Goal: Information Seeking & Learning: Learn about a topic

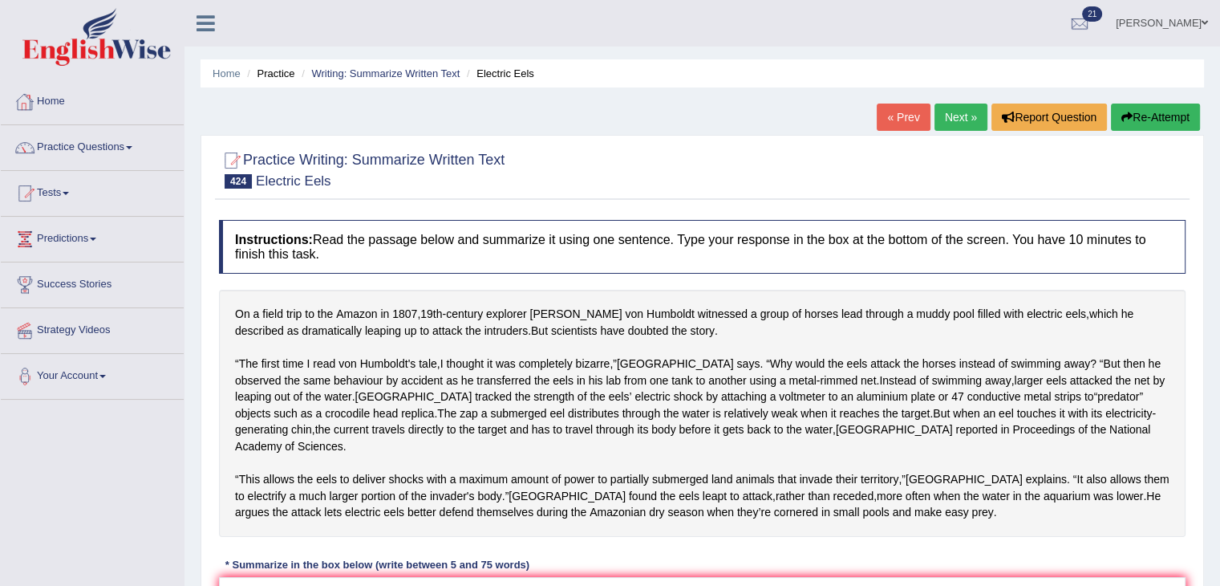
click at [55, 94] on link "Home" at bounding box center [92, 99] width 183 height 40
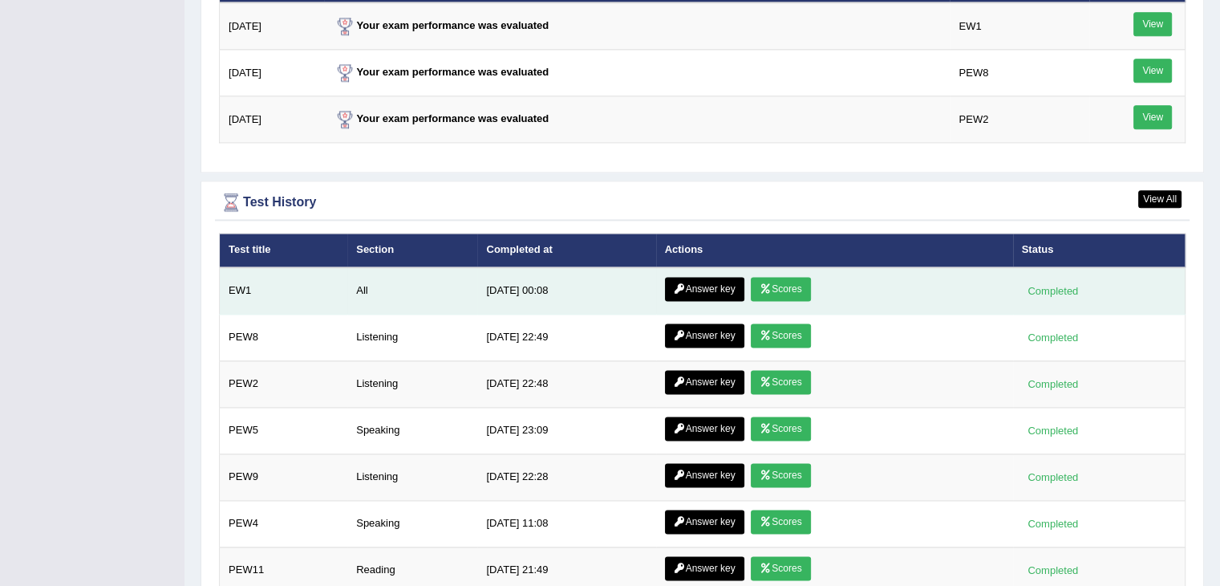
scroll to position [2063, 0]
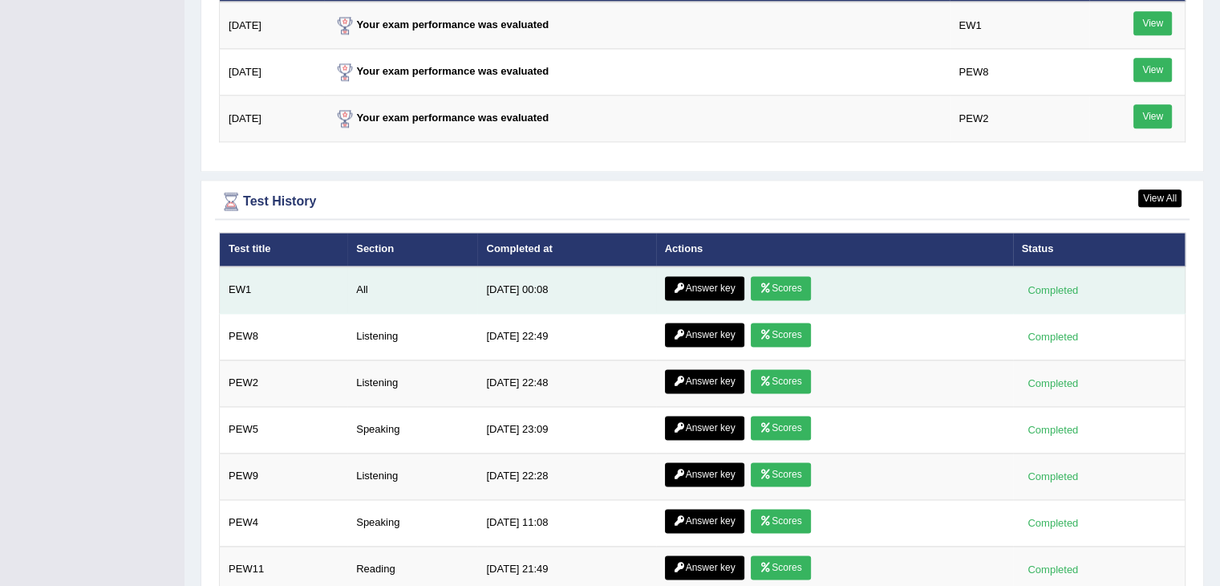
click at [796, 276] on link "Scores" at bounding box center [780, 288] width 59 height 24
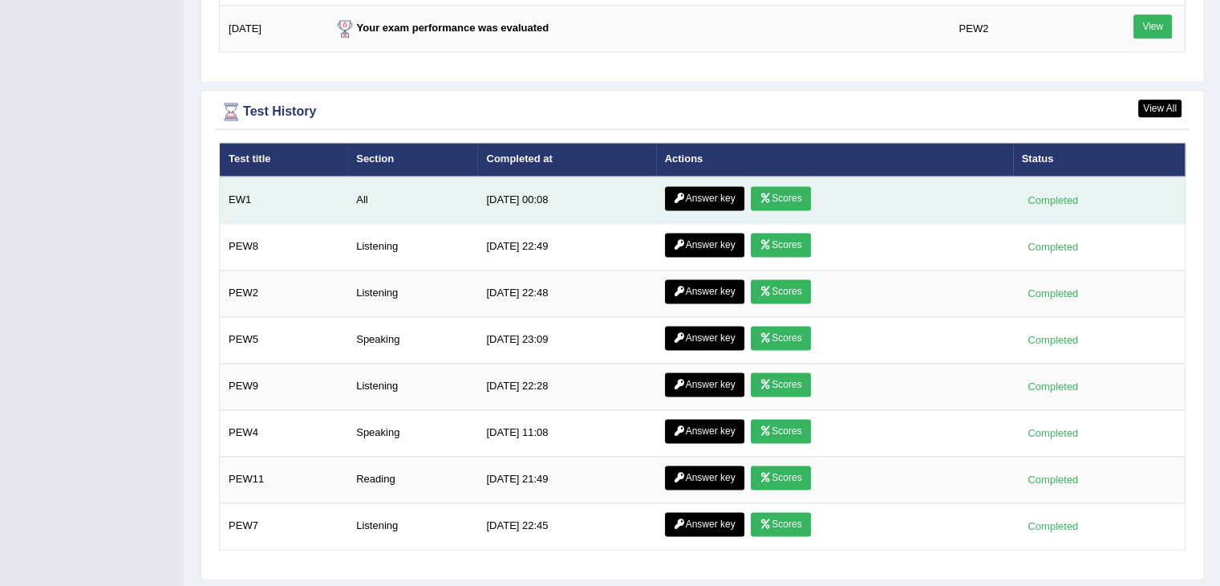
click at [693, 187] on link "Answer key" at bounding box center [704, 198] width 79 height 24
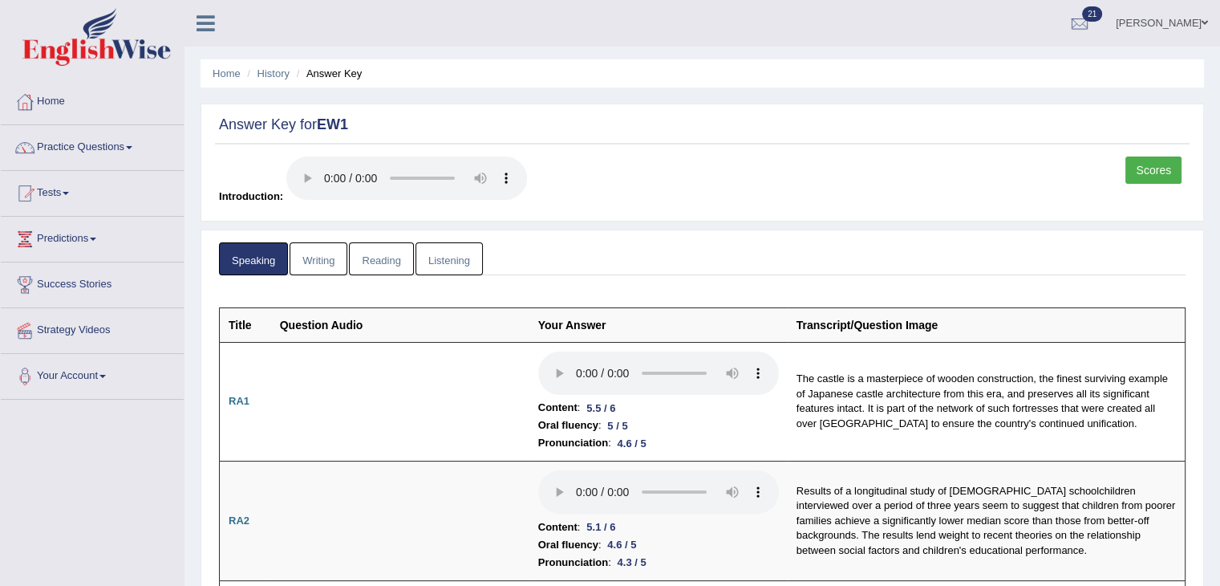
click at [314, 254] on link "Writing" at bounding box center [319, 258] width 58 height 33
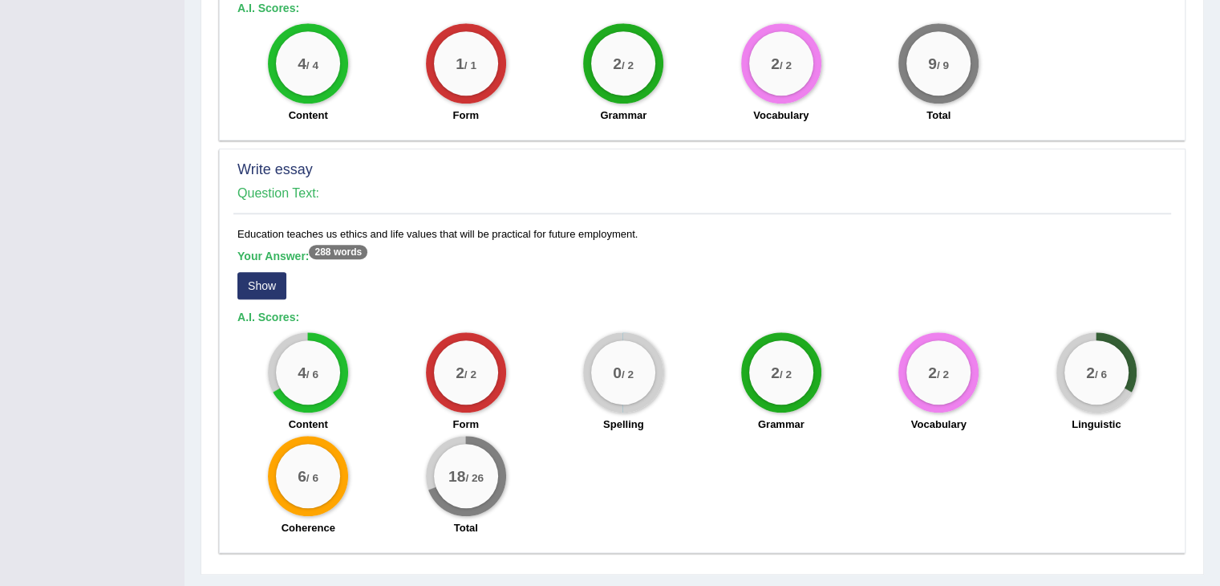
scroll to position [1222, 0]
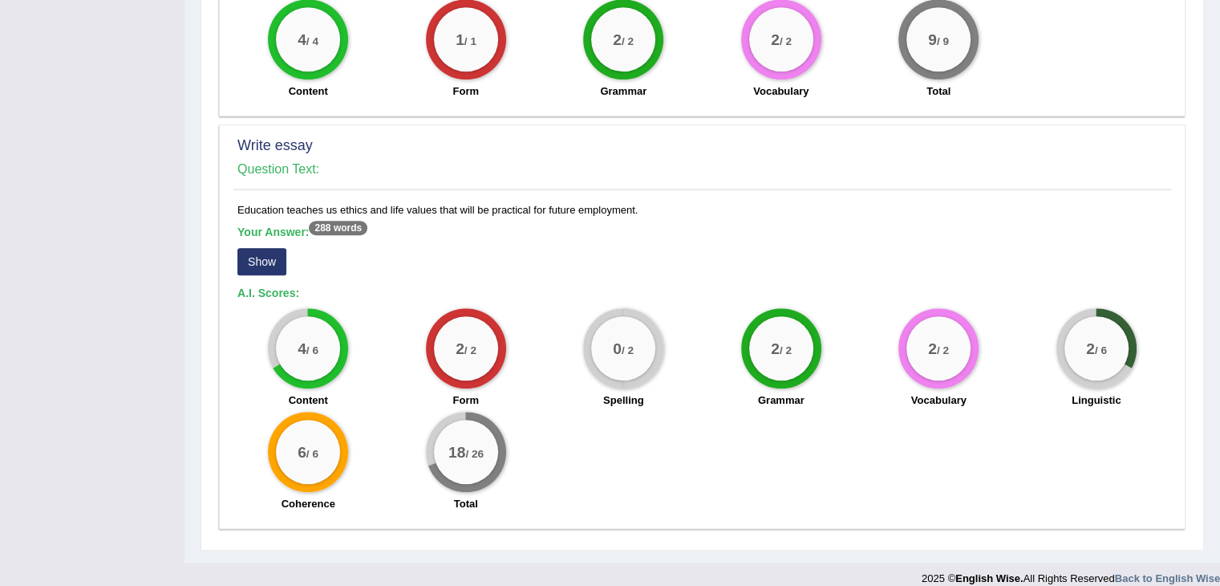
click at [339, 221] on sup "288 words" at bounding box center [338, 228] width 59 height 14
click at [270, 248] on button "Show" at bounding box center [261, 261] width 49 height 27
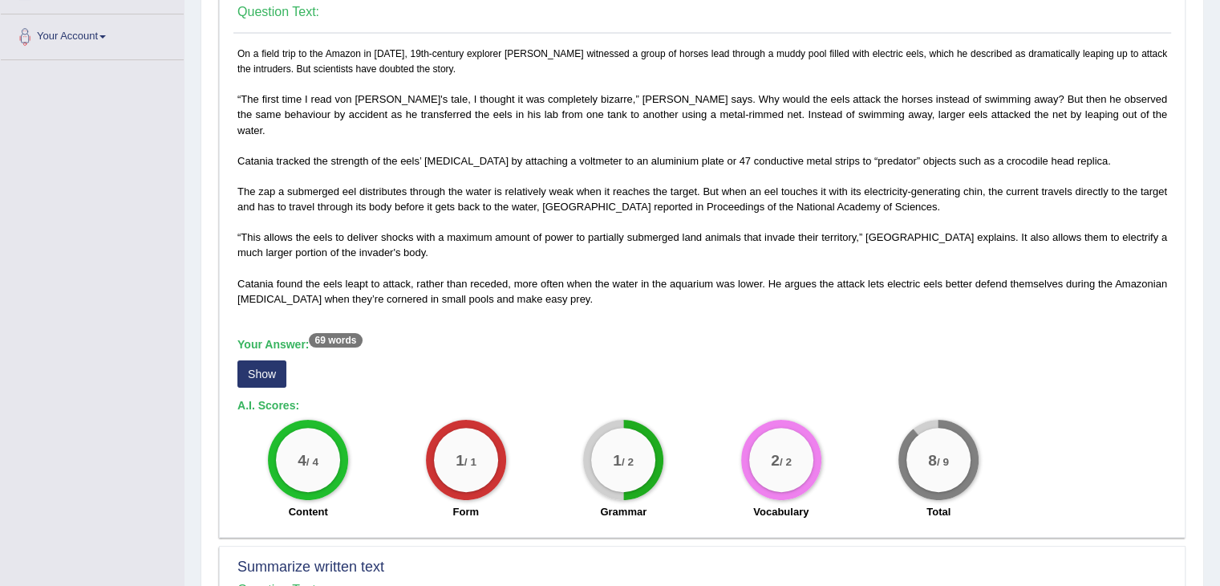
scroll to position [0, 0]
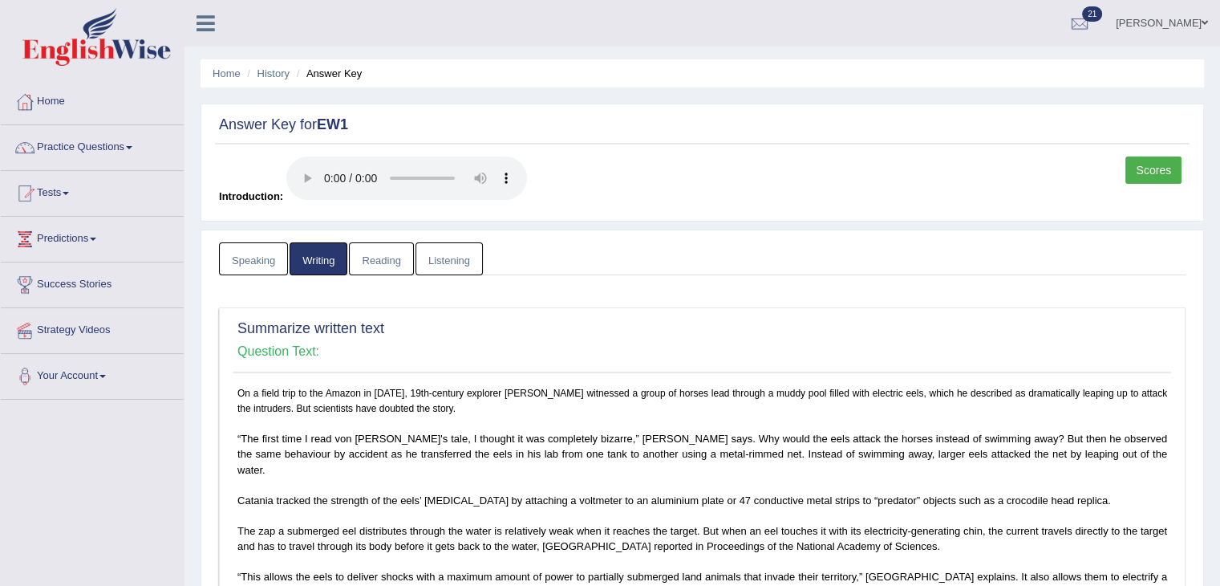
click at [377, 264] on link "Reading" at bounding box center [381, 258] width 64 height 33
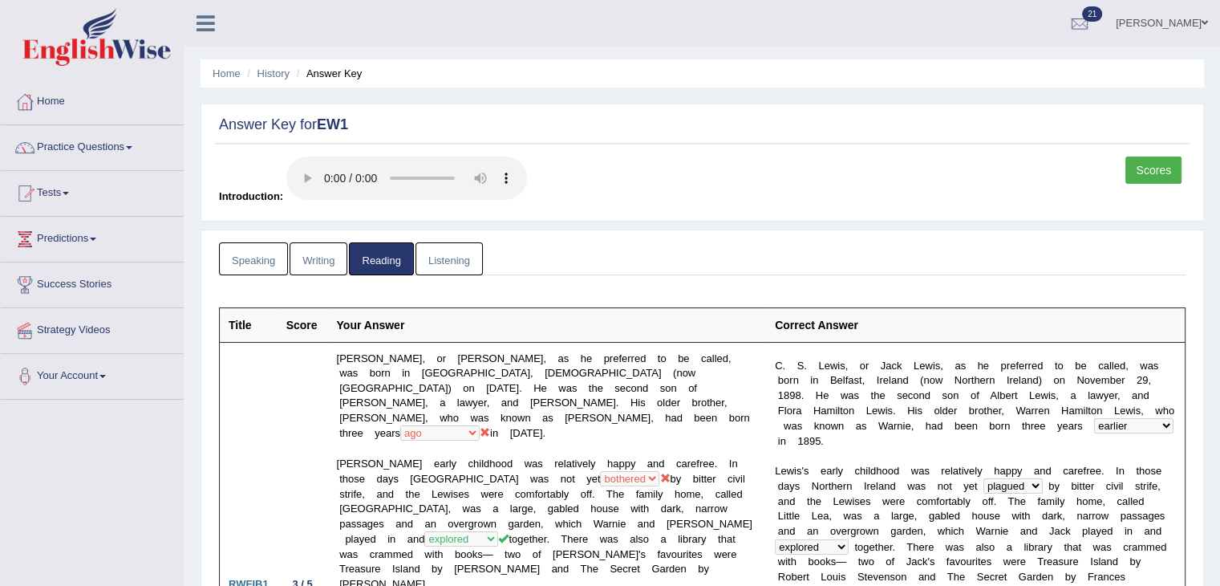
click at [462, 261] on link "Listening" at bounding box center [448, 258] width 67 height 33
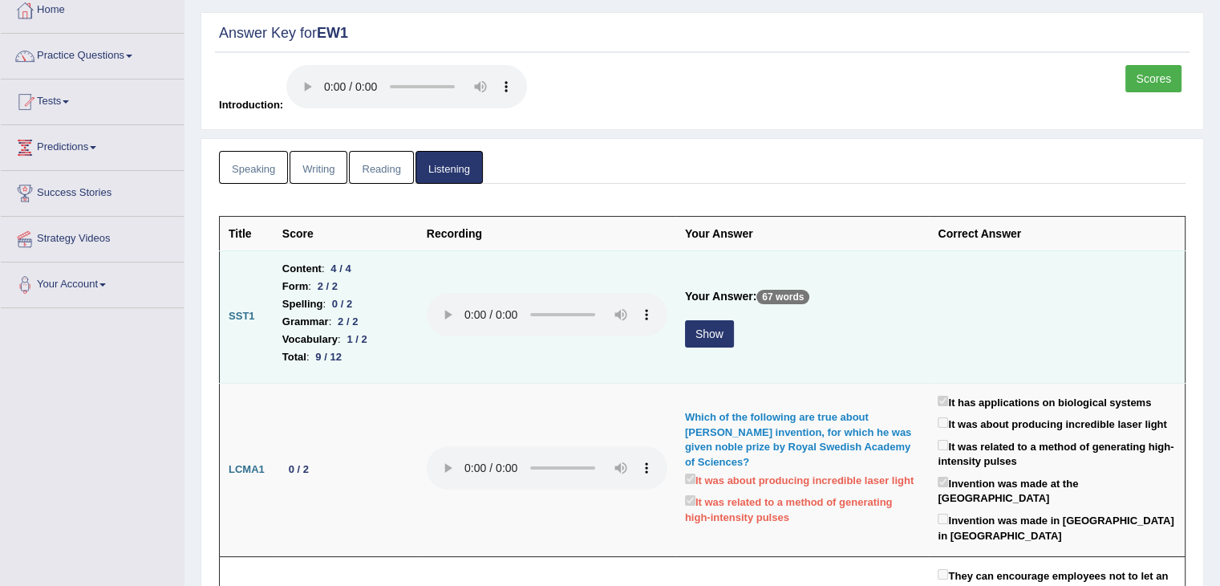
scroll to position [92, 0]
click at [721, 334] on button "Show" at bounding box center [709, 332] width 49 height 27
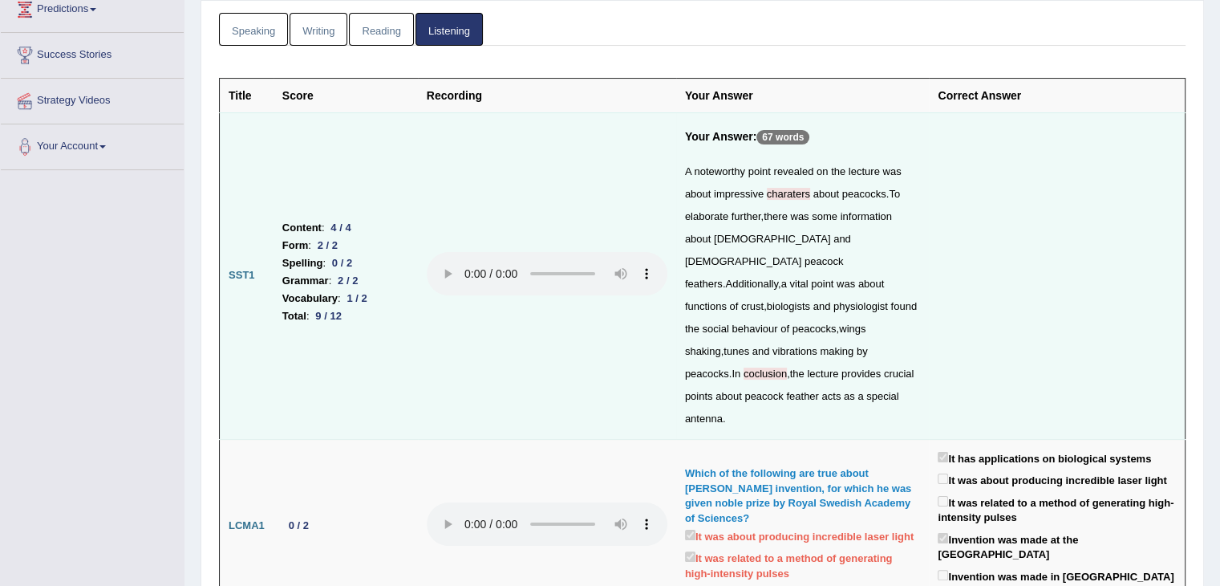
scroll to position [230, 0]
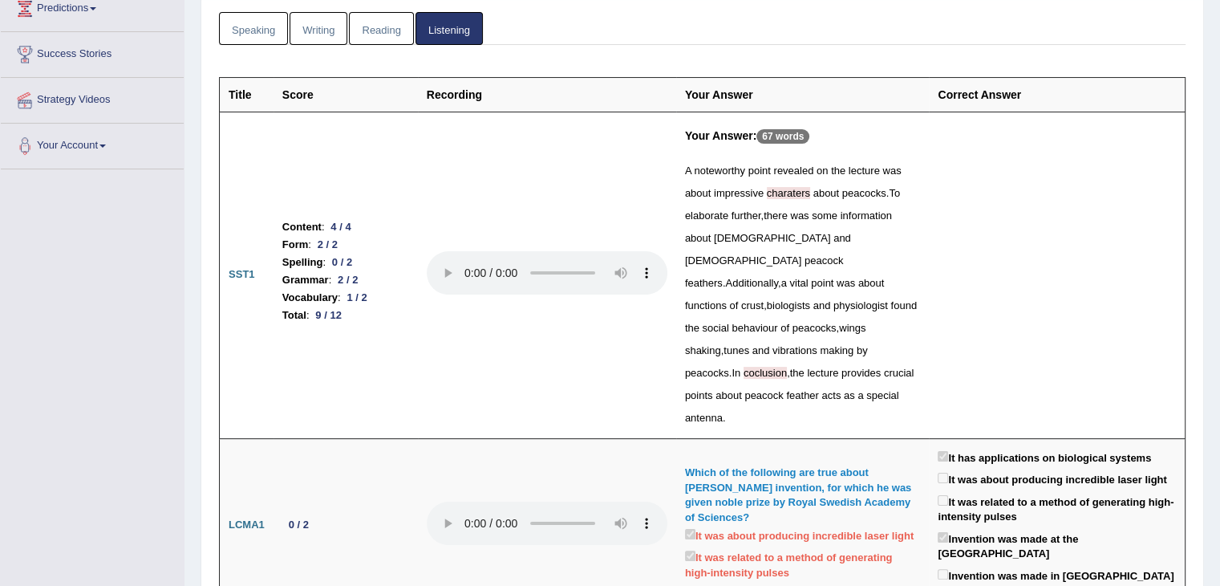
click at [796, 192] on span "charaters" at bounding box center [788, 193] width 43 height 12
click at [777, 192] on span "charaters" at bounding box center [788, 193] width 43 height 12
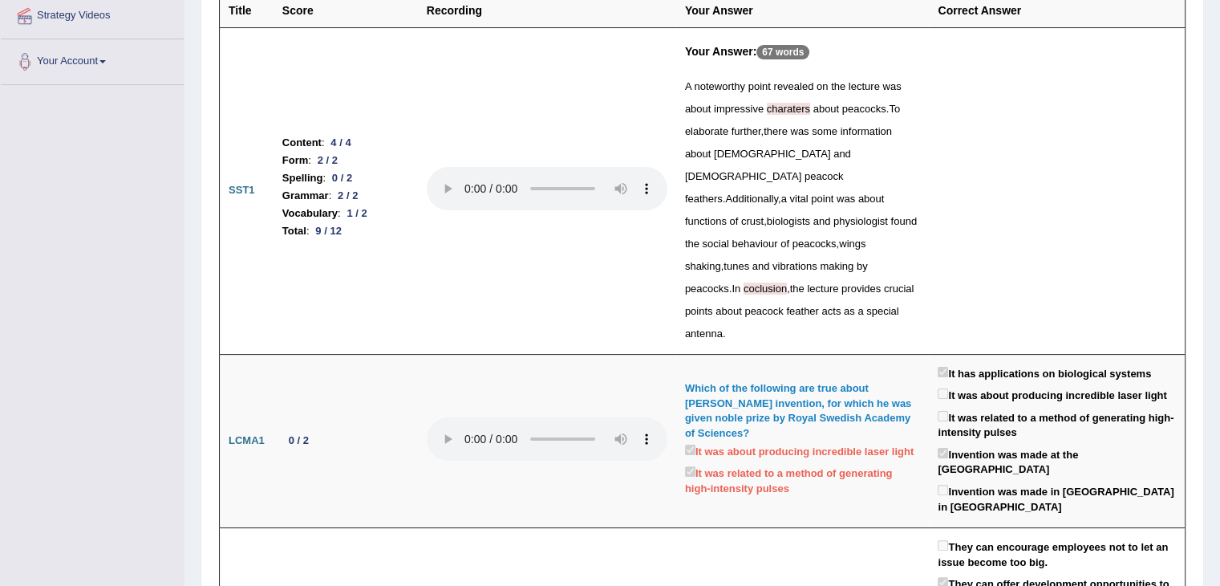
scroll to position [0, 0]
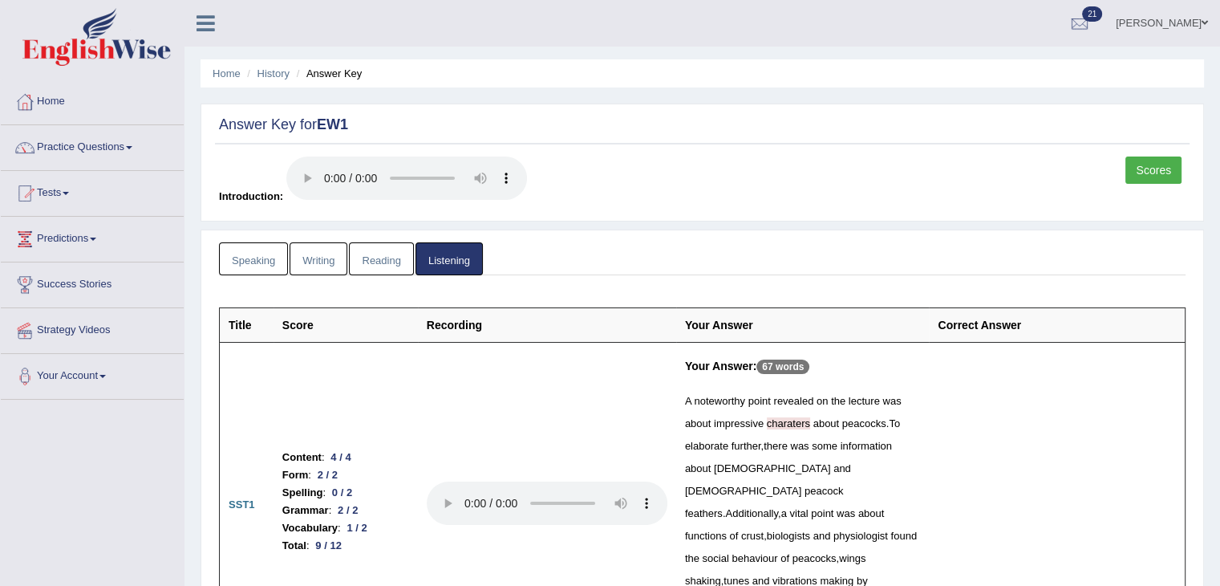
click at [1158, 164] on link "Scores" at bounding box center [1153, 169] width 56 height 27
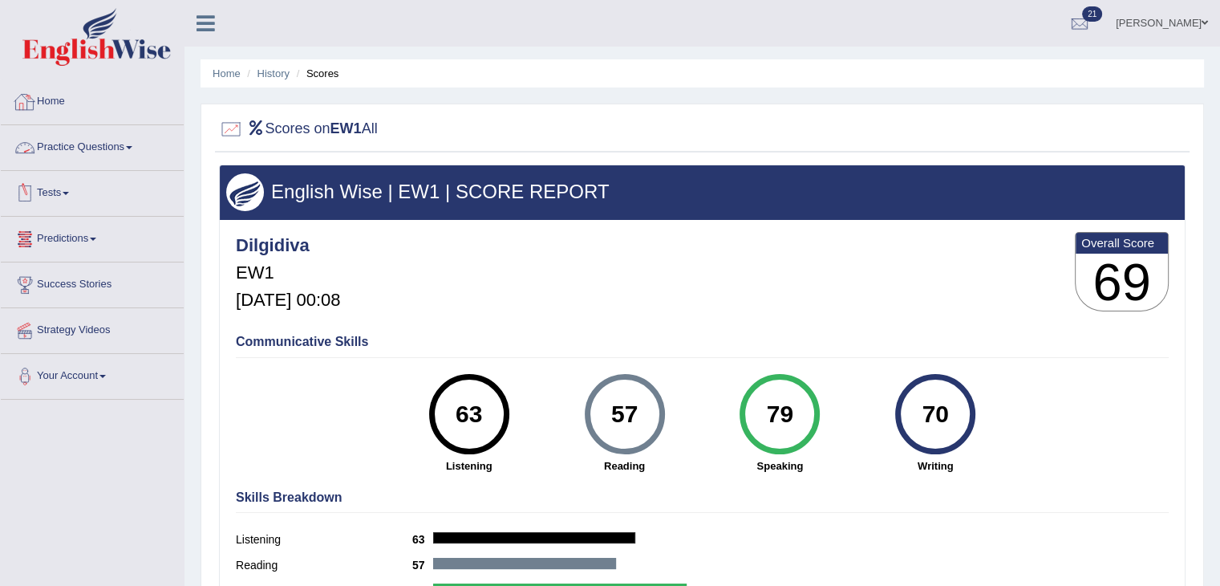
click at [48, 99] on link "Home" at bounding box center [92, 99] width 183 height 40
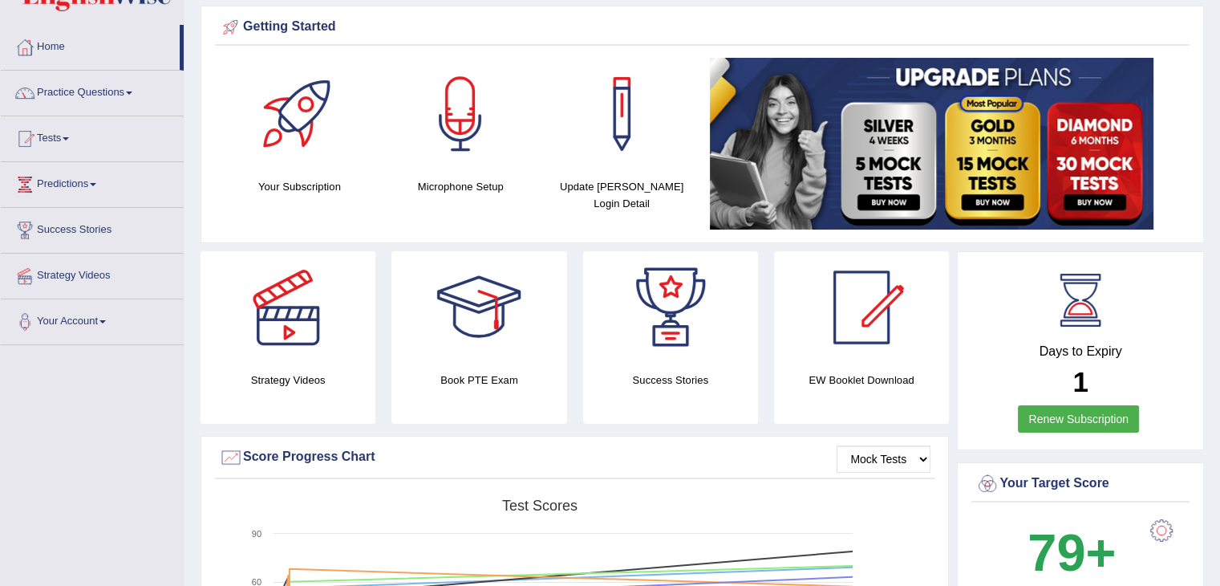
scroll to position [54, 0]
click at [127, 103] on link "Practice Questions" at bounding box center [92, 91] width 183 height 40
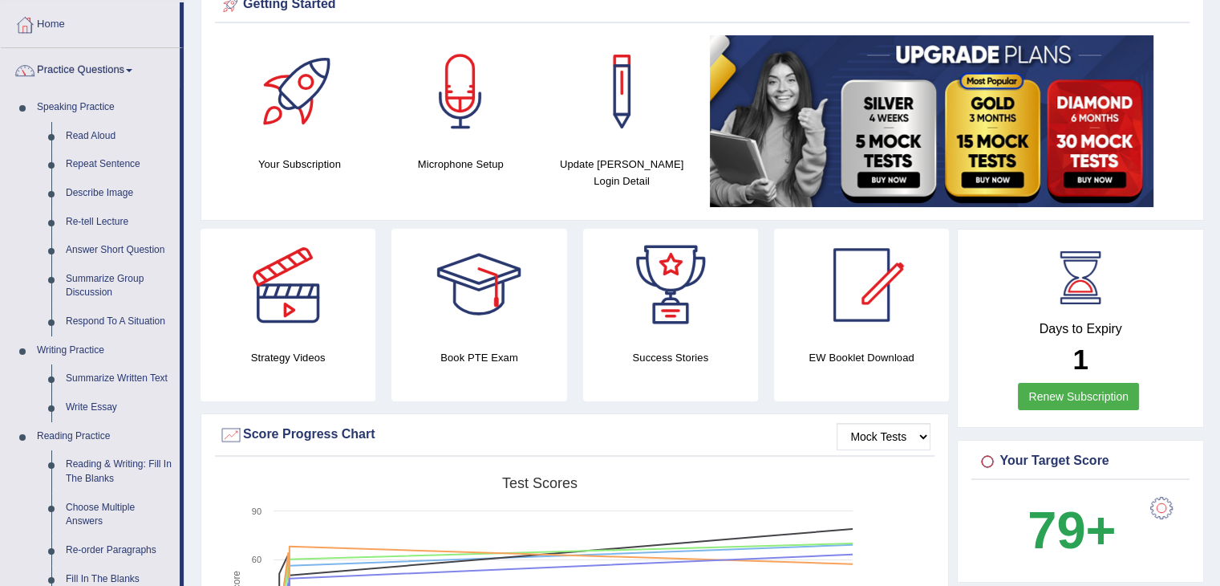
scroll to position [77, 0]
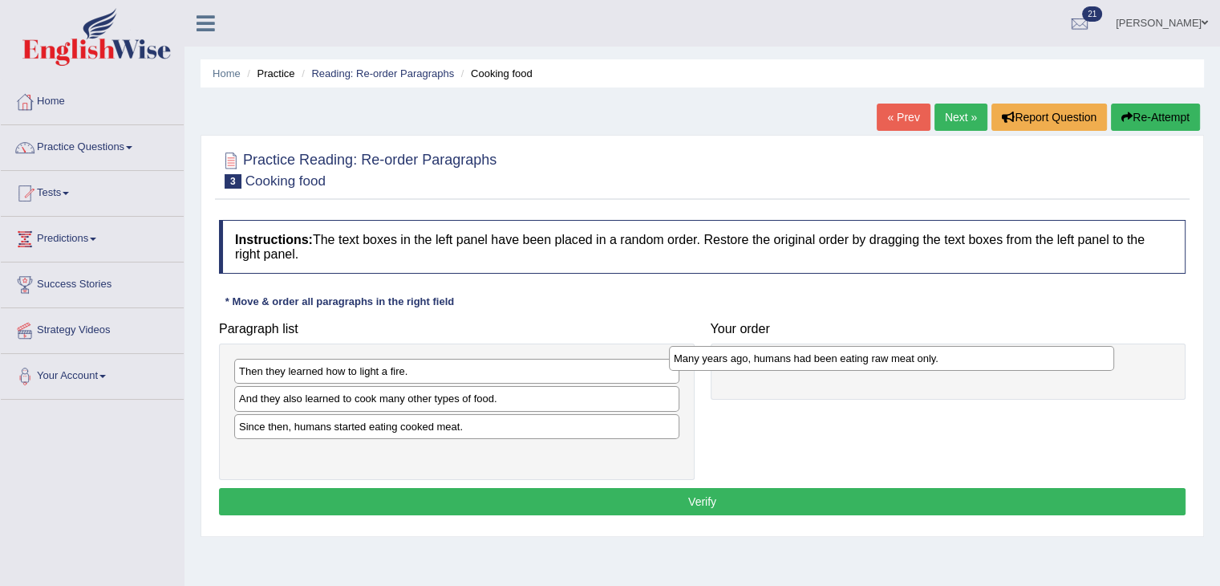
drag, startPoint x: 483, startPoint y: 458, endPoint x: 918, endPoint y: 364, distance: 444.8
click at [918, 364] on div "Many years ago, humans had been eating raw meat only." at bounding box center [891, 358] width 445 height 25
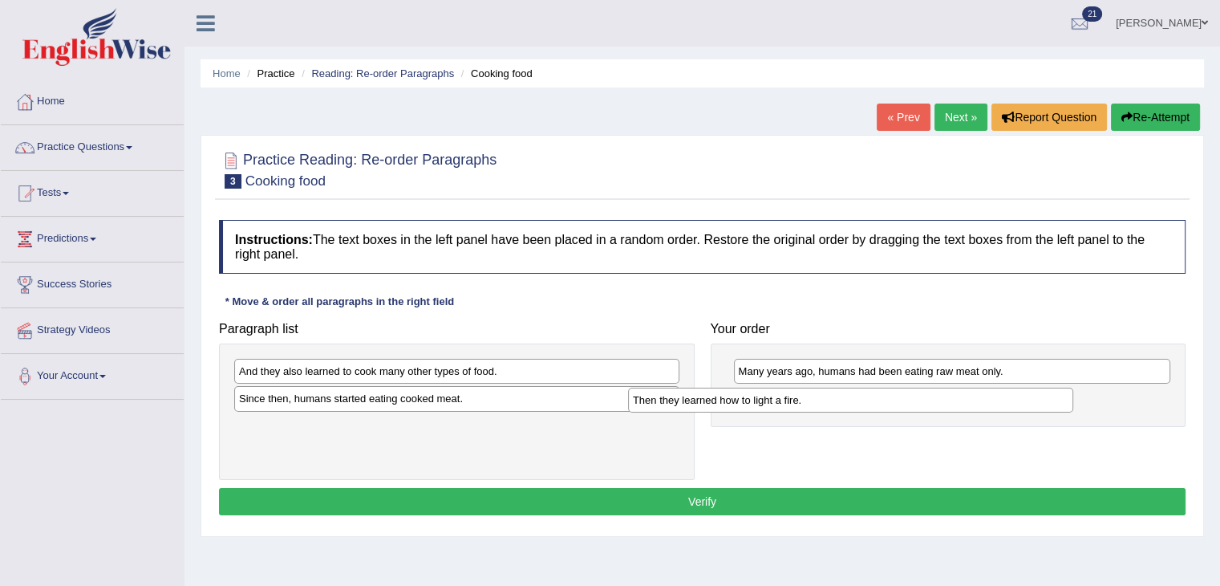
drag, startPoint x: 456, startPoint y: 373, endPoint x: 851, endPoint y: 401, distance: 396.4
click at [851, 401] on div "Then they learned how to light a fire." at bounding box center [850, 399] width 445 height 25
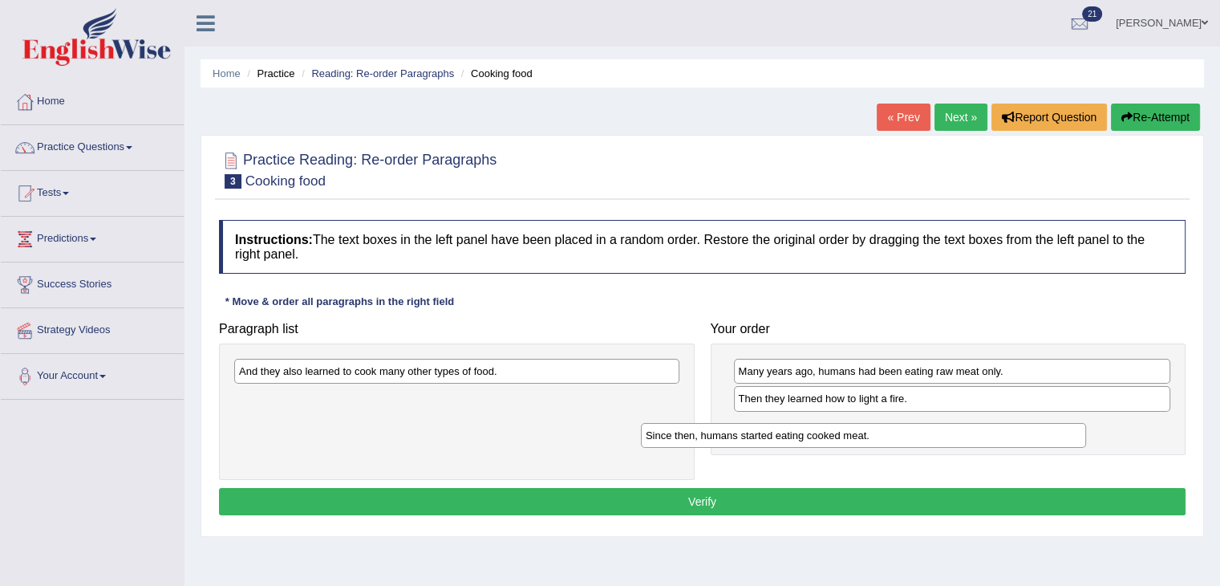
drag, startPoint x: 527, startPoint y: 402, endPoint x: 934, endPoint y: 439, distance: 408.3
click at [934, 439] on div "Since then, humans started eating cooked meat." at bounding box center [863, 435] width 445 height 25
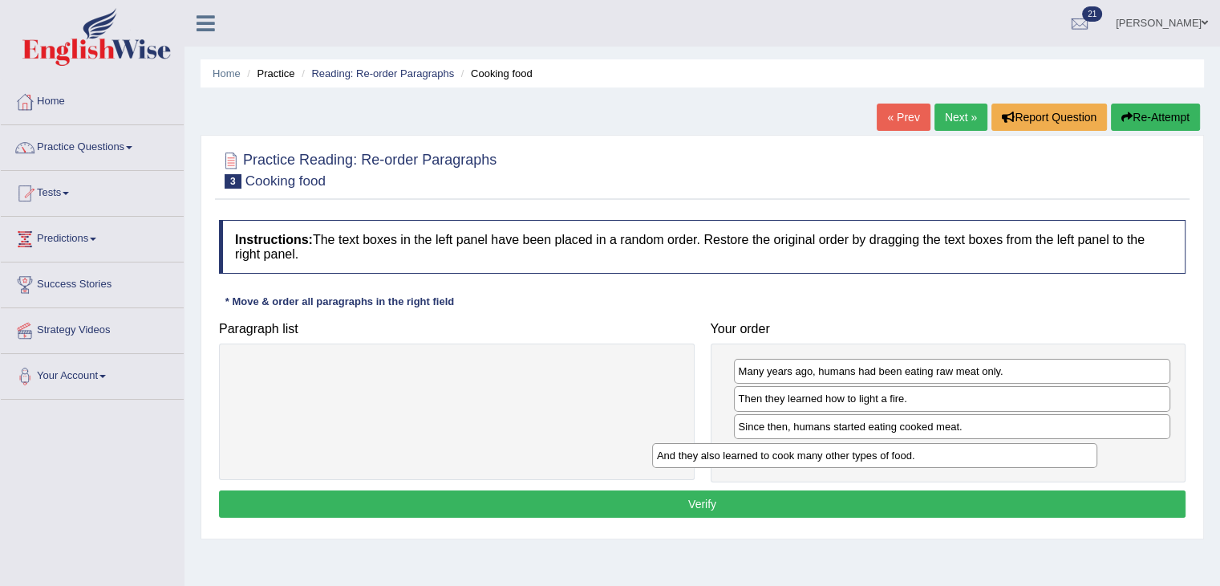
drag, startPoint x: 591, startPoint y: 371, endPoint x: 1011, endPoint y: 456, distance: 428.7
click at [1011, 456] on div "And they also learned to cook many other types of food." at bounding box center [874, 455] width 445 height 25
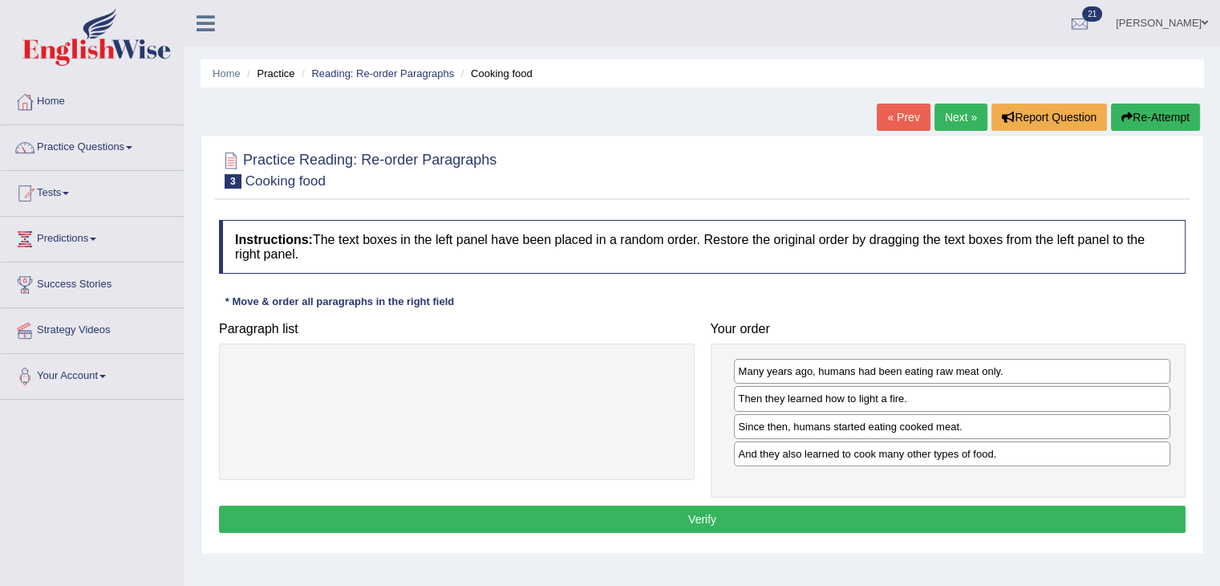
click at [898, 512] on button "Verify" at bounding box center [702, 518] width 967 height 27
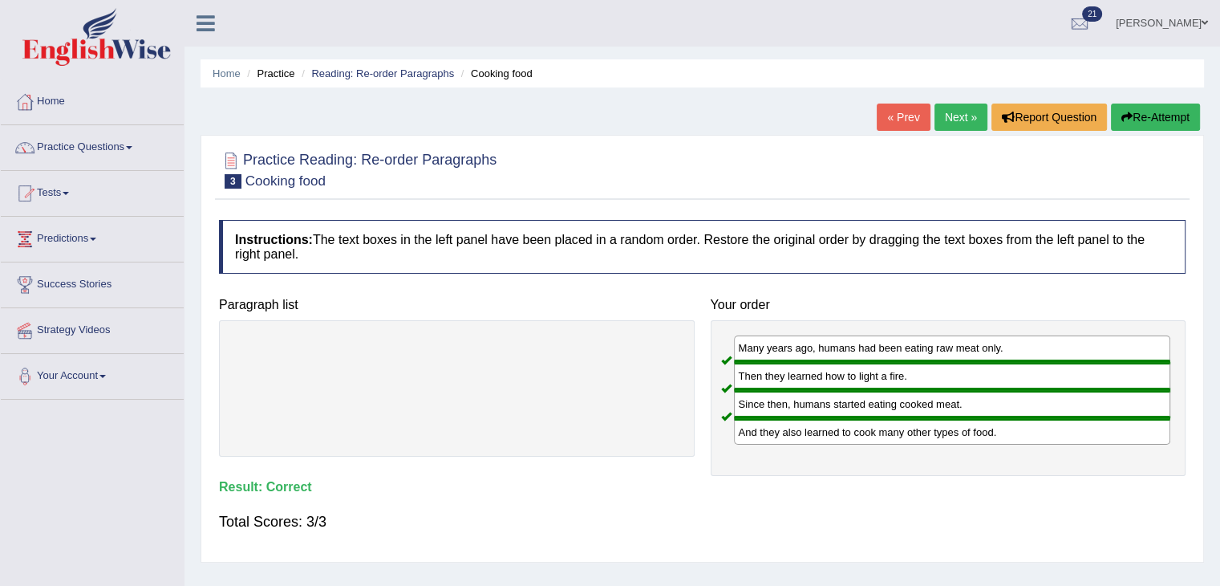
click at [950, 124] on link "Next »" at bounding box center [960, 116] width 53 height 27
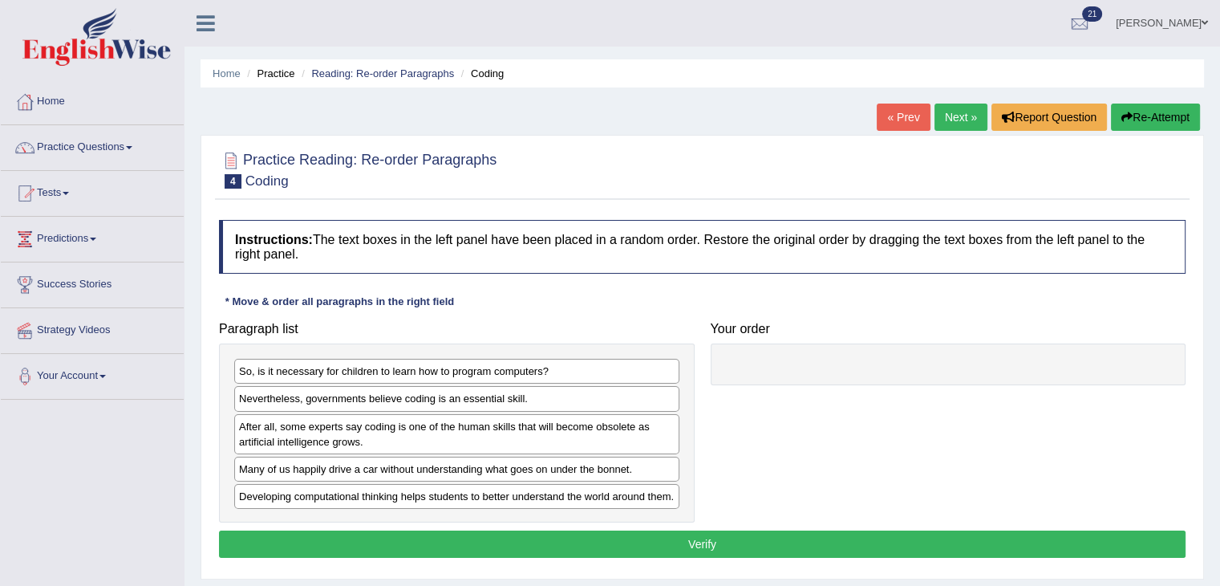
scroll to position [128, 0]
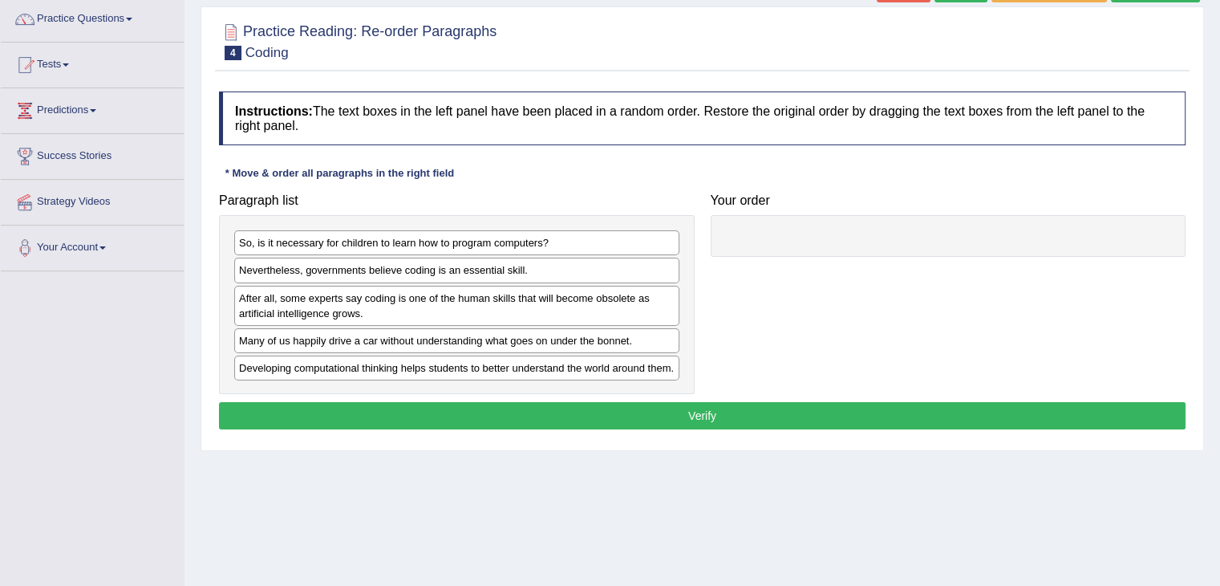
drag, startPoint x: 498, startPoint y: 377, endPoint x: 662, endPoint y: 333, distance: 169.5
click at [662, 333] on div "So, is it necessary for children to learn how to program computers? Nevertheles…" at bounding box center [457, 304] width 476 height 179
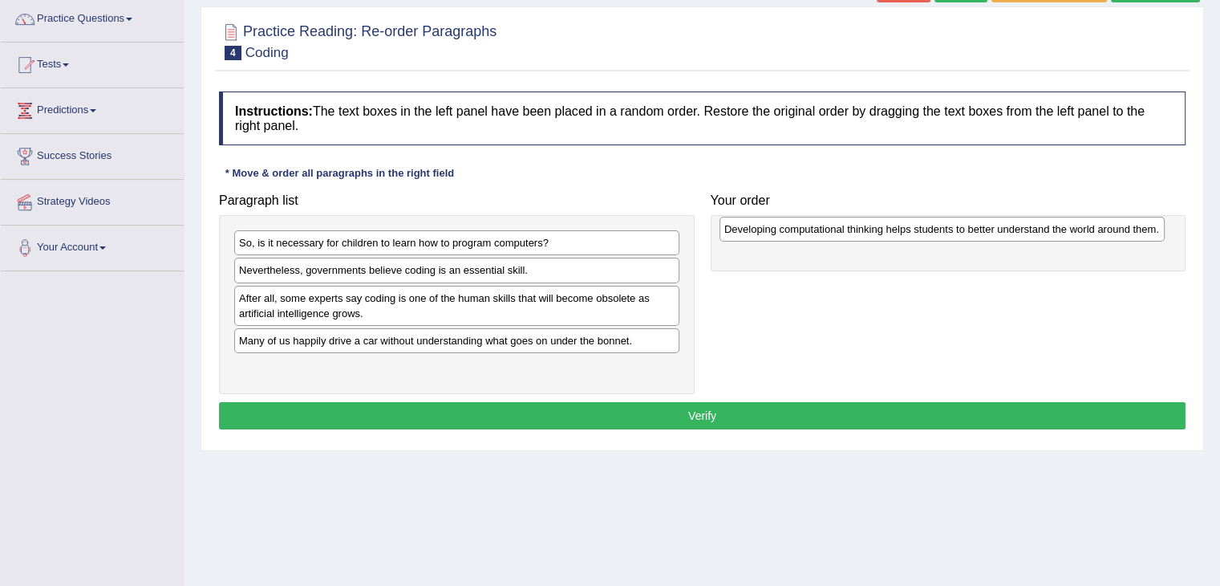
drag, startPoint x: 343, startPoint y: 369, endPoint x: 821, endPoint y: 229, distance: 497.5
click at [821, 229] on div "Developing computational thinking helps students to better understand the world…" at bounding box center [942, 229] width 445 height 25
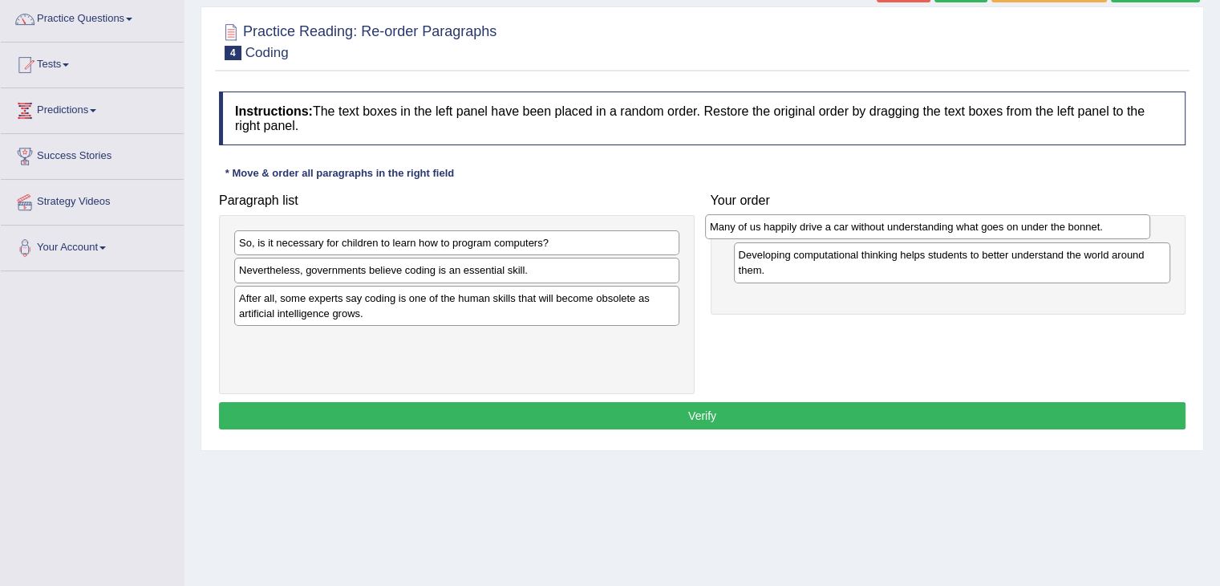
drag, startPoint x: 513, startPoint y: 343, endPoint x: 985, endPoint y: 230, distance: 485.6
click at [985, 230] on div "Many of us happily drive a car without understanding what goes on under the bon…" at bounding box center [927, 226] width 445 height 25
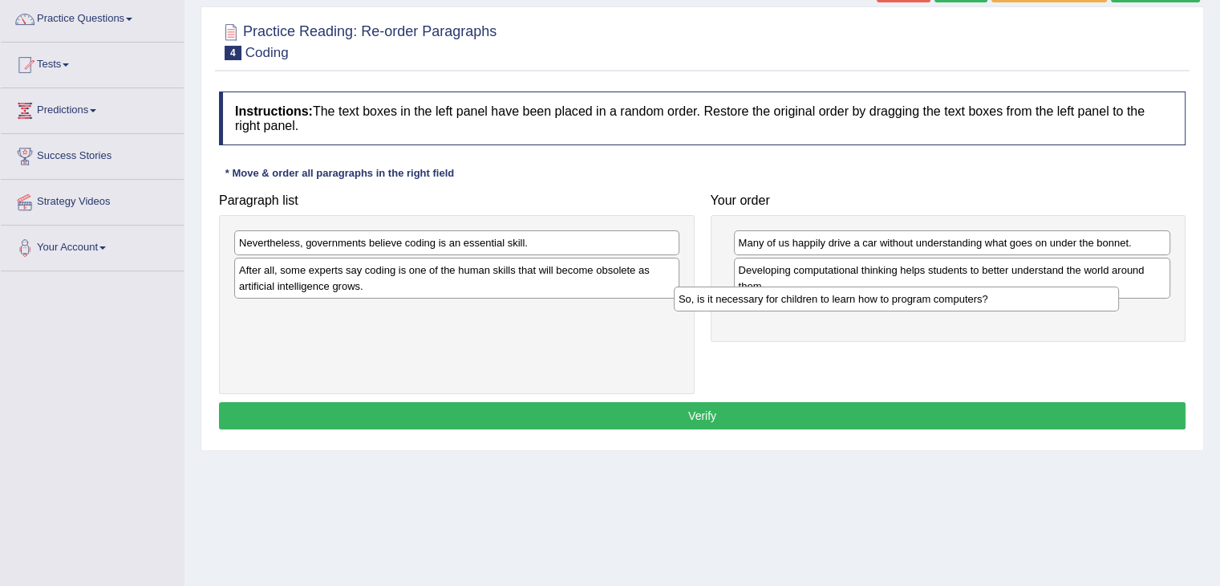
drag, startPoint x: 549, startPoint y: 237, endPoint x: 988, endPoint y: 294, distance: 443.1
click at [988, 294] on div "So, is it necessary for children to learn how to program computers?" at bounding box center [896, 298] width 445 height 25
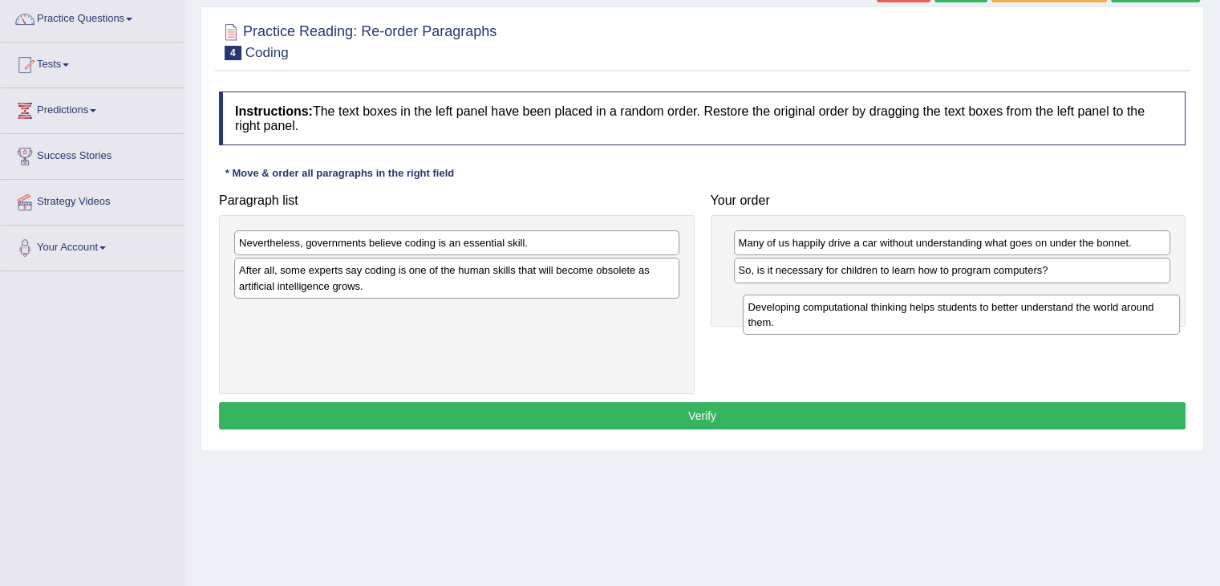
drag, startPoint x: 828, startPoint y: 273, endPoint x: 837, endPoint y: 310, distance: 38.1
click at [837, 310] on div "Developing computational thinking helps students to better understand the world…" at bounding box center [961, 314] width 437 height 40
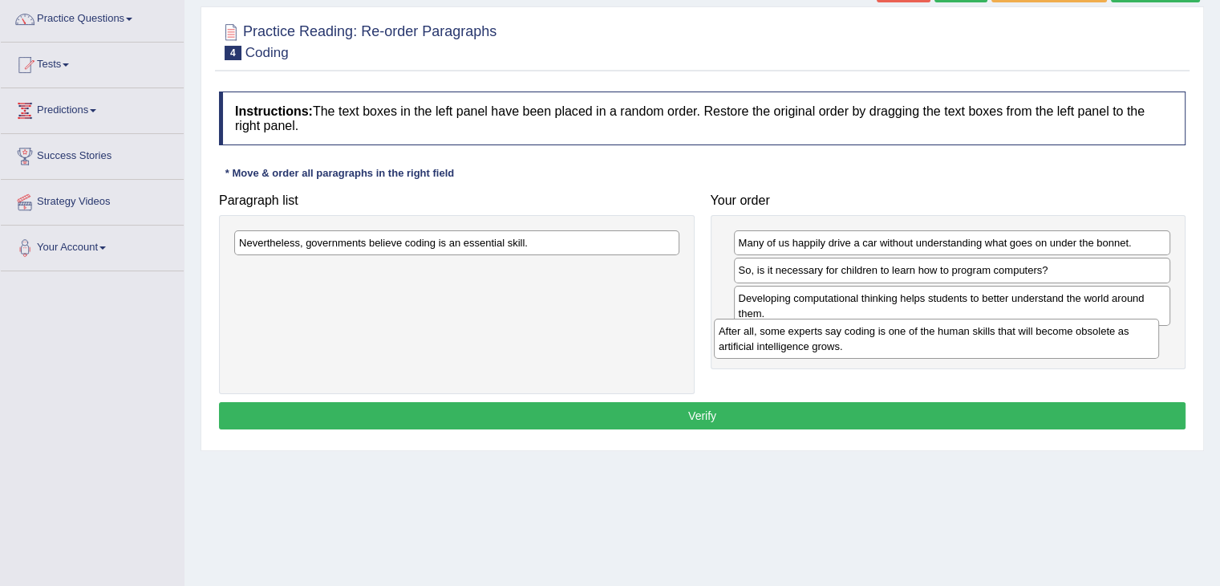
drag, startPoint x: 510, startPoint y: 286, endPoint x: 990, endPoint y: 349, distance: 483.7
click at [990, 349] on div "After all, some experts say coding is one of the human skills that will become …" at bounding box center [936, 338] width 445 height 40
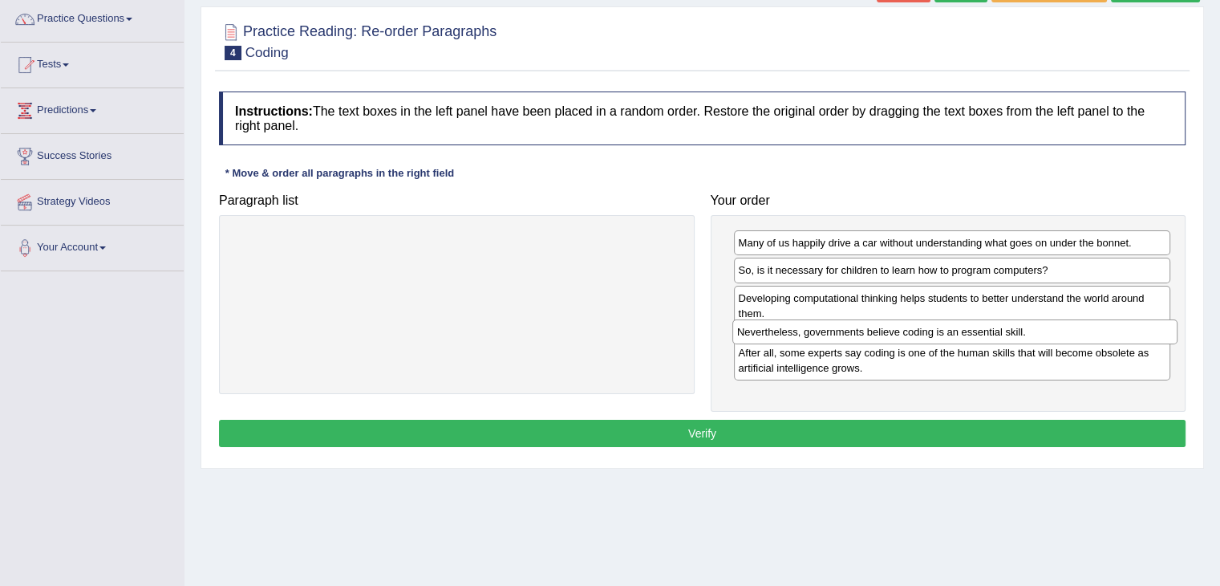
drag, startPoint x: 563, startPoint y: 241, endPoint x: 1061, endPoint y: 330, distance: 506.0
click at [1061, 330] on div "Nevertheless, governments believe coding is an essential skill." at bounding box center [954, 331] width 445 height 25
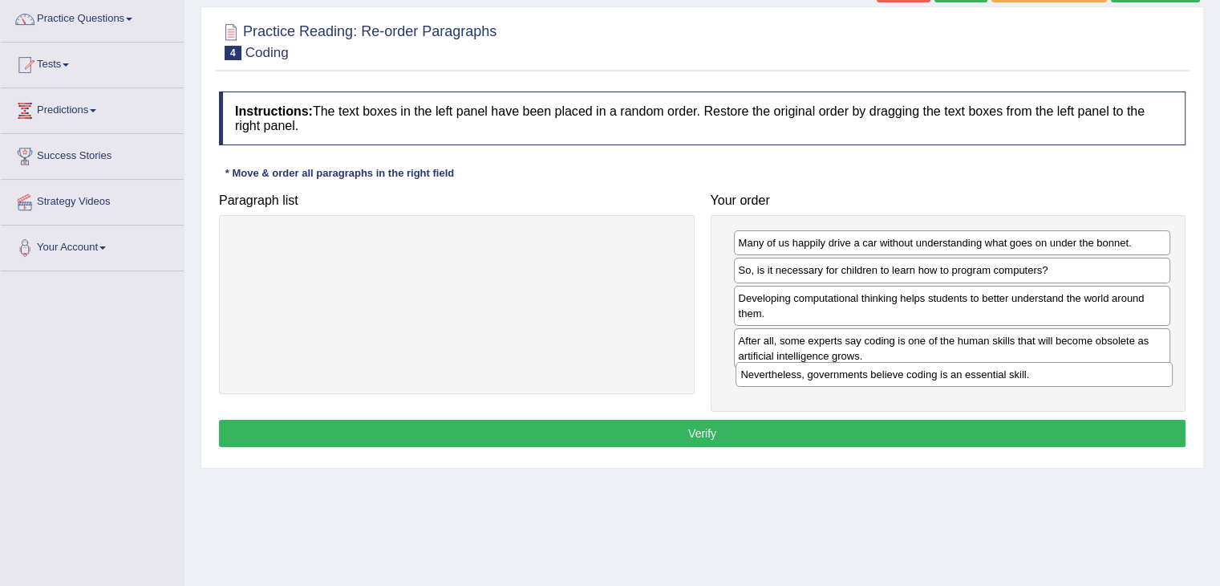
drag, startPoint x: 982, startPoint y: 343, endPoint x: 985, endPoint y: 379, distance: 36.2
click at [985, 379] on div "Nevertheless, governments believe coding is an essential skill." at bounding box center [954, 374] width 437 height 25
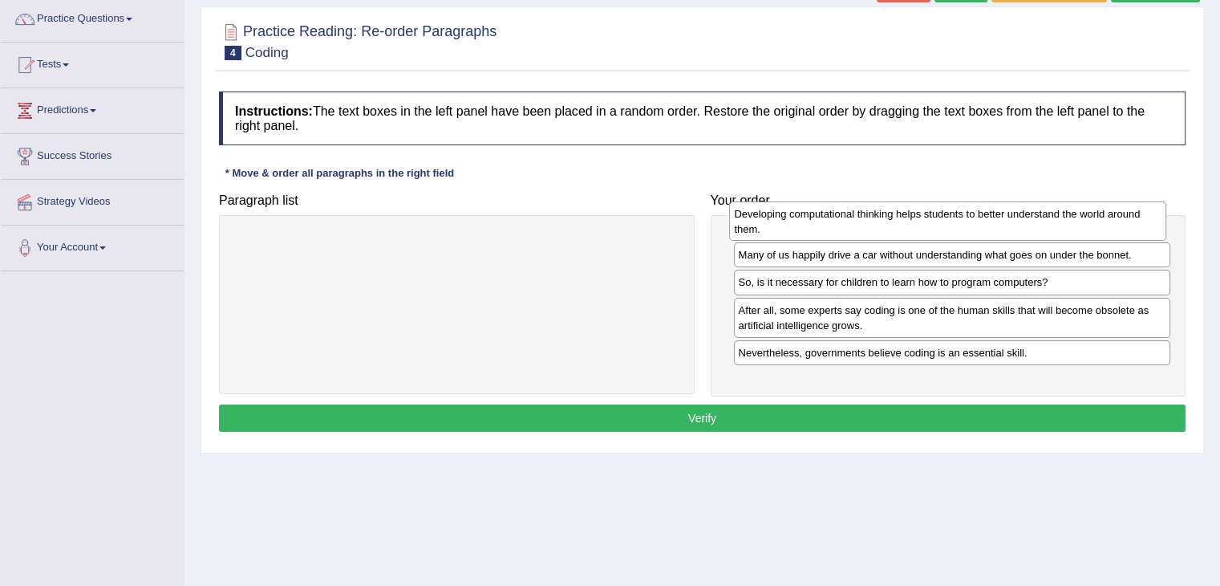
drag, startPoint x: 1049, startPoint y: 306, endPoint x: 1045, endPoint y: 225, distance: 81.9
click at [1045, 225] on div "Developing computational thinking helps students to better understand the world…" at bounding box center [947, 221] width 437 height 40
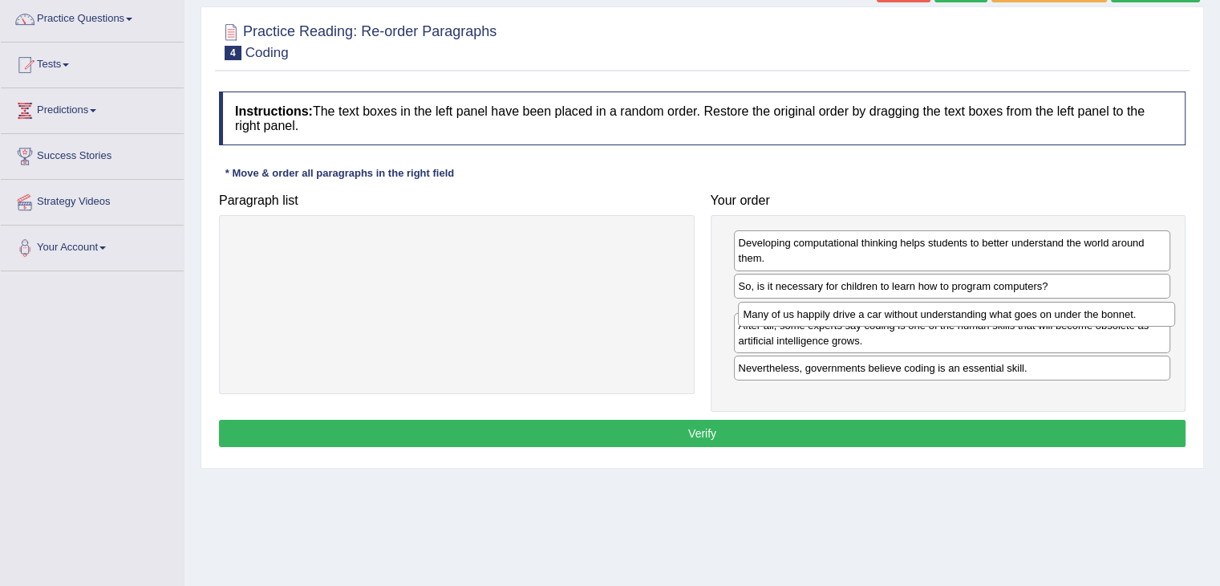
drag, startPoint x: 998, startPoint y: 283, endPoint x: 1000, endPoint y: 306, distance: 22.6
click at [1000, 306] on div "Many of us happily drive a car without understanding what goes on under the bon…" at bounding box center [956, 314] width 437 height 25
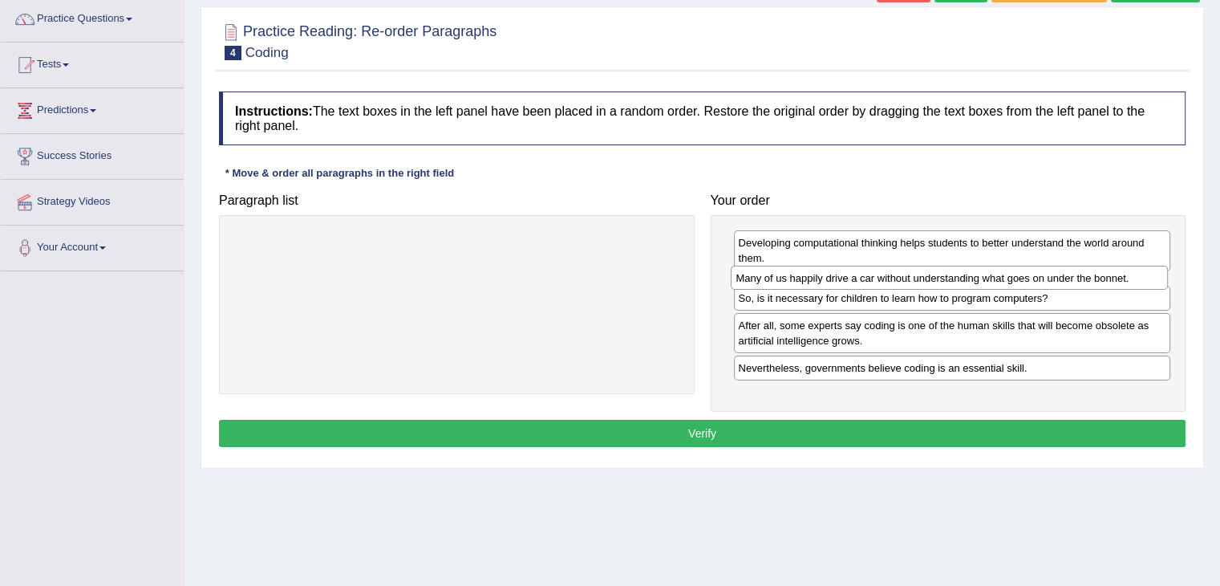
drag, startPoint x: 1000, startPoint y: 306, endPoint x: 996, endPoint y: 270, distance: 36.3
click at [996, 270] on div "Many of us happily drive a car without understanding what goes on under the bon…" at bounding box center [949, 278] width 437 height 25
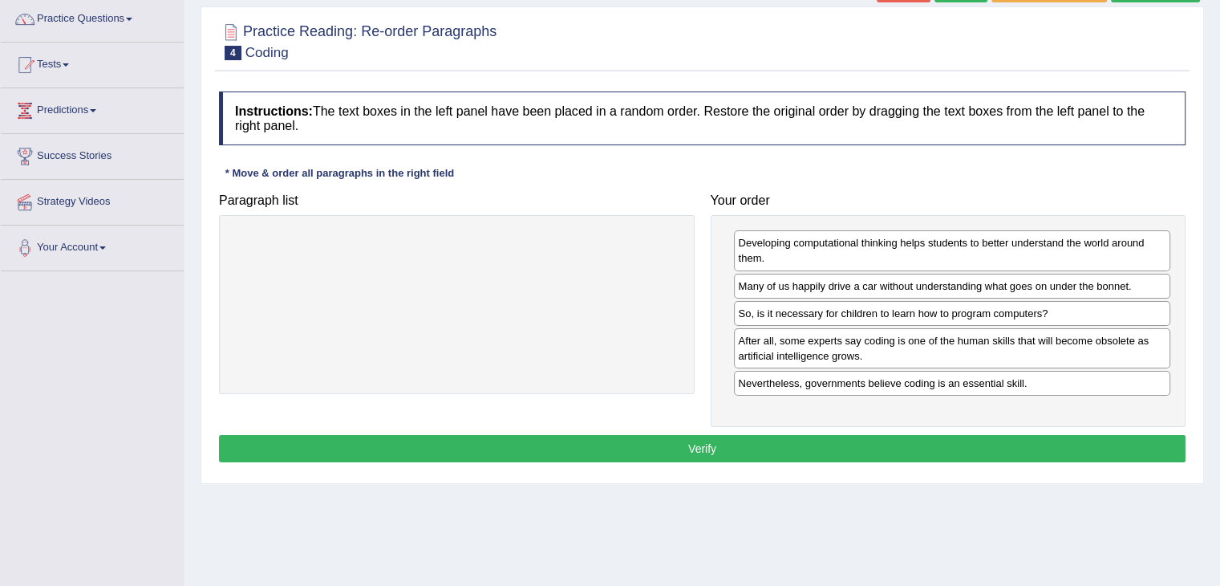
click at [1001, 447] on button "Verify" at bounding box center [702, 448] width 967 height 27
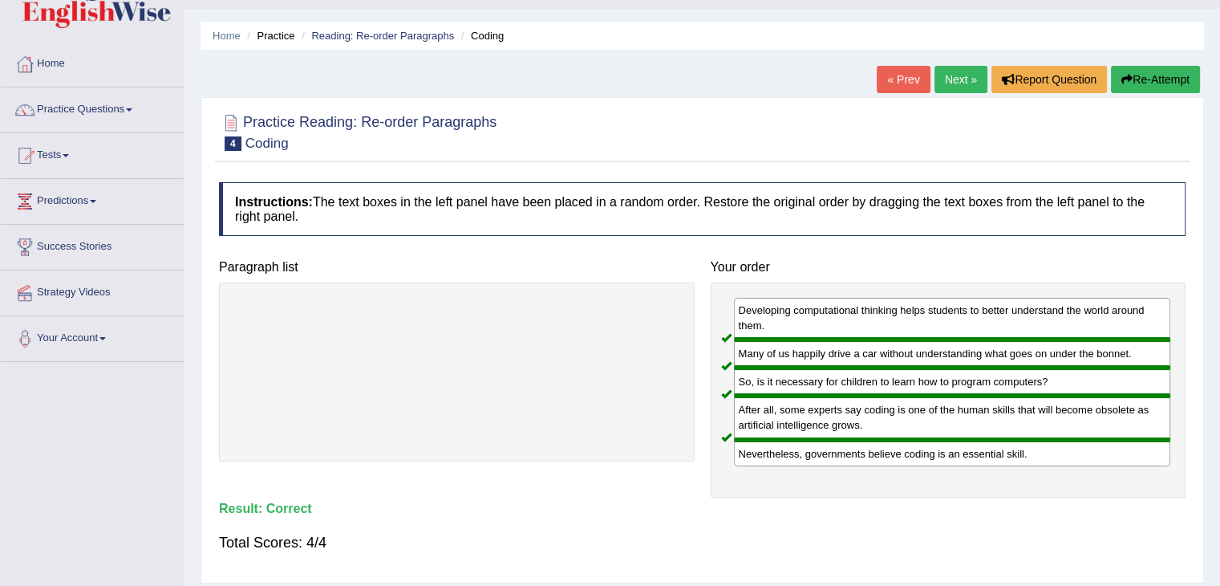
scroll to position [0, 0]
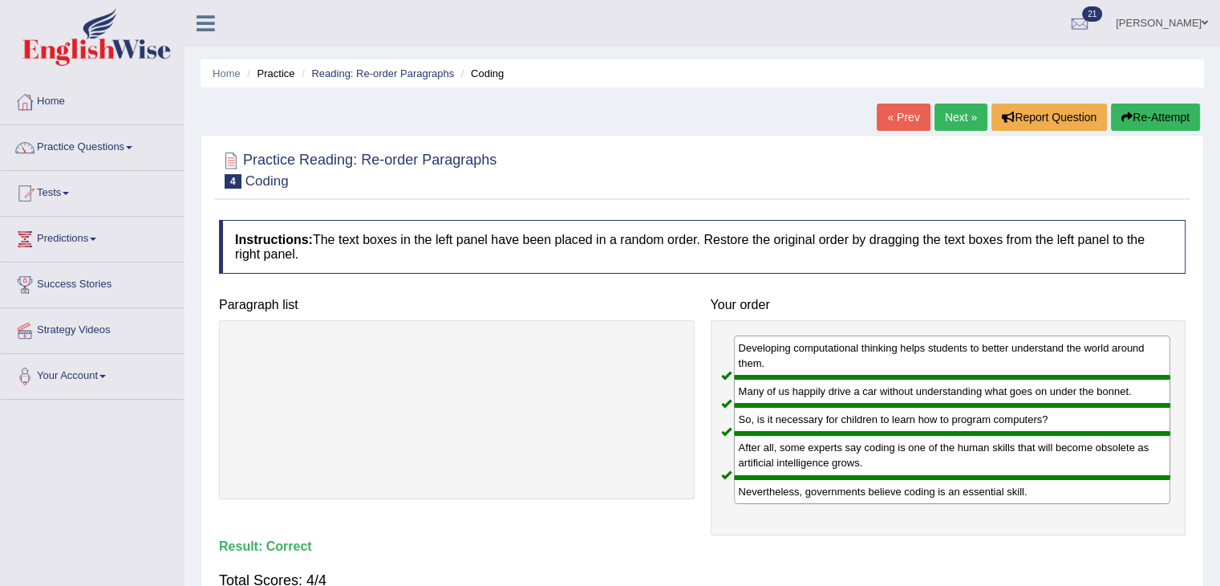
click at [959, 120] on link "Next »" at bounding box center [960, 116] width 53 height 27
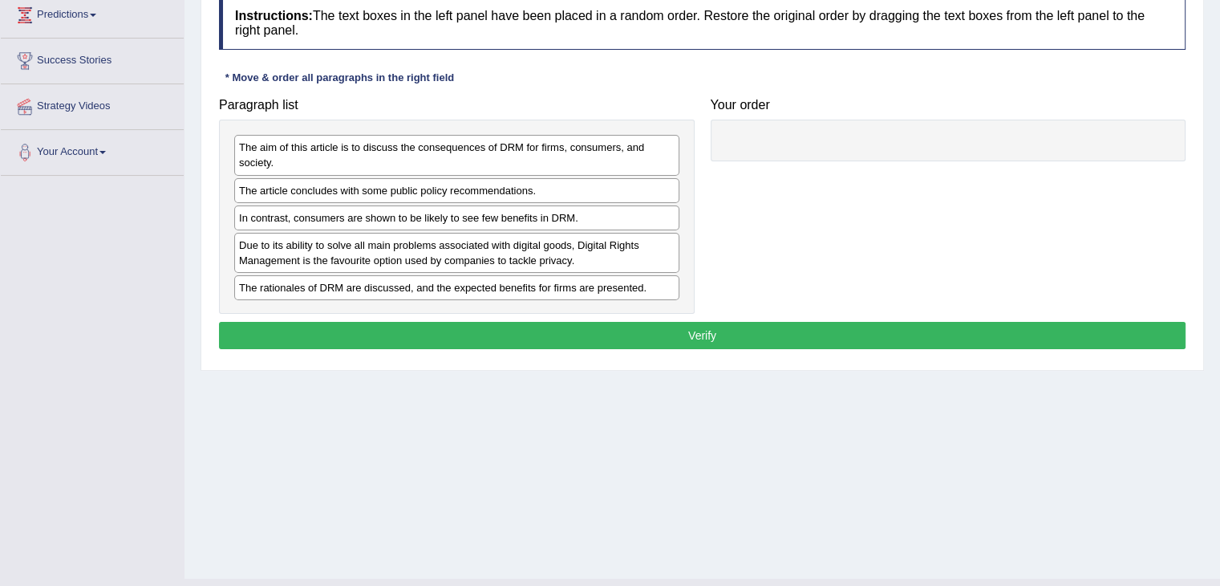
click at [515, 164] on div "The aim of this article is to discuss the consequences of DRM for firms, consum…" at bounding box center [456, 155] width 445 height 40
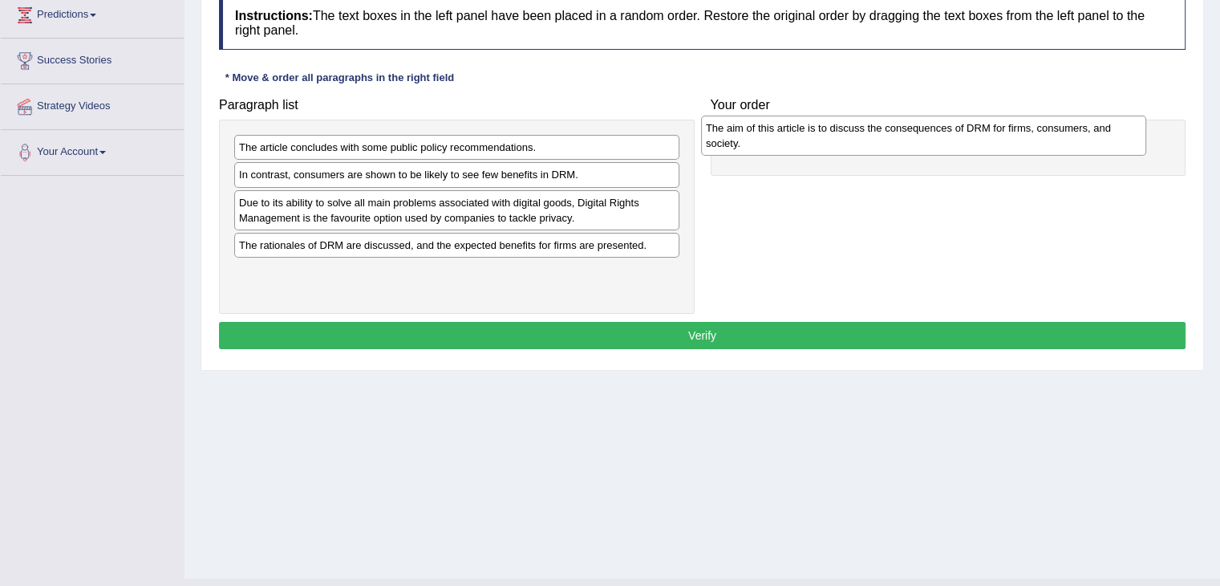
drag, startPoint x: 555, startPoint y: 149, endPoint x: 1022, endPoint y: 129, distance: 467.3
click at [1022, 129] on div "The aim of this article is to discuss the consequences of DRM for firms, consum…" at bounding box center [923, 136] width 445 height 40
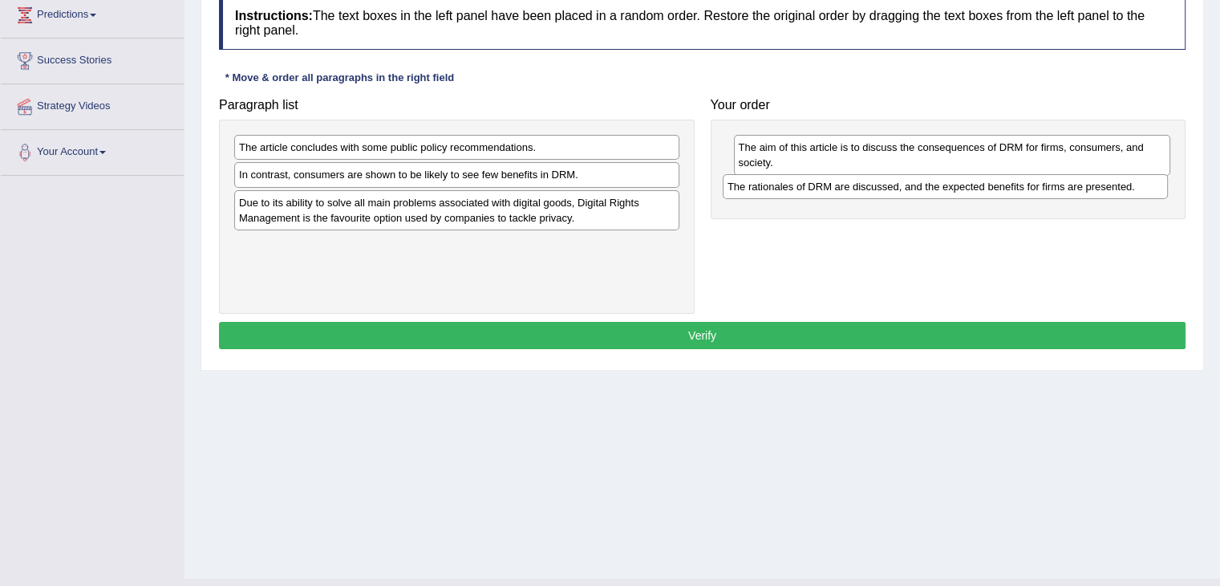
drag, startPoint x: 528, startPoint y: 245, endPoint x: 1017, endPoint y: 187, distance: 492.7
click at [1017, 187] on div "The rationales of DRM are discussed, and the expected benefits for firms are pr…" at bounding box center [945, 186] width 445 height 25
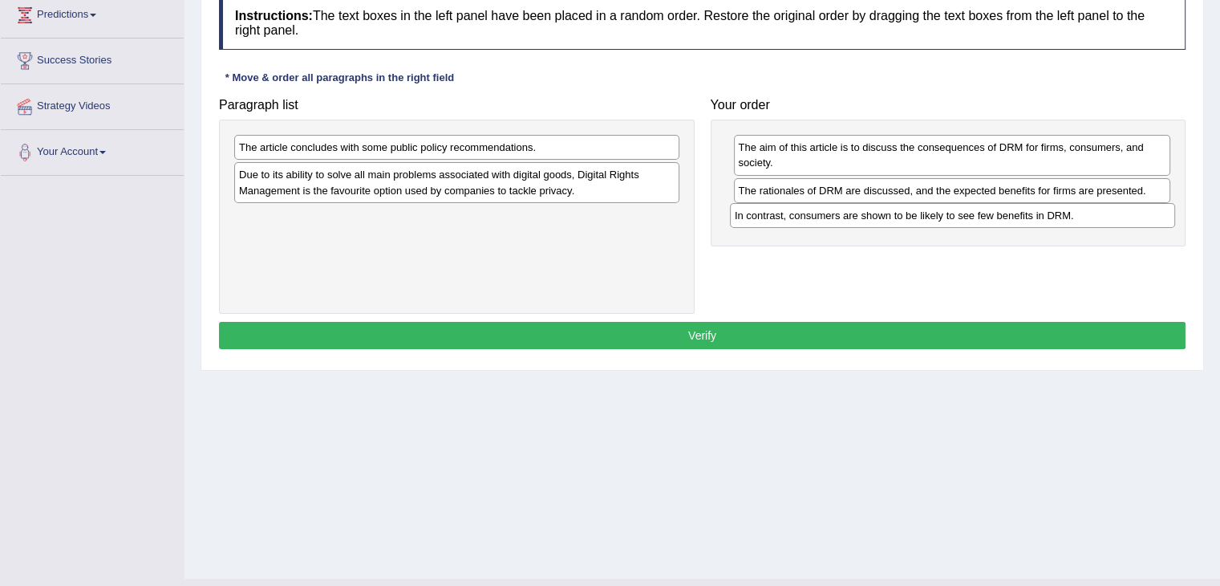
drag, startPoint x: 476, startPoint y: 174, endPoint x: 970, endPoint y: 215, distance: 495.8
click at [970, 215] on div "In contrast, consumers are shown to be likely to see few benefits in DRM." at bounding box center [952, 215] width 445 height 25
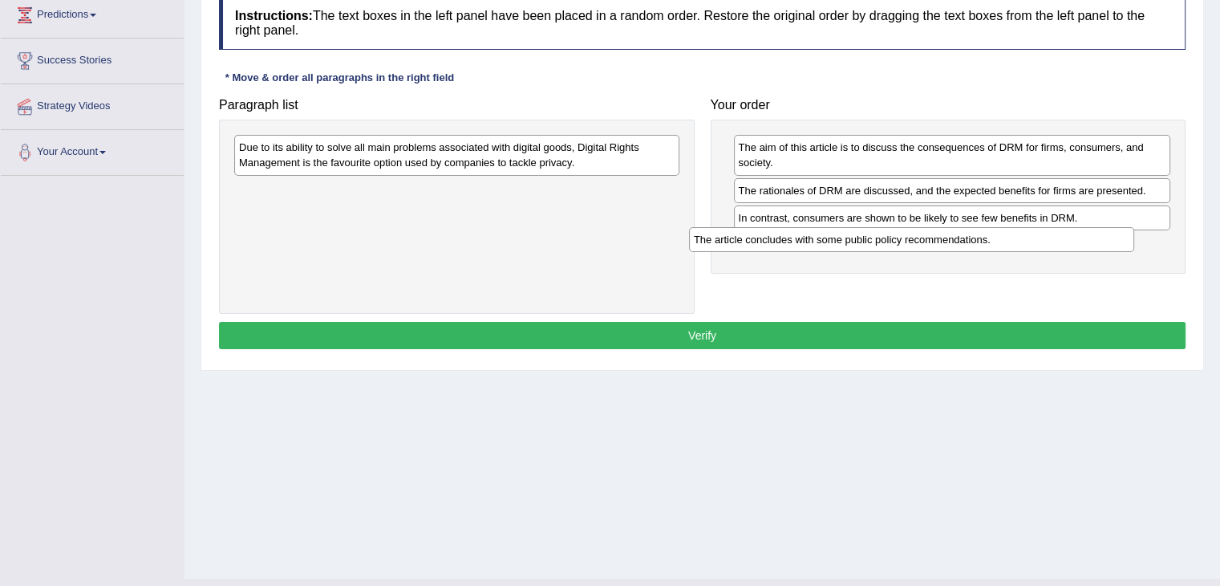
drag, startPoint x: 574, startPoint y: 150, endPoint x: 1029, endPoint y: 241, distance: 464.7
click at [1029, 241] on div "The article concludes with some public policy recommendations." at bounding box center [911, 239] width 445 height 25
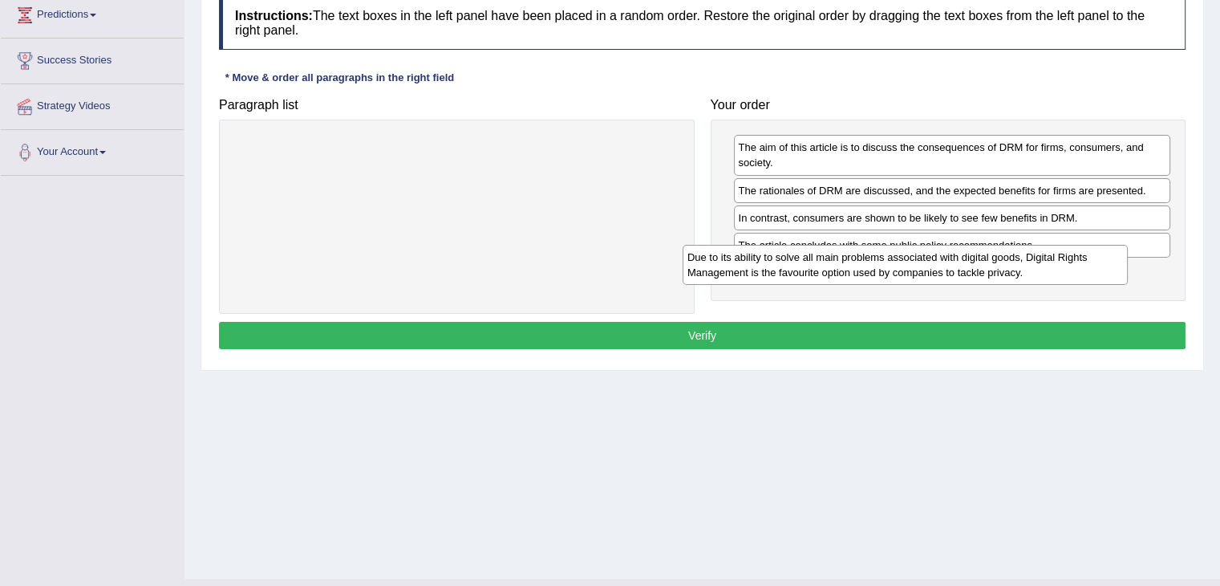
drag, startPoint x: 549, startPoint y: 161, endPoint x: 1004, endPoint y: 275, distance: 469.6
click at [1004, 275] on div "Due to its ability to solve all main problems associated with digital goods, Di…" at bounding box center [905, 265] width 445 height 40
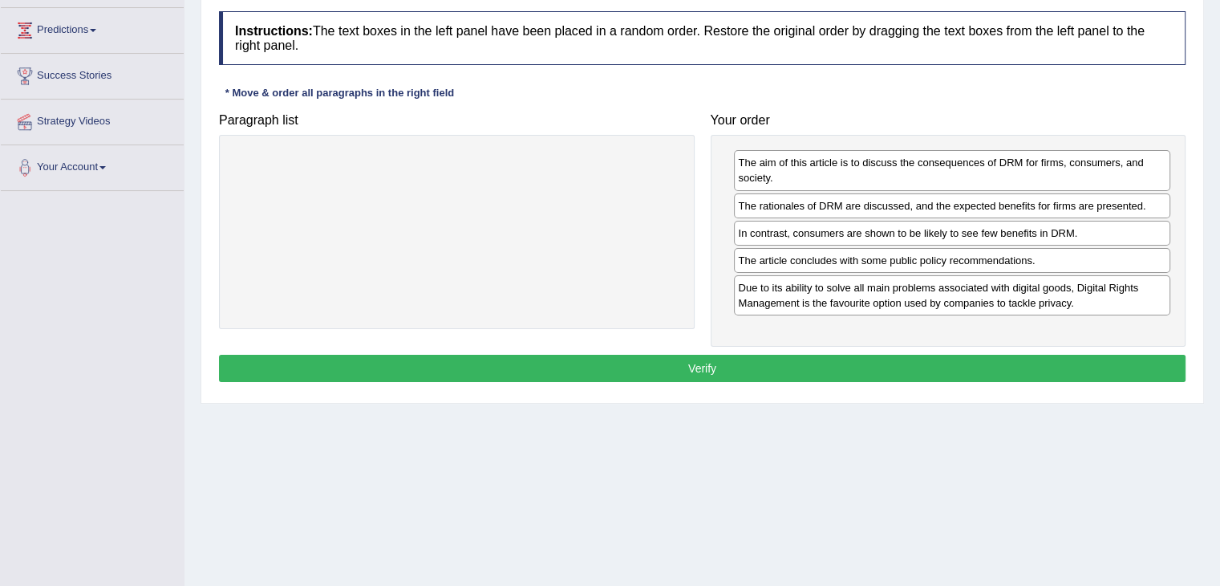
scroll to position [208, 0]
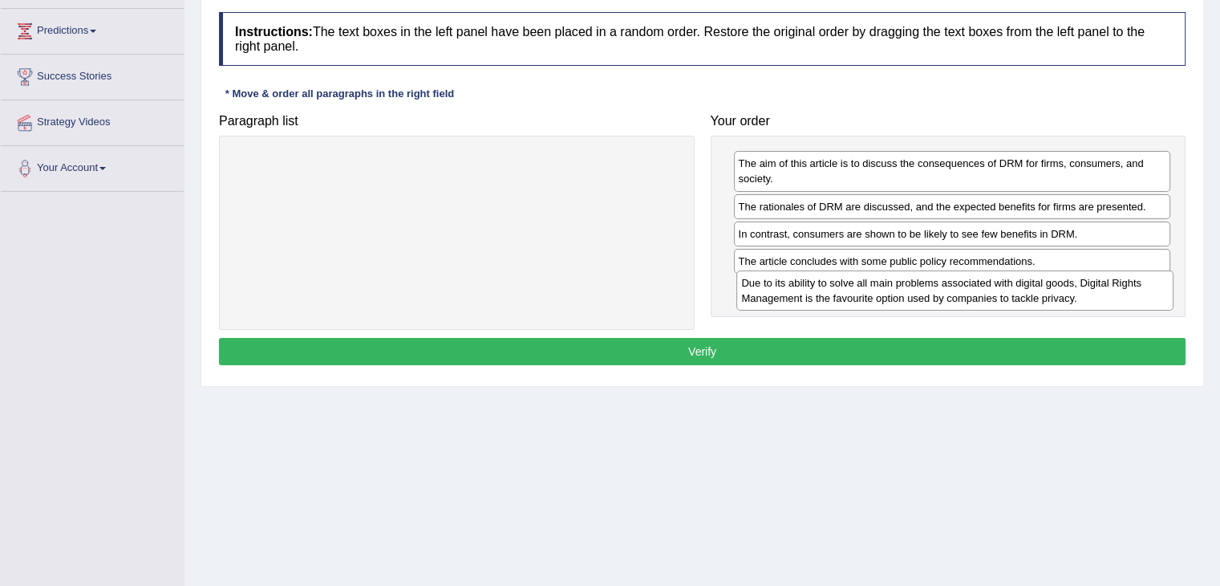
click at [1019, 288] on div "Due to its ability to solve all main problems associated with digital goods, Di…" at bounding box center [954, 290] width 437 height 40
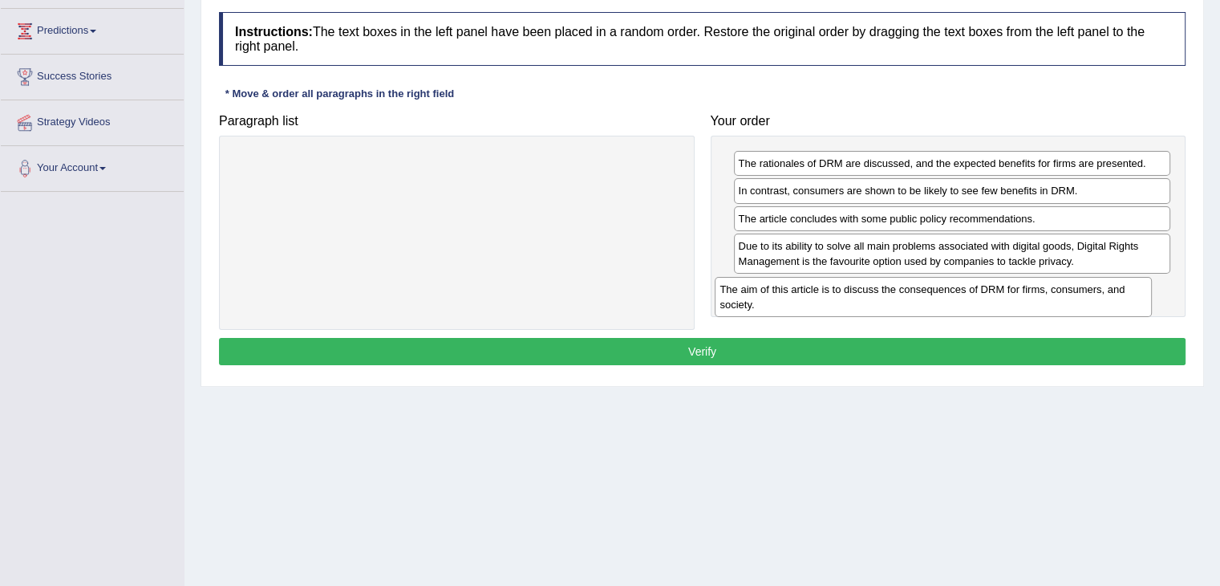
drag, startPoint x: 973, startPoint y: 169, endPoint x: 955, endPoint y: 295, distance: 127.2
click at [955, 295] on div "The aim of this article is to discuss the consequences of DRM for firms, consum…" at bounding box center [933, 297] width 437 height 40
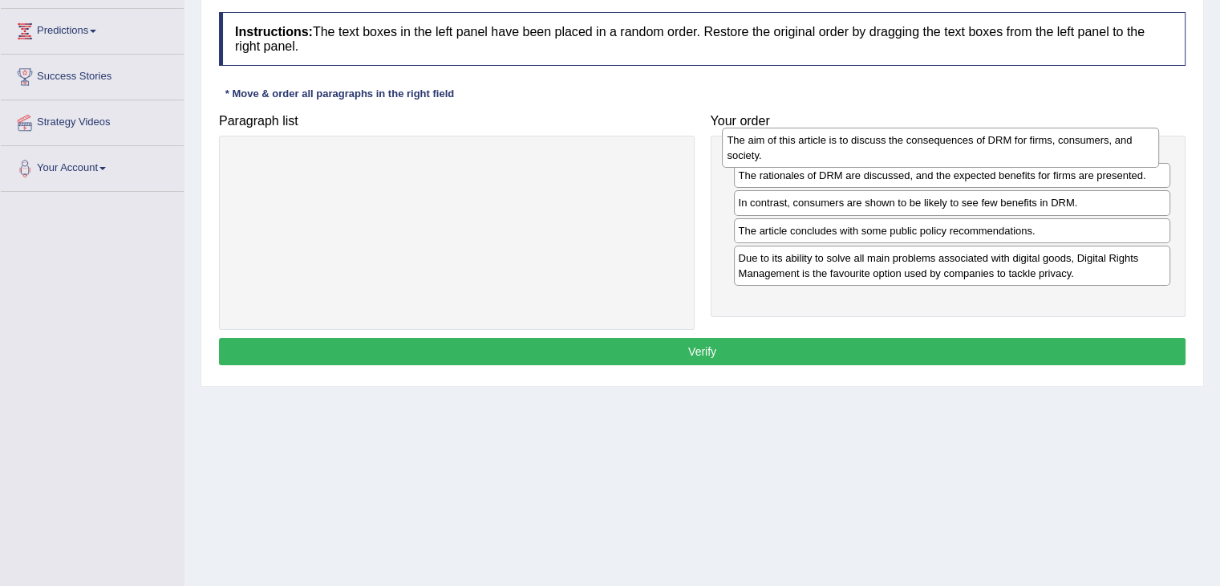
drag, startPoint x: 1003, startPoint y: 301, endPoint x: 993, endPoint y: 155, distance: 146.4
click at [993, 155] on div "The aim of this article is to discuss the consequences of DRM for firms, consum…" at bounding box center [940, 148] width 437 height 40
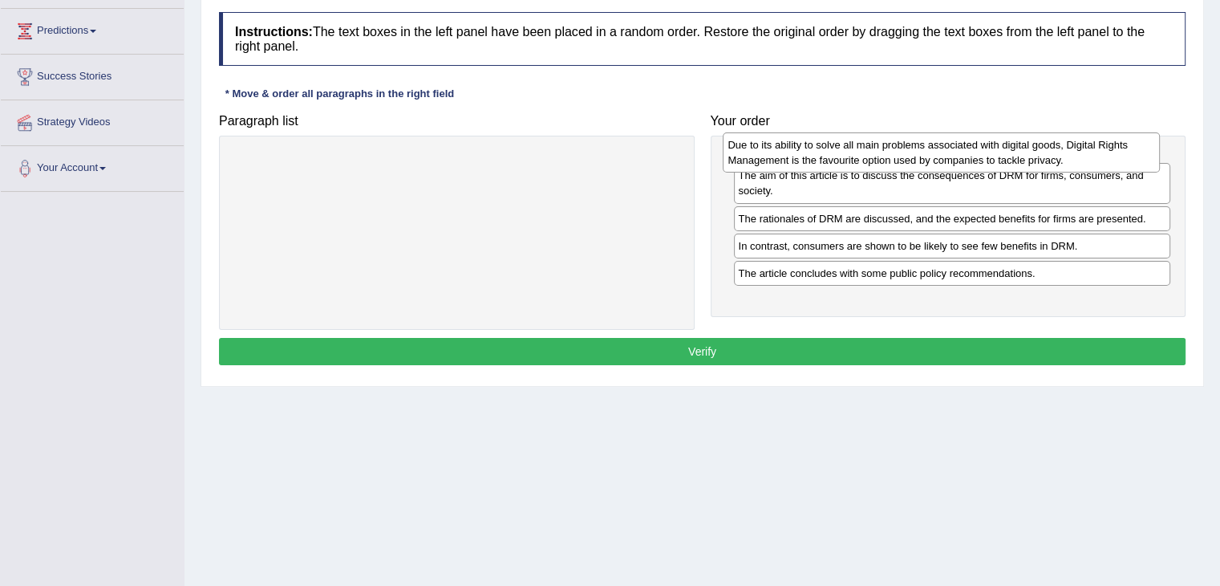
drag, startPoint x: 995, startPoint y: 296, endPoint x: 986, endPoint y: 153, distance: 143.1
click at [986, 153] on div "Due to its ability to solve all main problems associated with digital goods, Di…" at bounding box center [941, 152] width 437 height 40
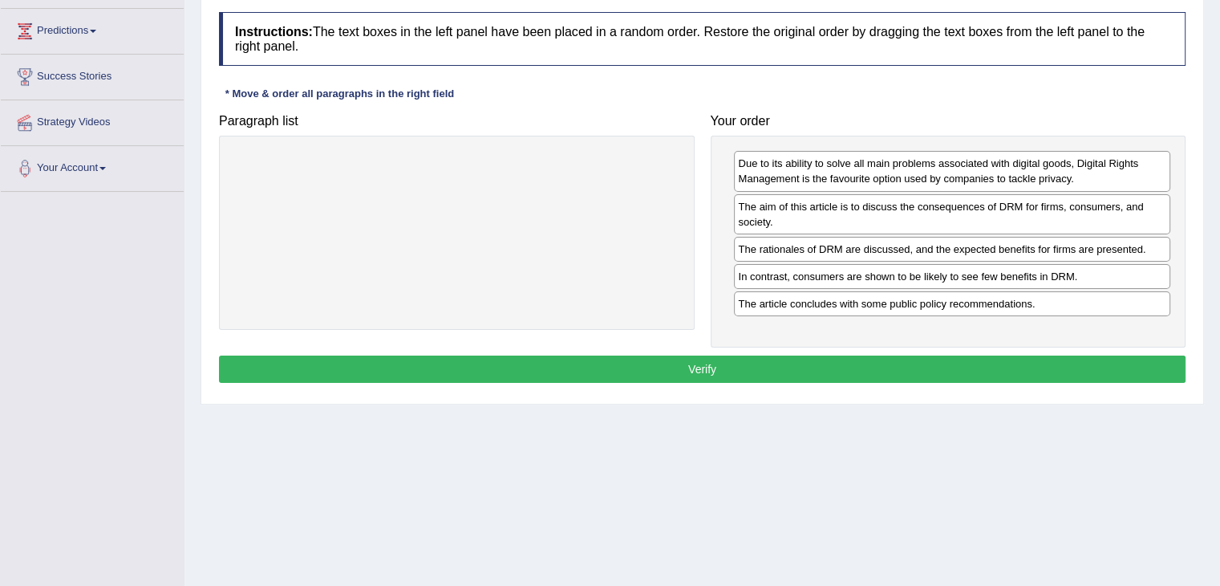
click at [1071, 366] on button "Verify" at bounding box center [702, 368] width 967 height 27
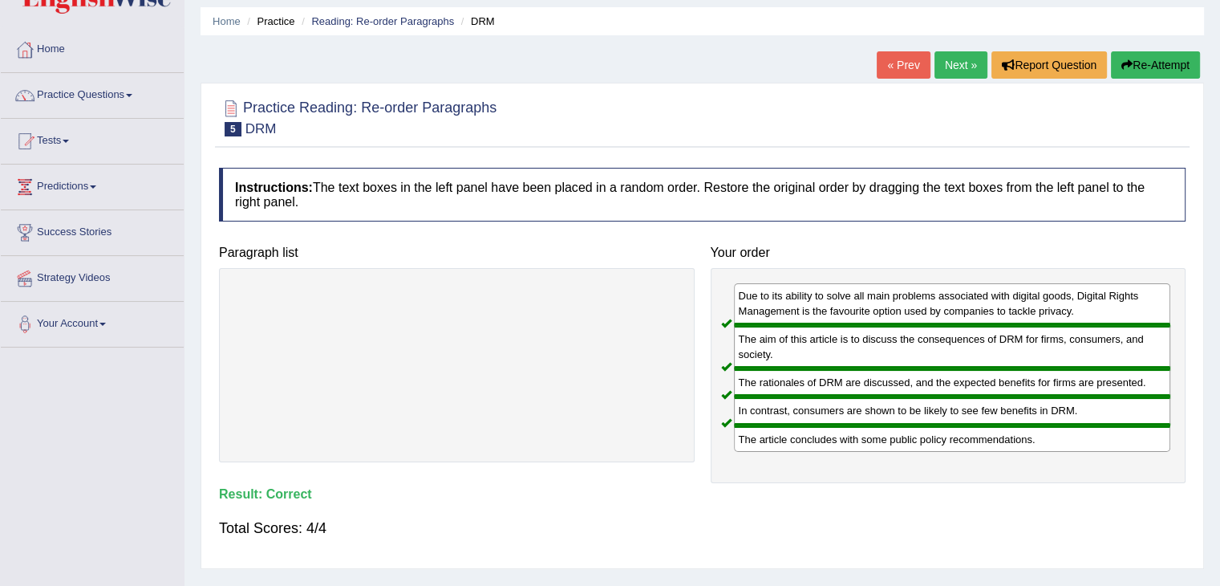
scroll to position [43, 0]
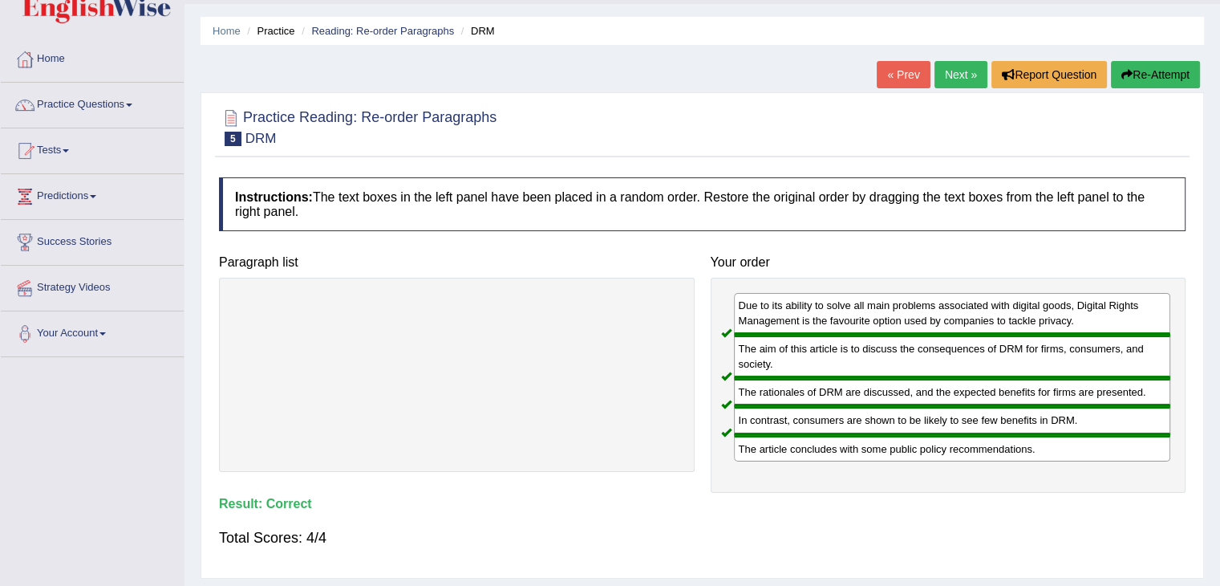
click at [955, 87] on div "« Prev Next » Report Question Re-Attempt" at bounding box center [1040, 76] width 327 height 31
click at [937, 73] on link "Next »" at bounding box center [960, 74] width 53 height 27
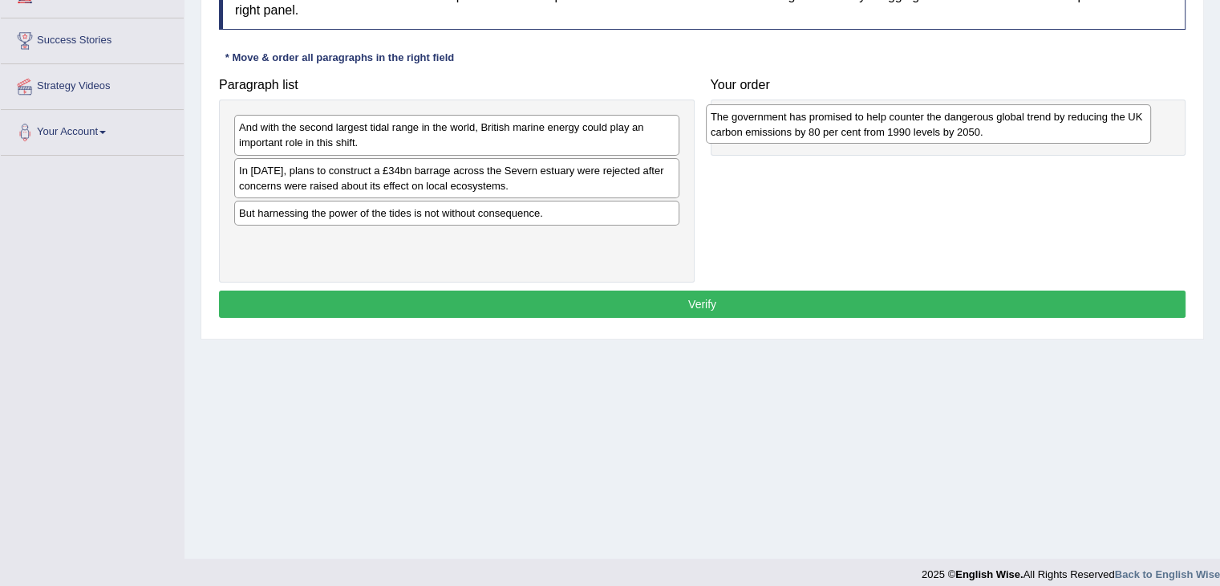
drag, startPoint x: 539, startPoint y: 257, endPoint x: 1011, endPoint y: 134, distance: 487.4
click at [1011, 134] on div "The government has promised to help counter the dangerous global trend by reduc…" at bounding box center [928, 124] width 445 height 40
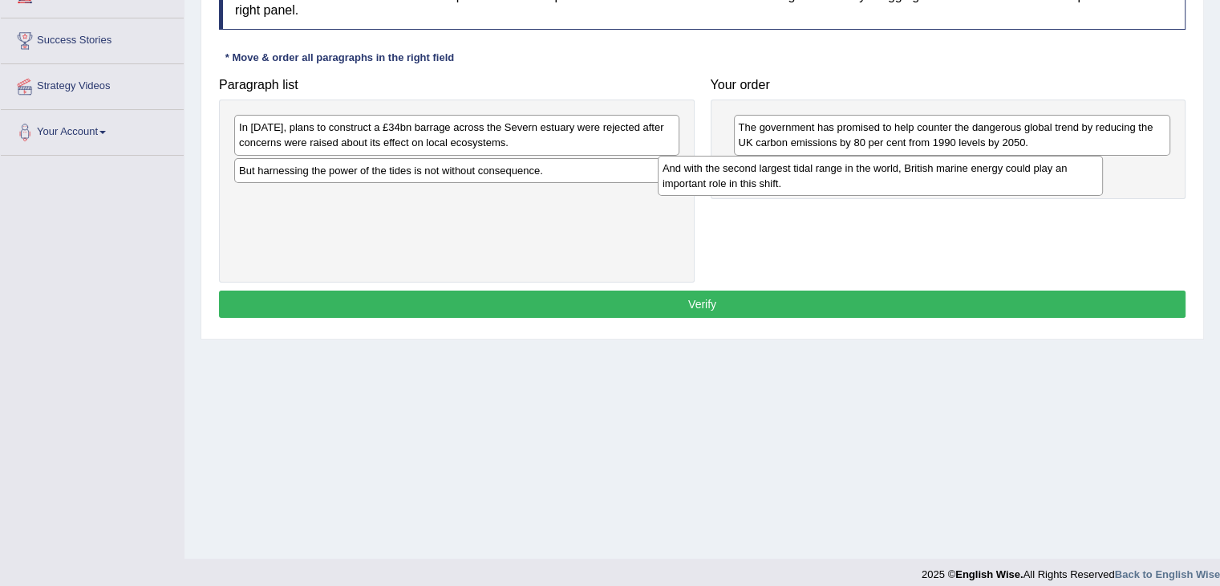
drag, startPoint x: 533, startPoint y: 144, endPoint x: 958, endPoint y: 184, distance: 427.1
click at [958, 184] on div "And with the second largest tidal range in the world, British marine energy cou…" at bounding box center [880, 176] width 445 height 40
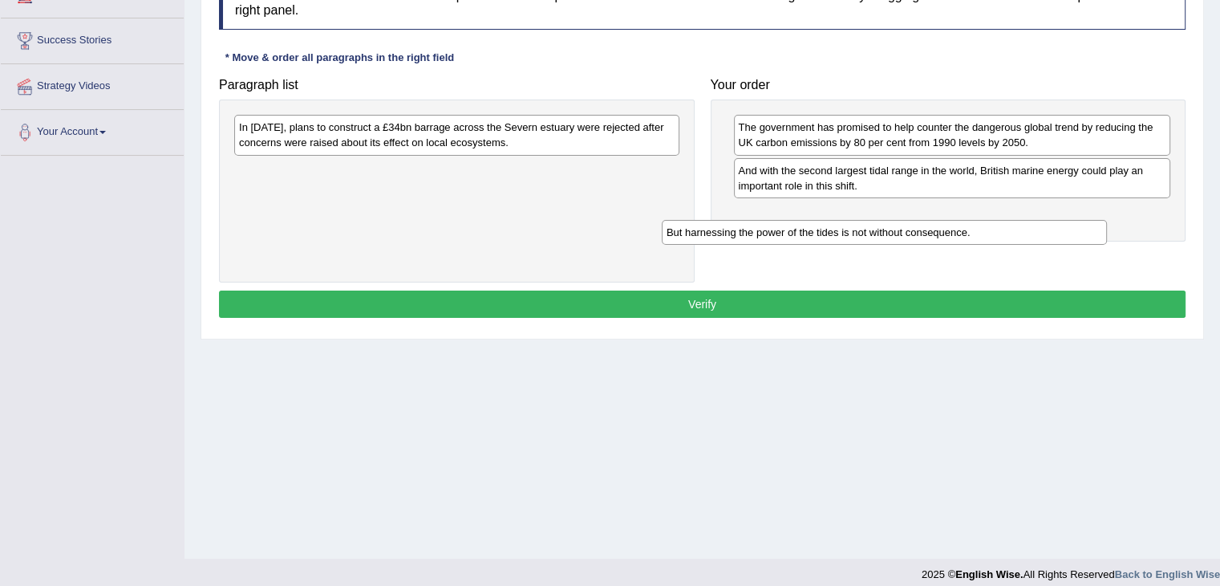
drag, startPoint x: 569, startPoint y: 172, endPoint x: 996, endPoint y: 234, distance: 432.1
click at [996, 234] on div "But harnessing the power of the tides is not without consequence." at bounding box center [884, 232] width 445 height 25
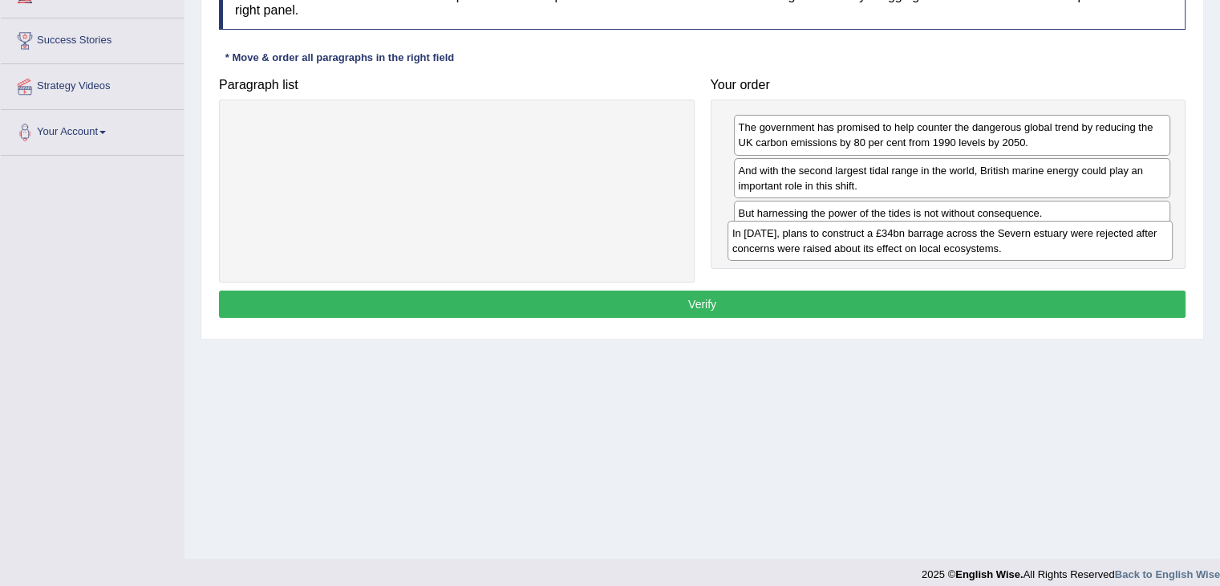
drag, startPoint x: 525, startPoint y: 132, endPoint x: 1020, endPoint y: 238, distance: 506.1
click at [1020, 238] on div "In 2013, plans to construct a £34bn barrage across the Severn estuary were reje…" at bounding box center [950, 241] width 445 height 40
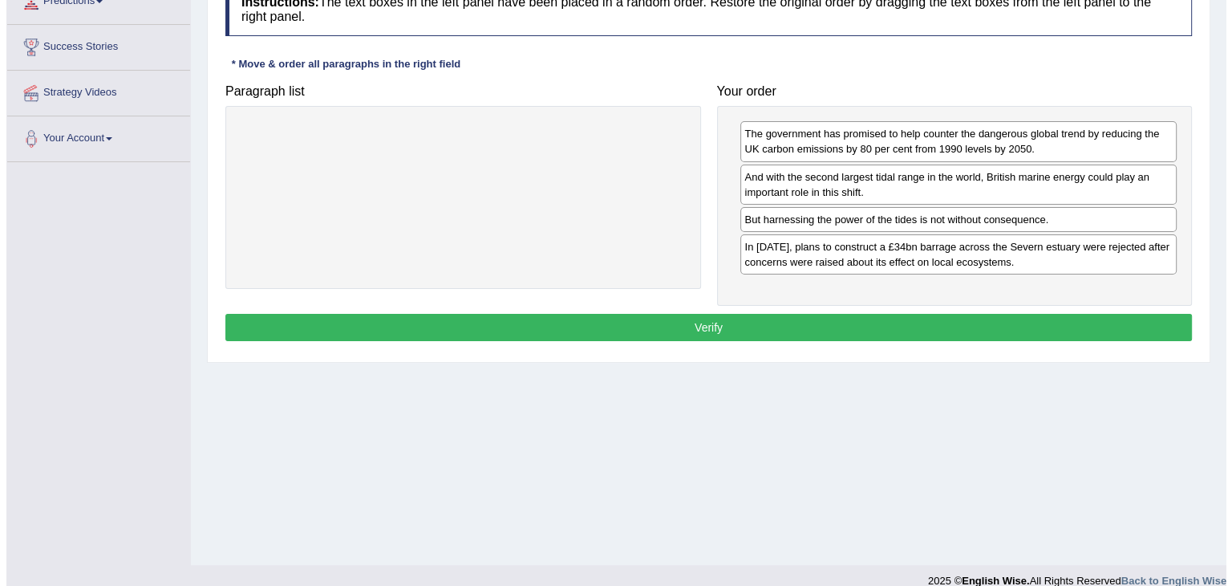
scroll to position [239, 0]
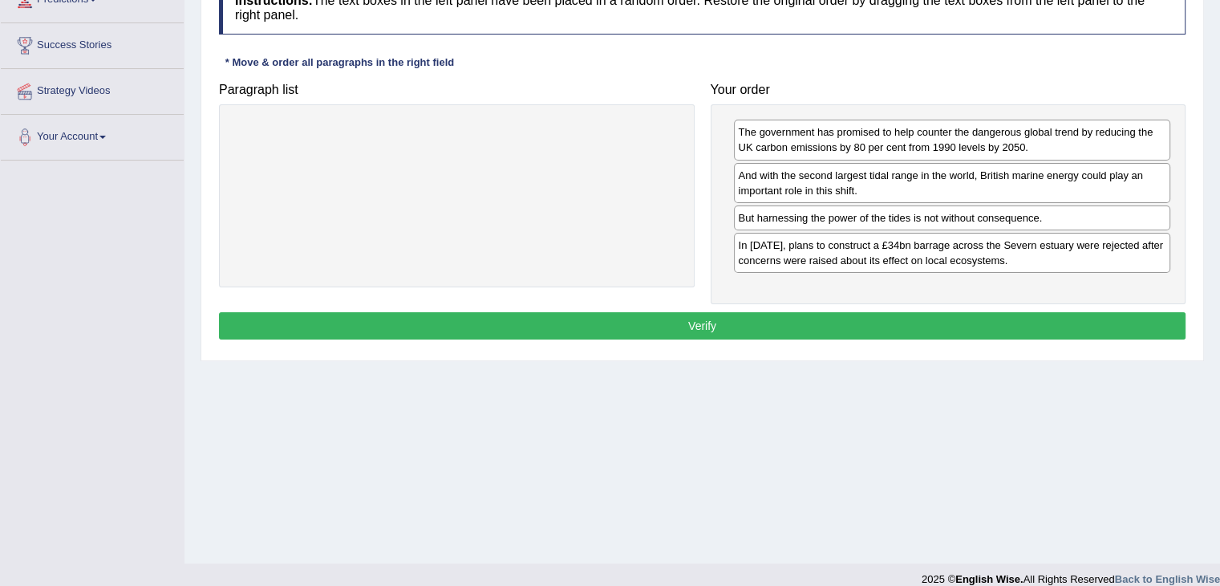
click at [1004, 319] on button "Verify" at bounding box center [702, 325] width 967 height 27
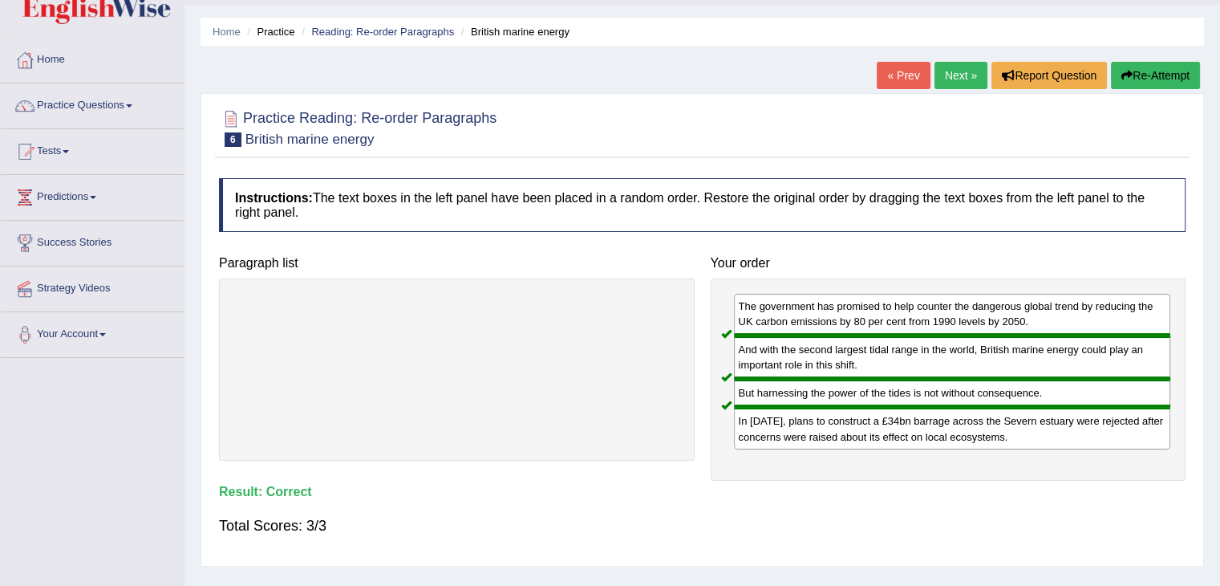
scroll to position [37, 0]
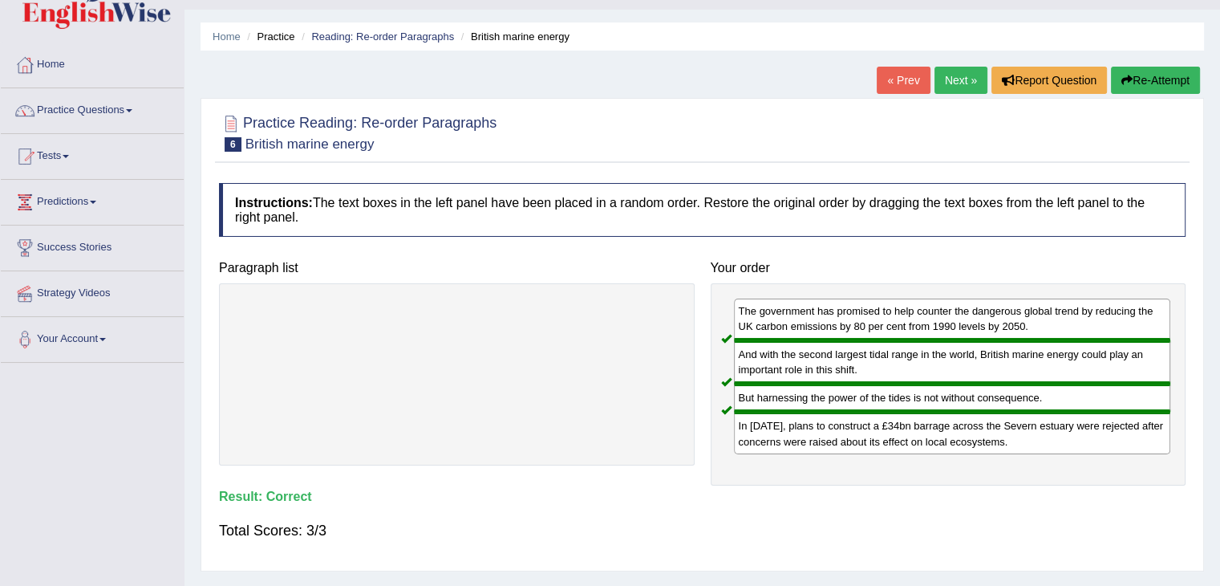
click at [951, 80] on link "Next »" at bounding box center [960, 80] width 53 height 27
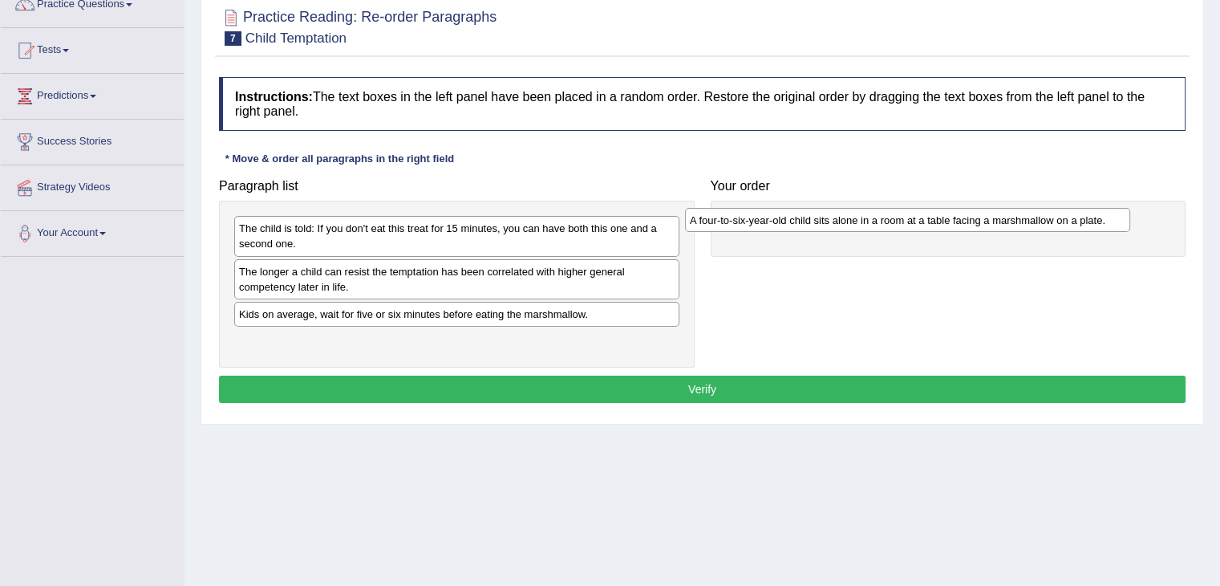
drag, startPoint x: 513, startPoint y: 341, endPoint x: 977, endPoint y: 217, distance: 480.6
click at [977, 217] on div "A four-to-six-year-old child sits alone in a room at a table facing a marshmall…" at bounding box center [907, 220] width 445 height 25
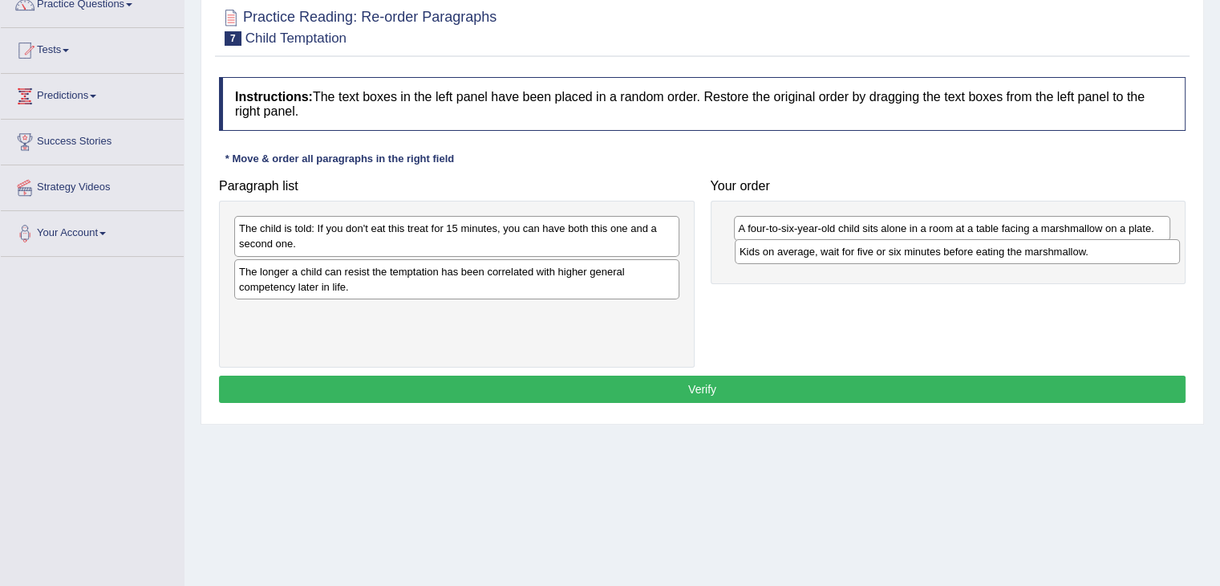
drag, startPoint x: 474, startPoint y: 313, endPoint x: 975, endPoint y: 251, distance: 505.1
click at [975, 251] on div "Kids on average, wait for five or six minutes before eating the marshmallow." at bounding box center [957, 251] width 445 height 25
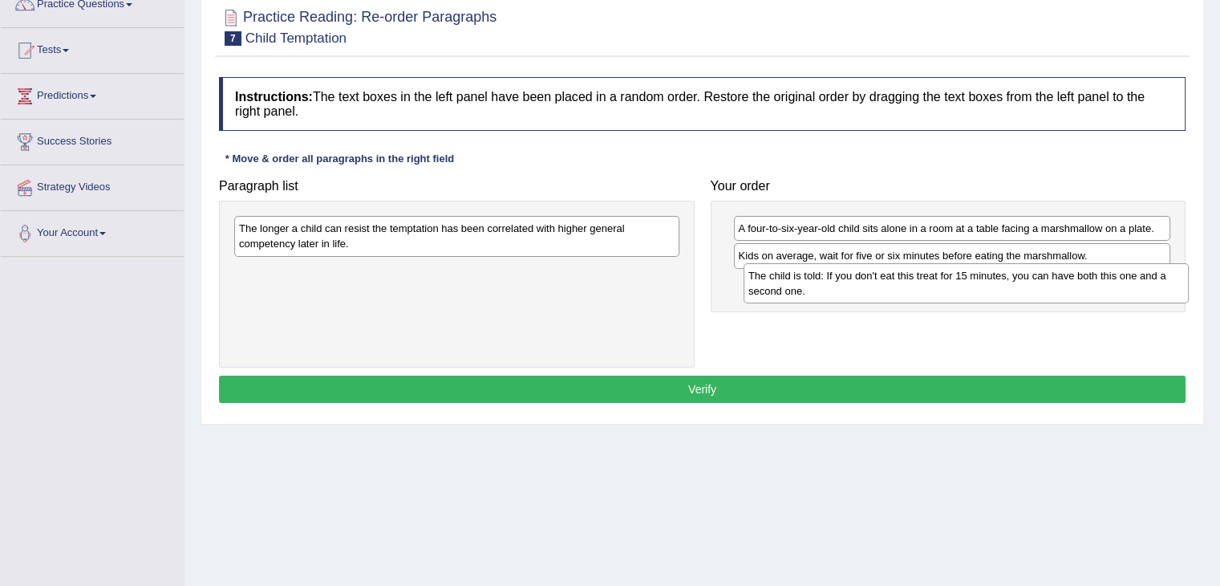
drag, startPoint x: 533, startPoint y: 234, endPoint x: 1044, endPoint y: 281, distance: 512.3
click at [1044, 281] on div "The child is told: If you don't eat this treat for 15 minutes, you can have bot…" at bounding box center [966, 283] width 445 height 40
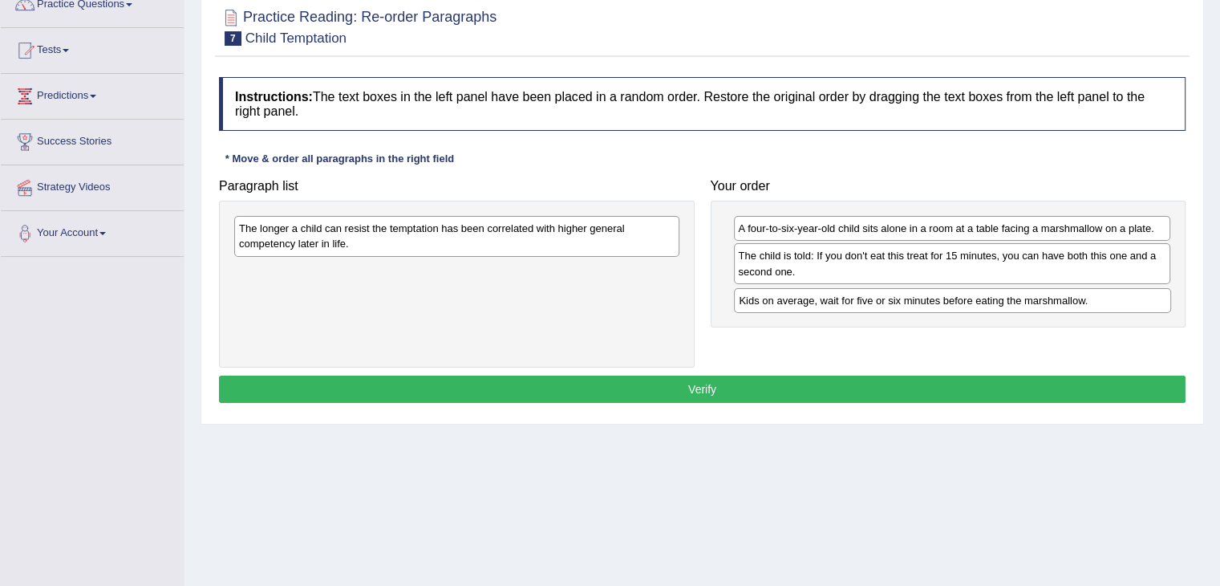
drag, startPoint x: 800, startPoint y: 245, endPoint x: 801, endPoint y: 290, distance: 44.9
click at [801, 290] on div "Kids on average, wait for five or six minutes before eating the marshmallow." at bounding box center [952, 300] width 437 height 25
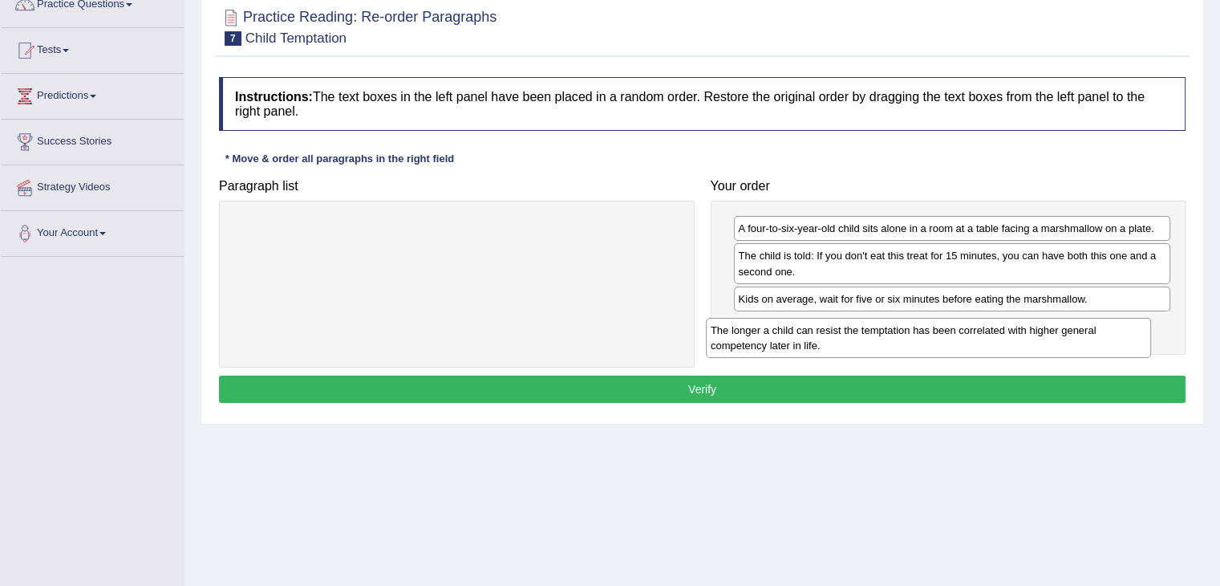
drag, startPoint x: 571, startPoint y: 229, endPoint x: 1068, endPoint y: 318, distance: 505.4
click at [1068, 318] on div "The longer a child can resist the temptation has been correlated with higher ge…" at bounding box center [928, 338] width 445 height 40
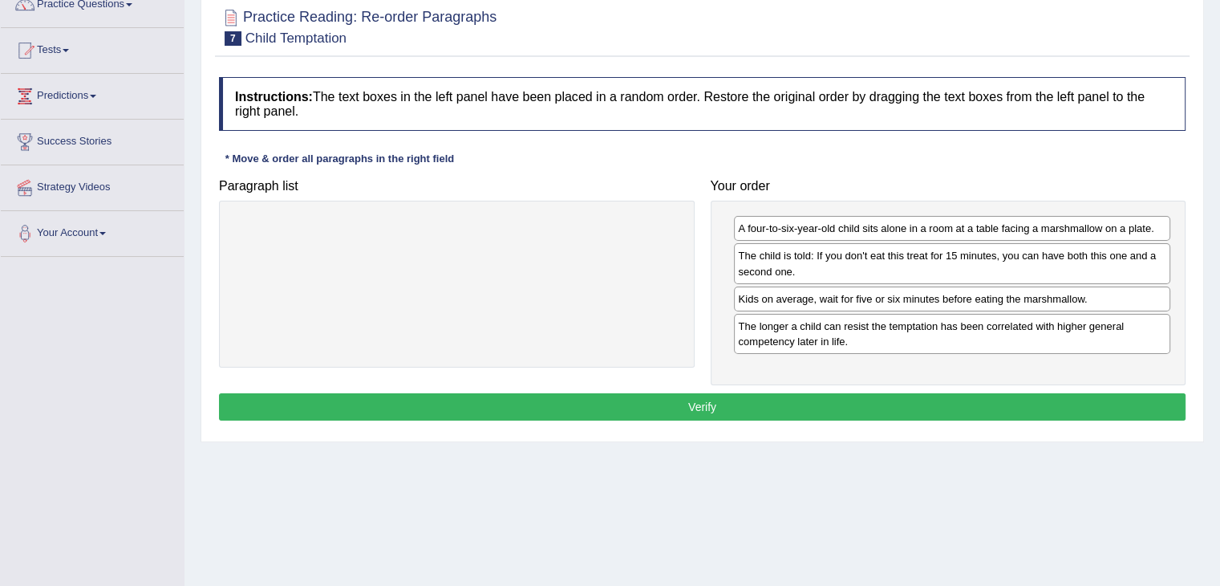
click at [1016, 408] on button "Verify" at bounding box center [702, 406] width 967 height 27
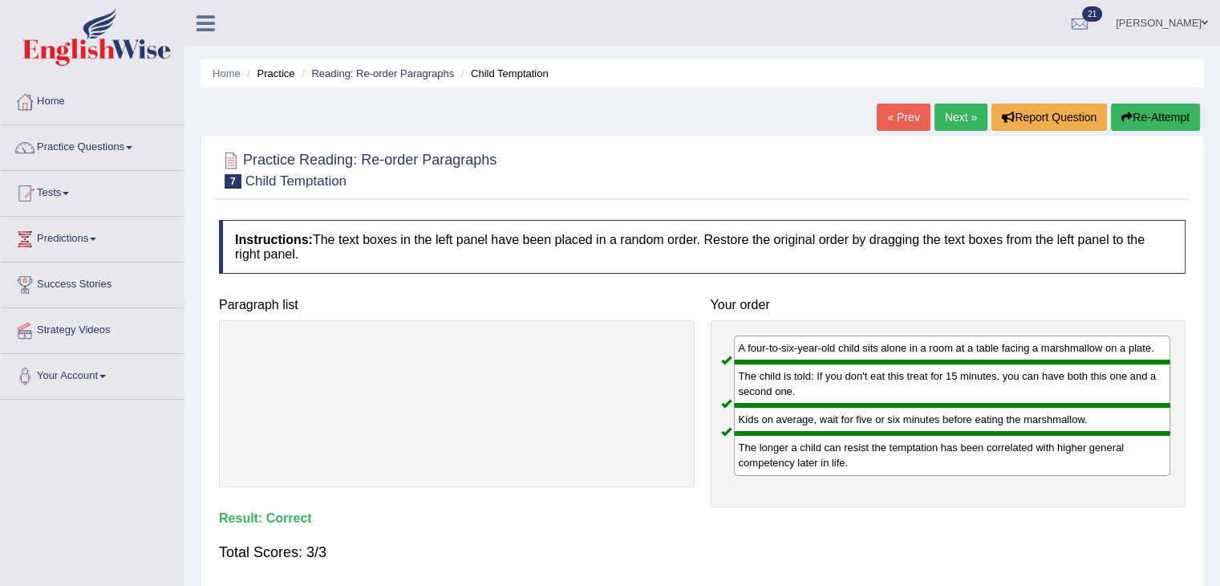
click at [943, 117] on link "Next »" at bounding box center [960, 116] width 53 height 27
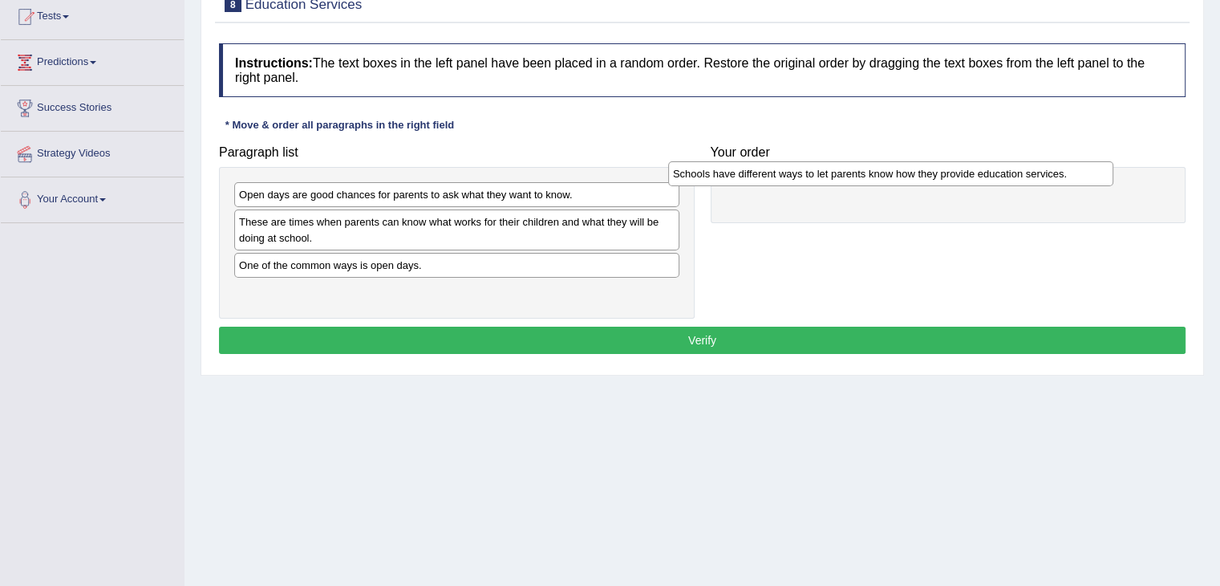
drag, startPoint x: 488, startPoint y: 296, endPoint x: 925, endPoint y: 179, distance: 451.8
click at [925, 179] on div "Schools have different ways to let parents know how they provide education serv…" at bounding box center [890, 173] width 445 height 25
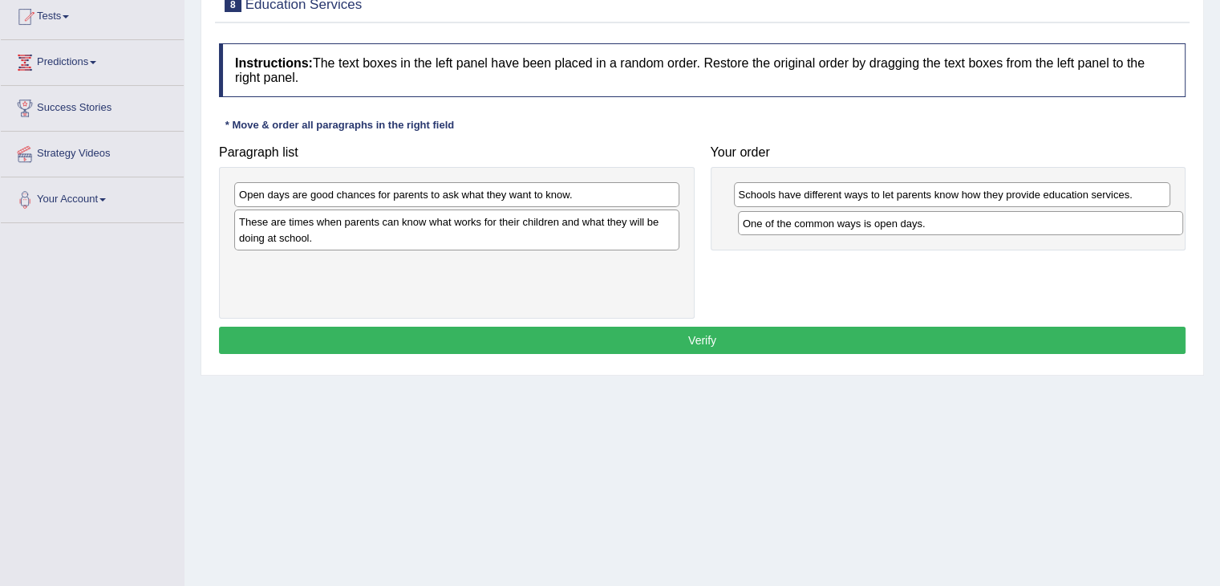
drag, startPoint x: 581, startPoint y: 266, endPoint x: 1082, endPoint y: 225, distance: 503.0
click at [1082, 225] on div "One of the common ways is open days." at bounding box center [960, 223] width 445 height 25
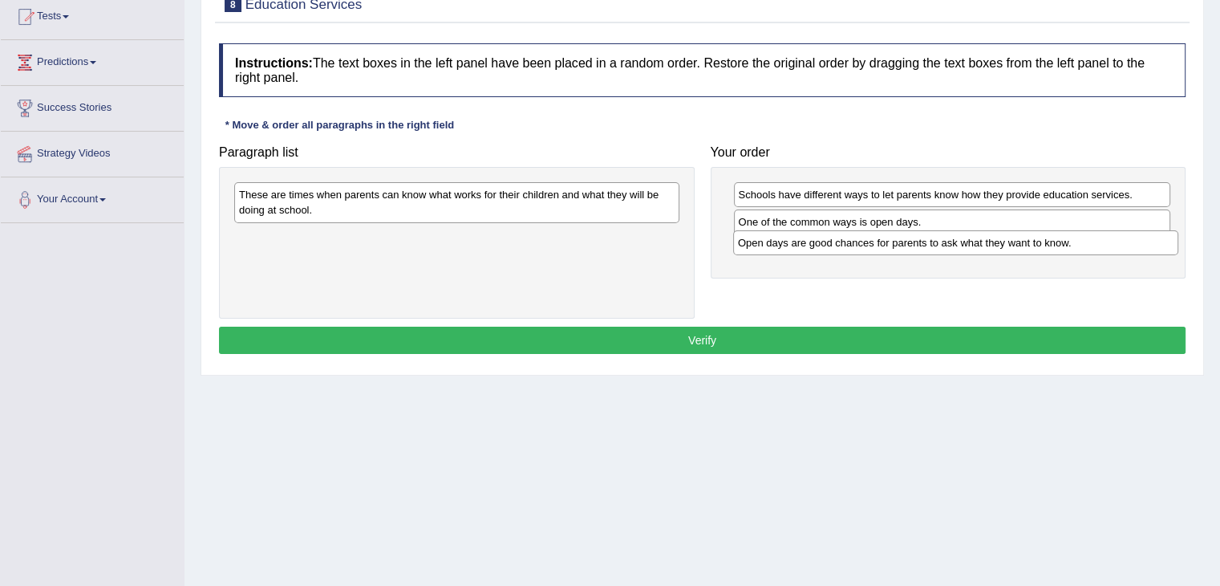
drag, startPoint x: 561, startPoint y: 203, endPoint x: 1062, endPoint y: 250, distance: 502.8
click at [1062, 250] on div "Open days are good chances for parents to ask what they want to know." at bounding box center [955, 242] width 445 height 25
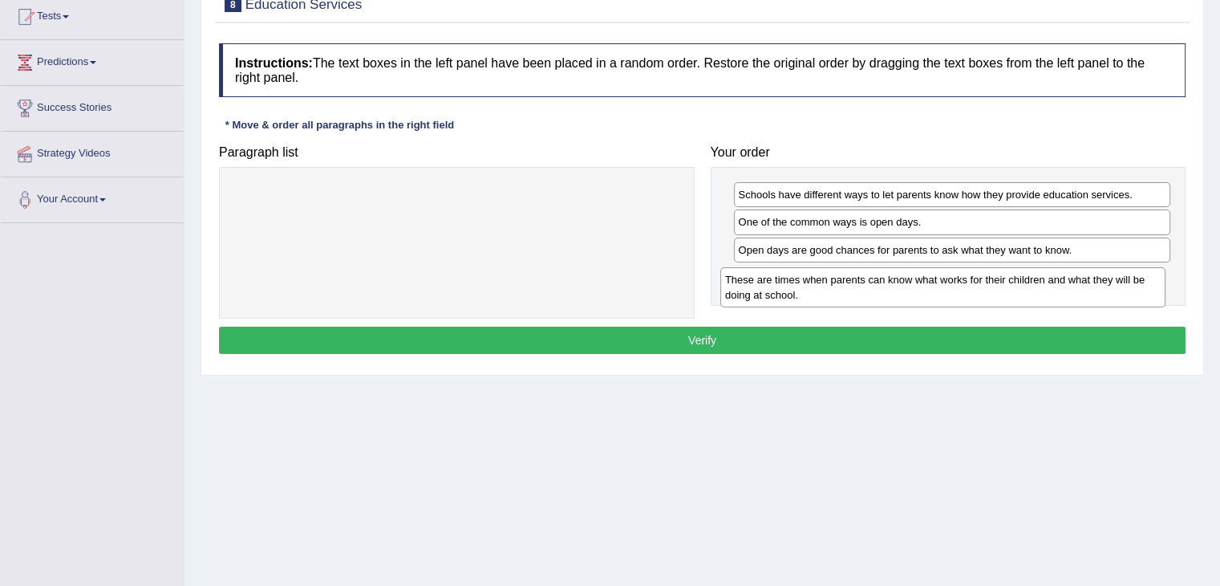
drag, startPoint x: 626, startPoint y: 209, endPoint x: 1114, endPoint y: 293, distance: 494.9
click at [1114, 293] on div "These are times when parents can know what works for their children and what th…" at bounding box center [942, 287] width 445 height 40
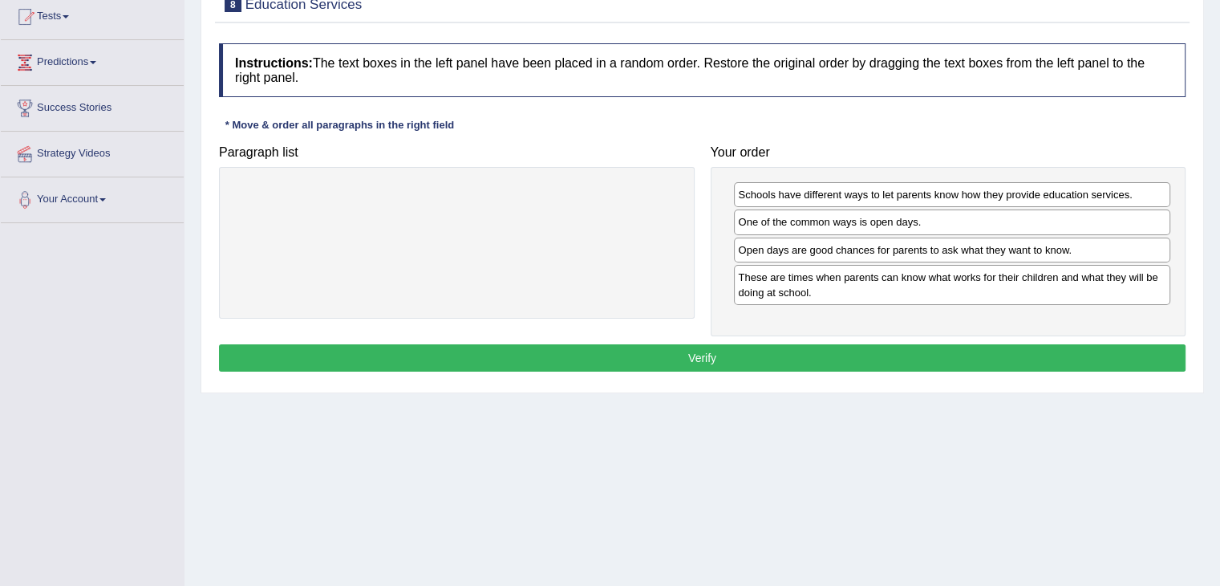
click at [996, 344] on button "Verify" at bounding box center [702, 357] width 967 height 27
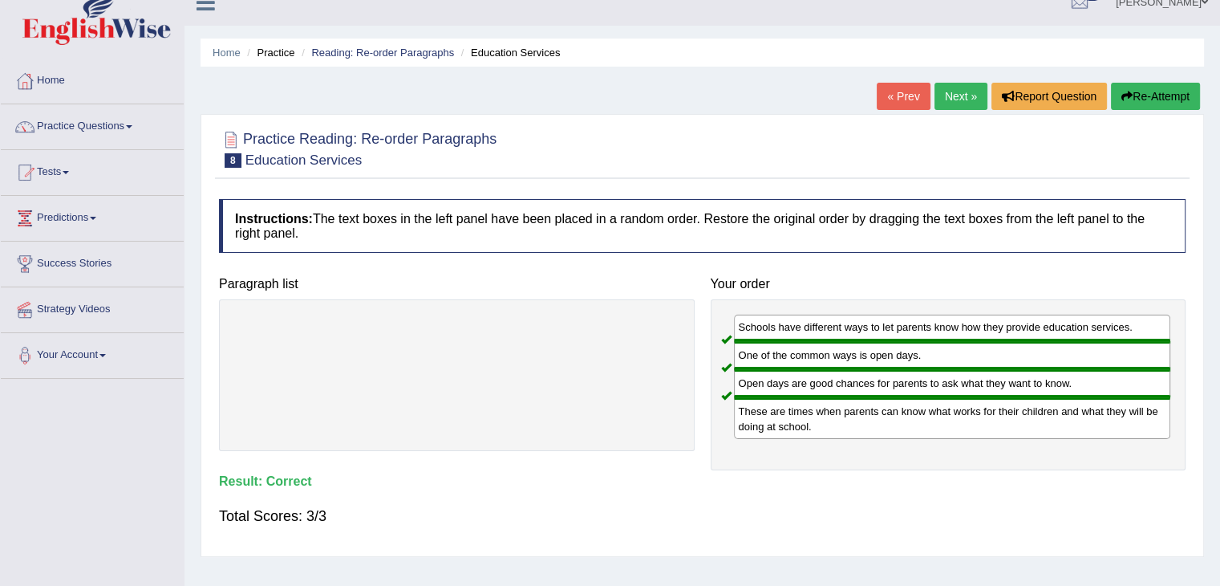
scroll to position [19, 0]
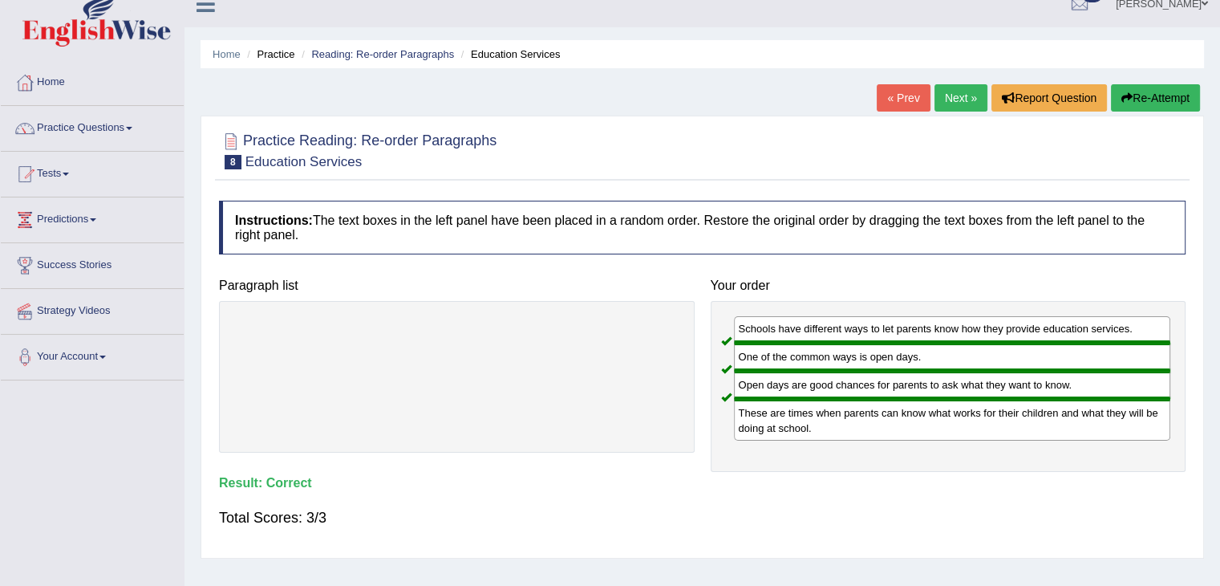
click at [950, 96] on link "Next »" at bounding box center [960, 97] width 53 height 27
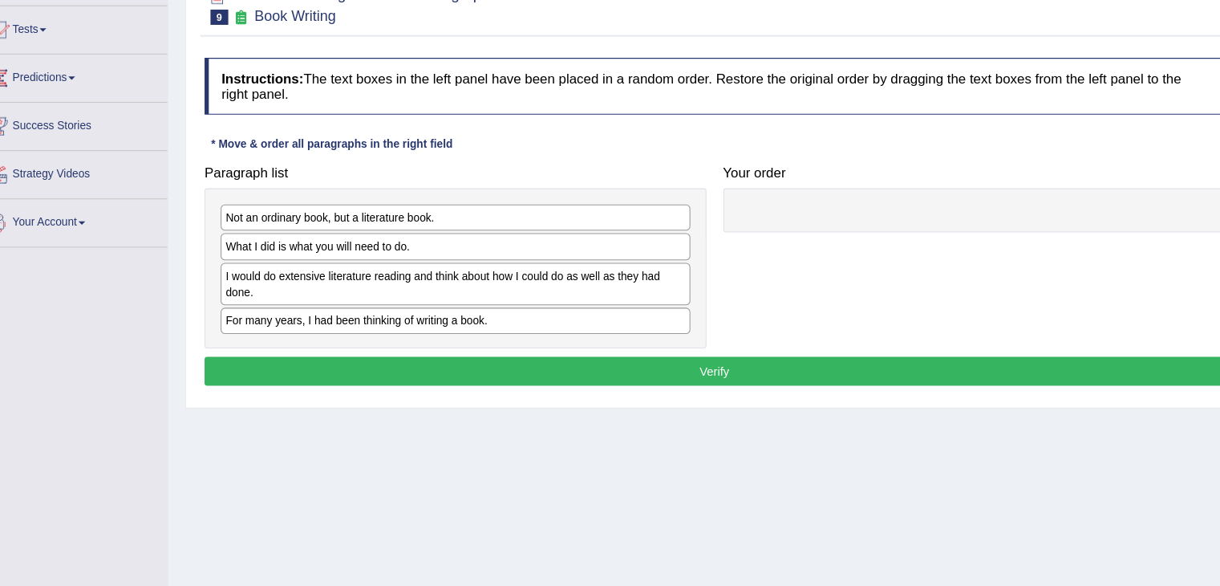
scroll to position [147, 0]
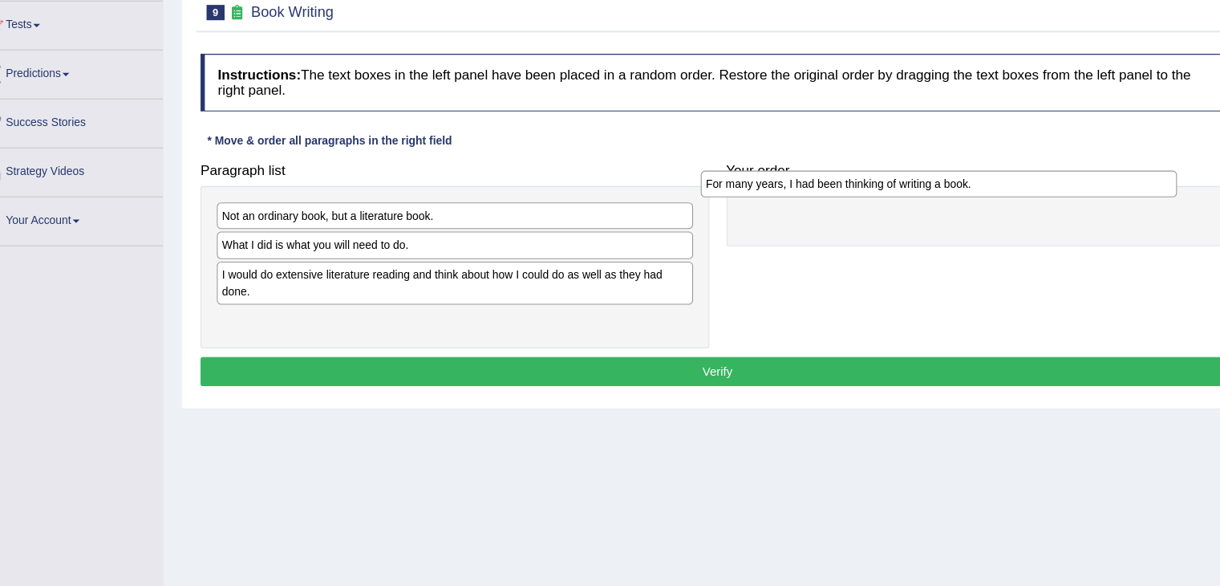
drag, startPoint x: 493, startPoint y: 327, endPoint x: 947, endPoint y: 201, distance: 470.6
click at [947, 201] on div "For many years, I had been thinking of writing a book." at bounding box center [909, 194] width 445 height 25
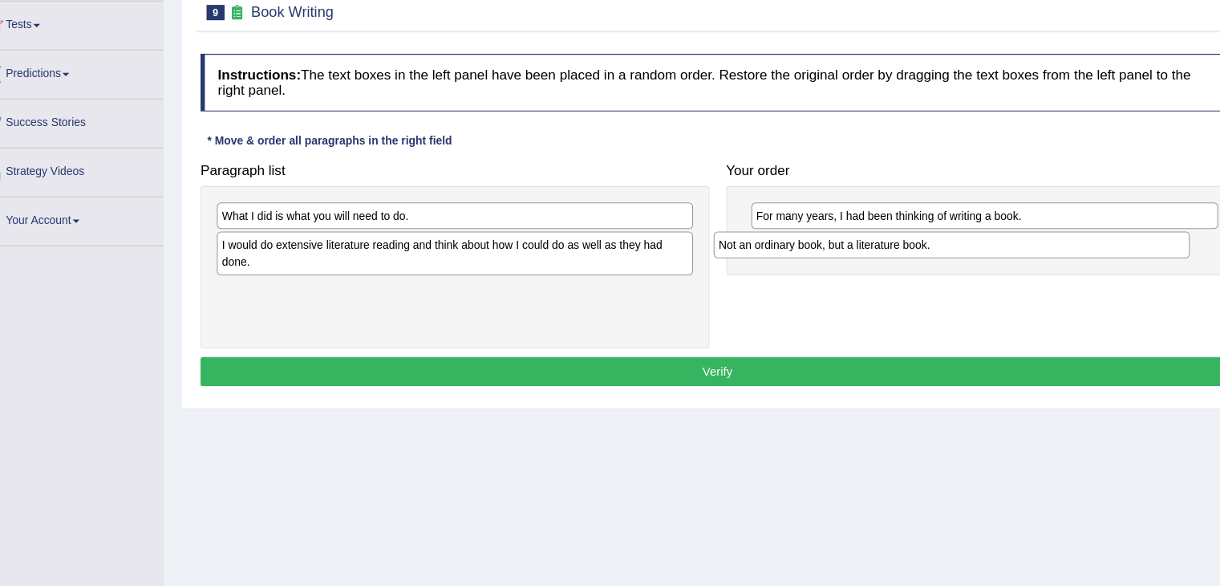
drag, startPoint x: 523, startPoint y: 221, endPoint x: 997, endPoint y: 249, distance: 474.9
click at [997, 249] on div "Not an ordinary book, but a literature book." at bounding box center [921, 251] width 445 height 25
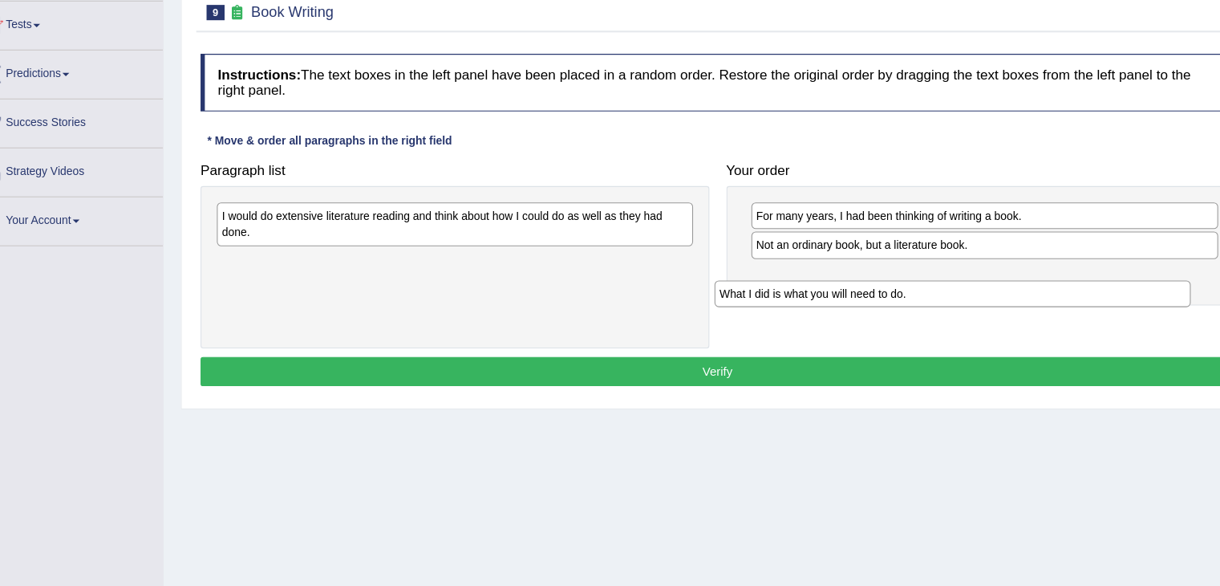
drag, startPoint x: 428, startPoint y: 230, endPoint x: 892, endPoint y: 292, distance: 467.7
click at [892, 292] on div "What I did is what you will need to do." at bounding box center [921, 297] width 445 height 25
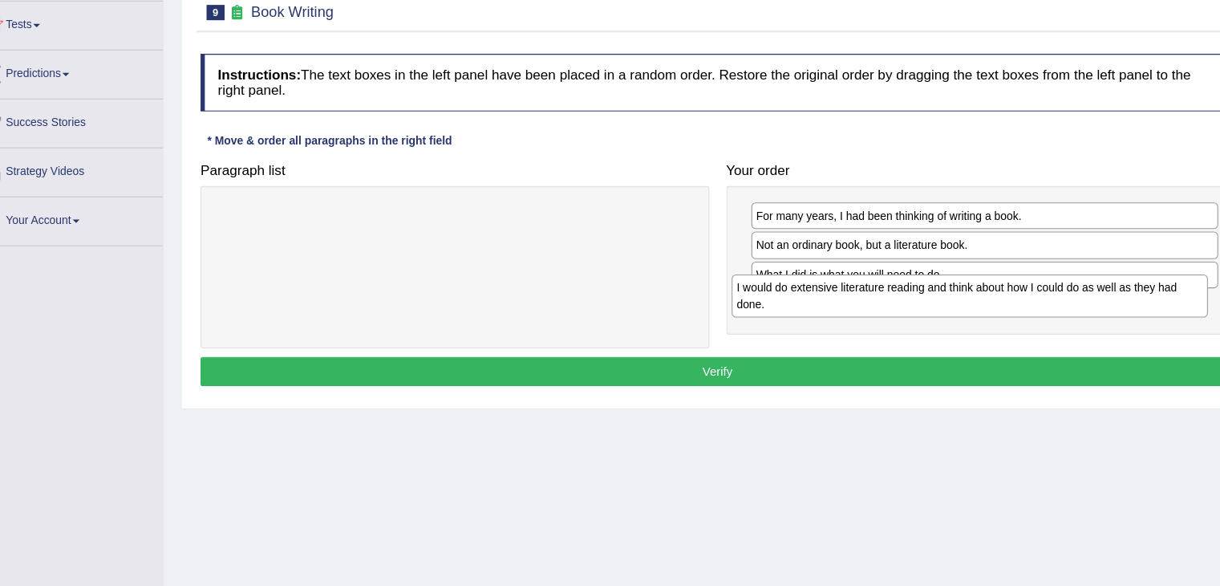
drag, startPoint x: 516, startPoint y: 239, endPoint x: 998, endPoint y: 308, distance: 487.0
click at [998, 308] on div "I would do extensive literature reading and think about how I could do as well …" at bounding box center [937, 299] width 445 height 40
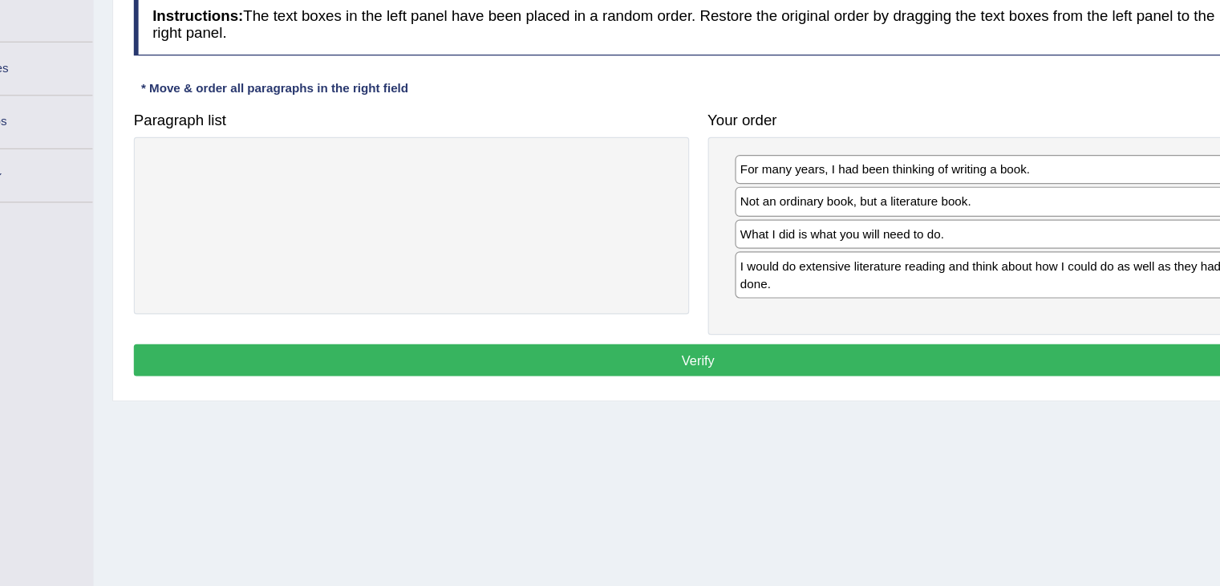
scroll to position [164, 0]
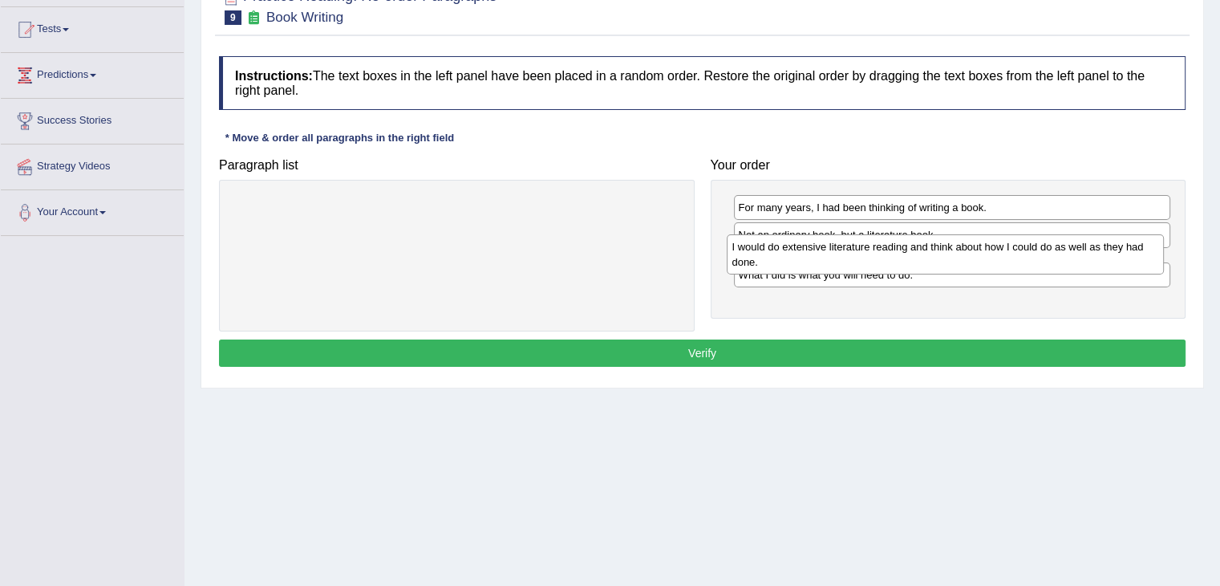
drag, startPoint x: 923, startPoint y: 292, endPoint x: 917, endPoint y: 251, distance: 41.4
click at [917, 251] on div "I would do extensive literature reading and think about how I could do as well …" at bounding box center [945, 254] width 437 height 40
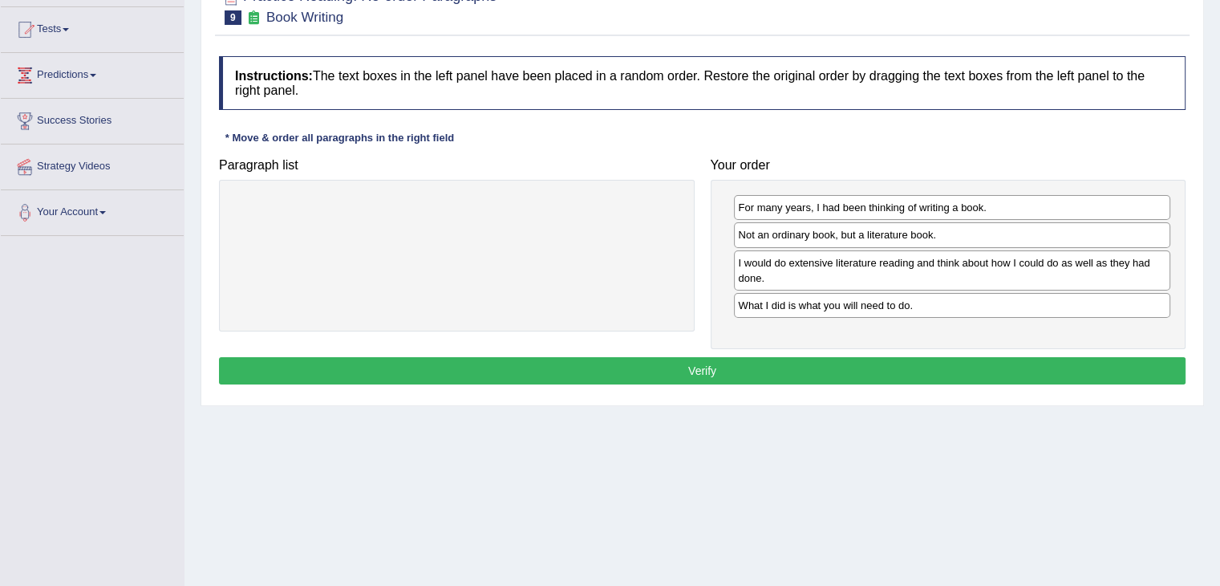
click at [897, 373] on button "Verify" at bounding box center [702, 370] width 967 height 27
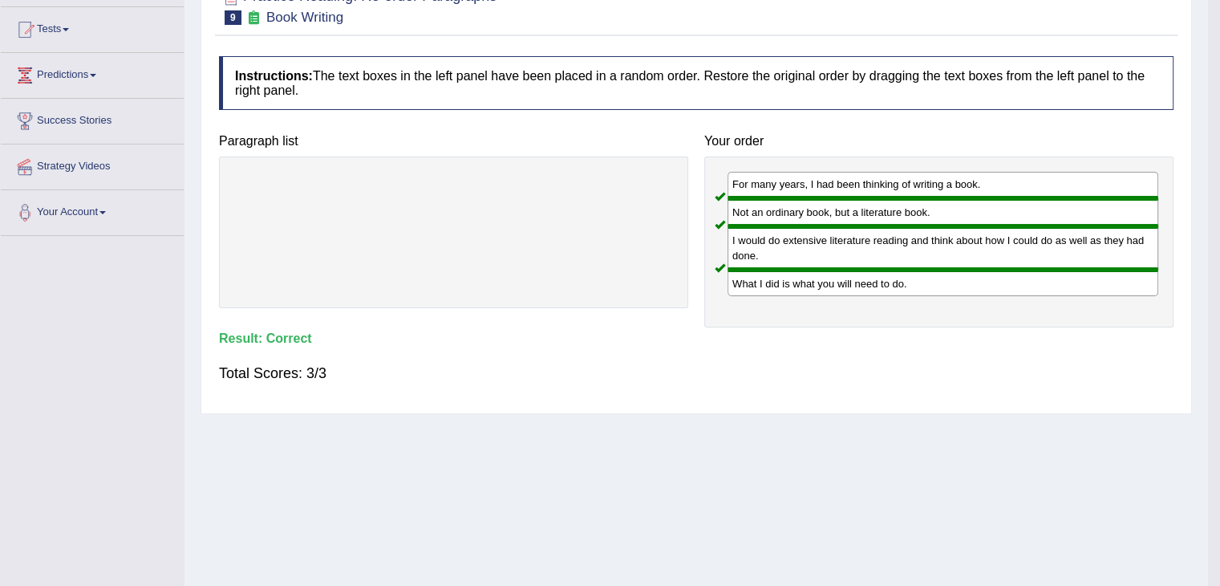
scroll to position [0, 0]
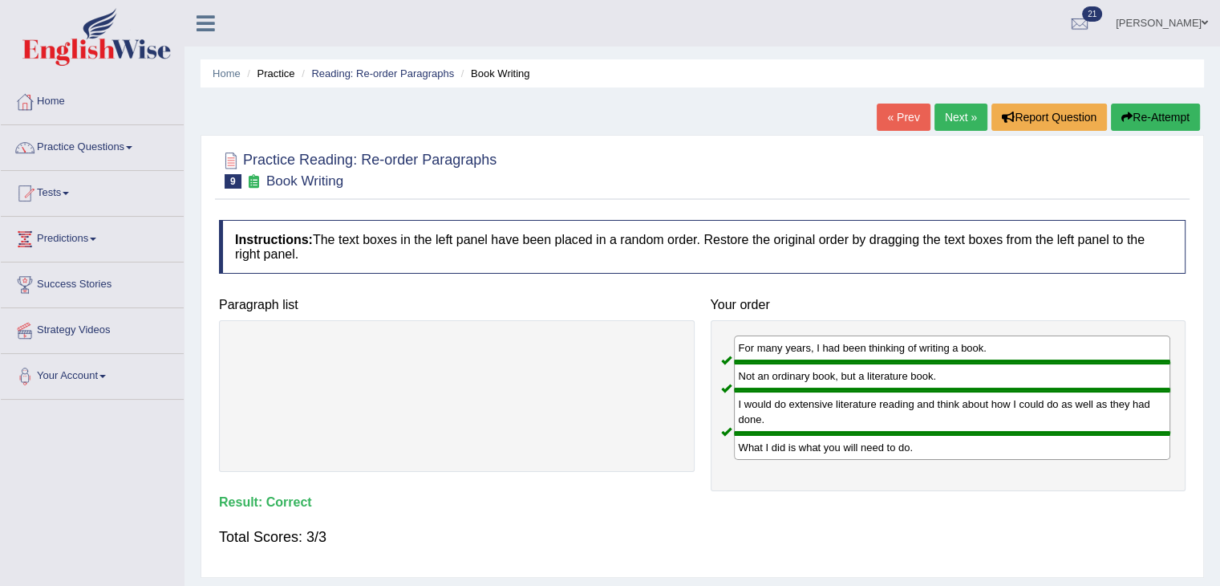
click at [947, 115] on link "Next »" at bounding box center [960, 116] width 53 height 27
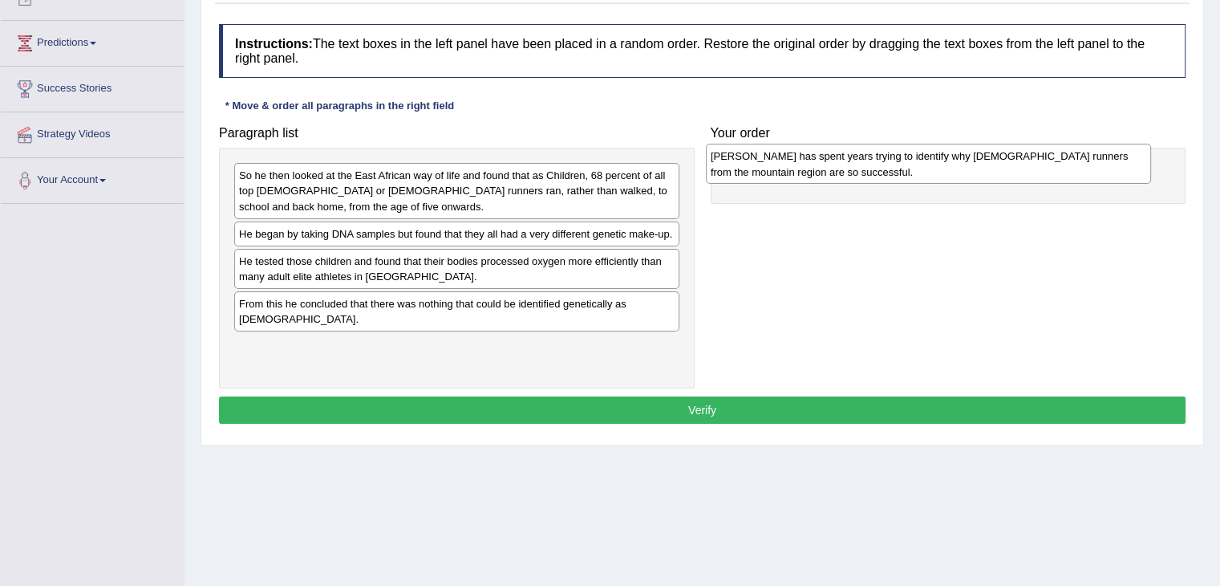
drag, startPoint x: 395, startPoint y: 354, endPoint x: 860, endPoint y: 162, distance: 502.4
click at [860, 162] on div "[PERSON_NAME] has spent years trying to identify why [DEMOGRAPHIC_DATA] runners…" at bounding box center [928, 164] width 445 height 40
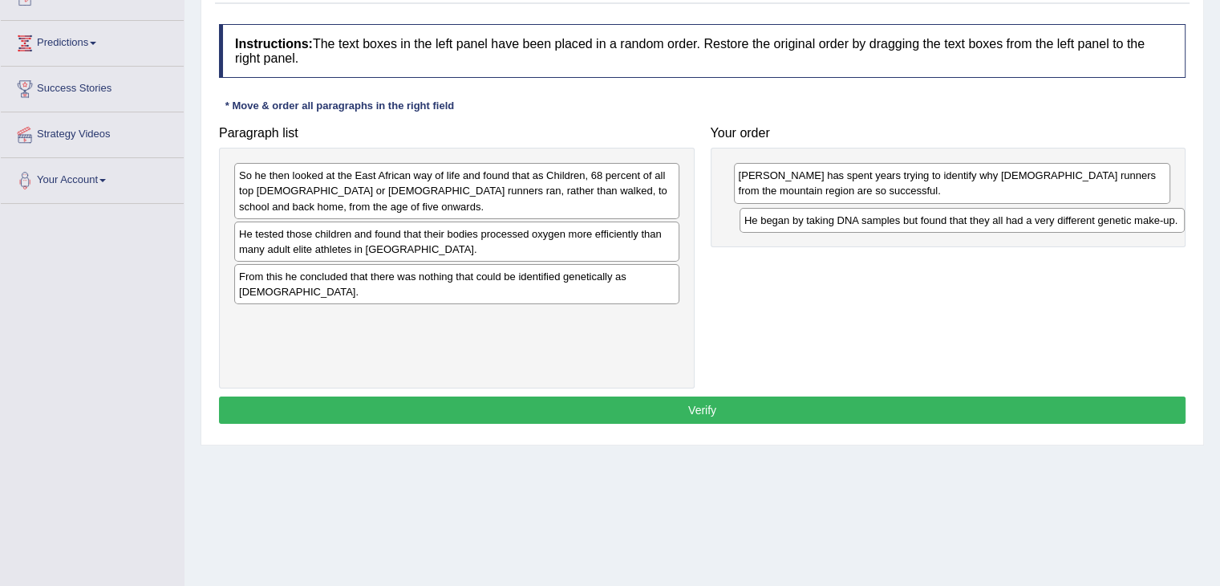
drag, startPoint x: 514, startPoint y: 237, endPoint x: 1020, endPoint y: 225, distance: 506.3
click at [1020, 225] on div "He began by taking DNA samples but found that they all had a very different gen…" at bounding box center [962, 220] width 445 height 25
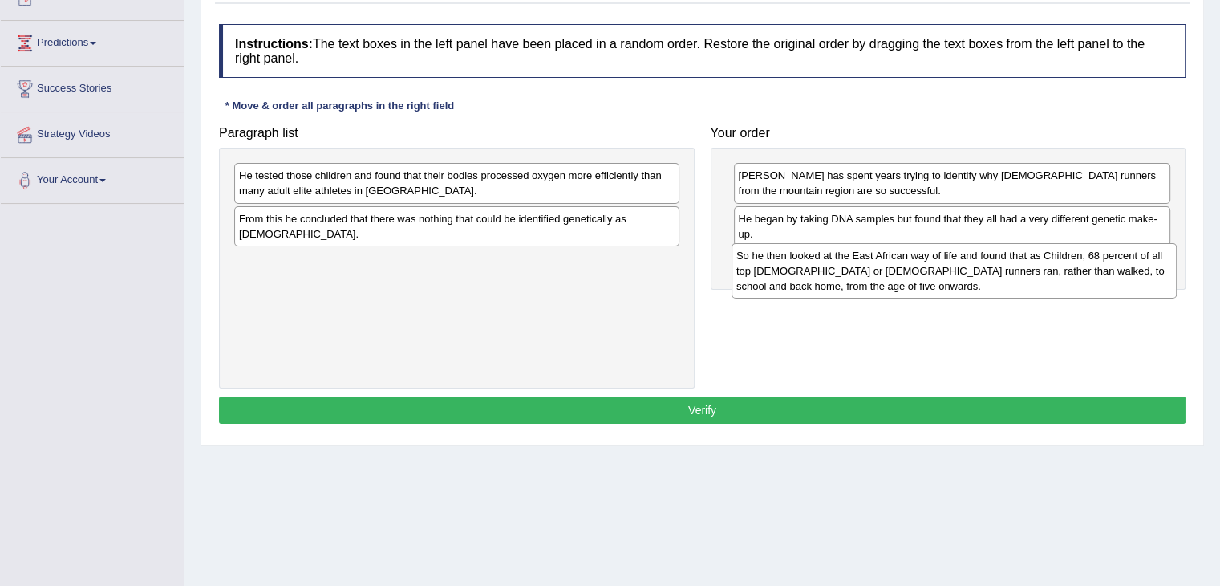
drag, startPoint x: 610, startPoint y: 205, endPoint x: 1104, endPoint y: 286, distance: 500.7
click at [1104, 286] on div "So he then looked at the East African way of life and found that as Children, 6…" at bounding box center [954, 270] width 445 height 55
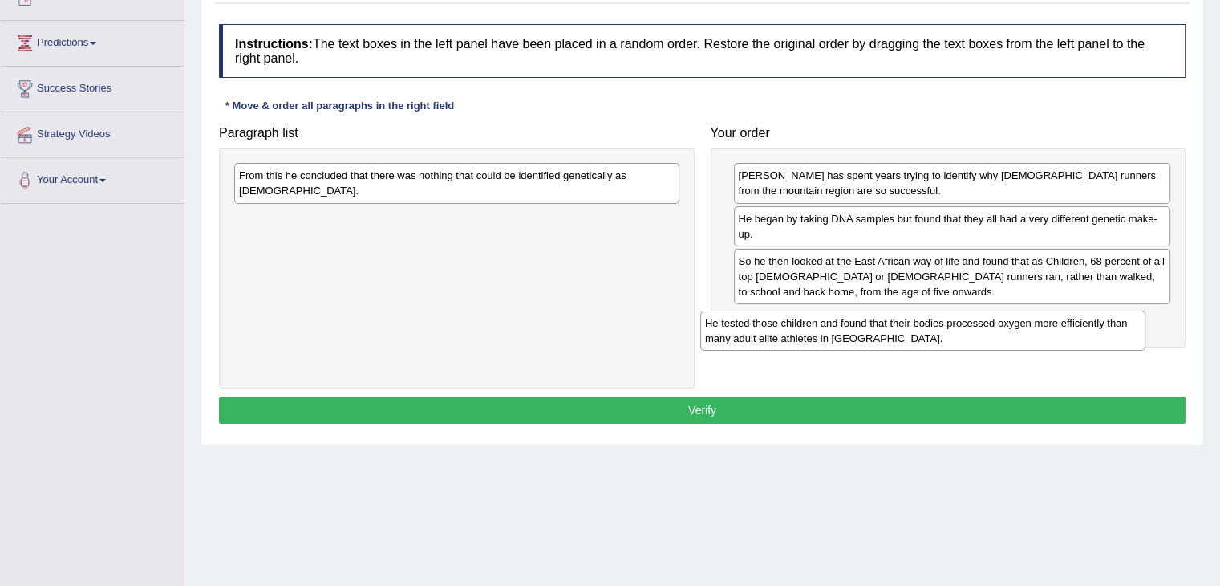
drag, startPoint x: 575, startPoint y: 197, endPoint x: 1045, endPoint y: 342, distance: 492.0
click at [1045, 342] on div "He tested those children and found that their bodies processed oxygen more effi…" at bounding box center [922, 330] width 445 height 40
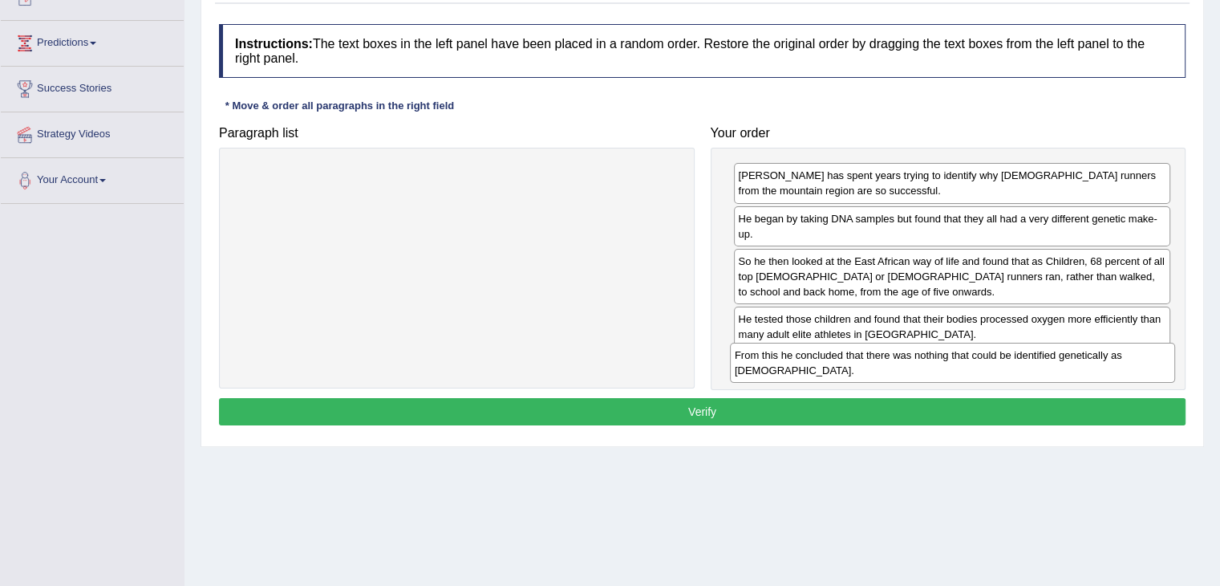
drag, startPoint x: 549, startPoint y: 176, endPoint x: 1045, endPoint y: 357, distance: 527.5
click at [1045, 357] on div "From this he concluded that there was nothing that could be identified genetica…" at bounding box center [952, 363] width 445 height 40
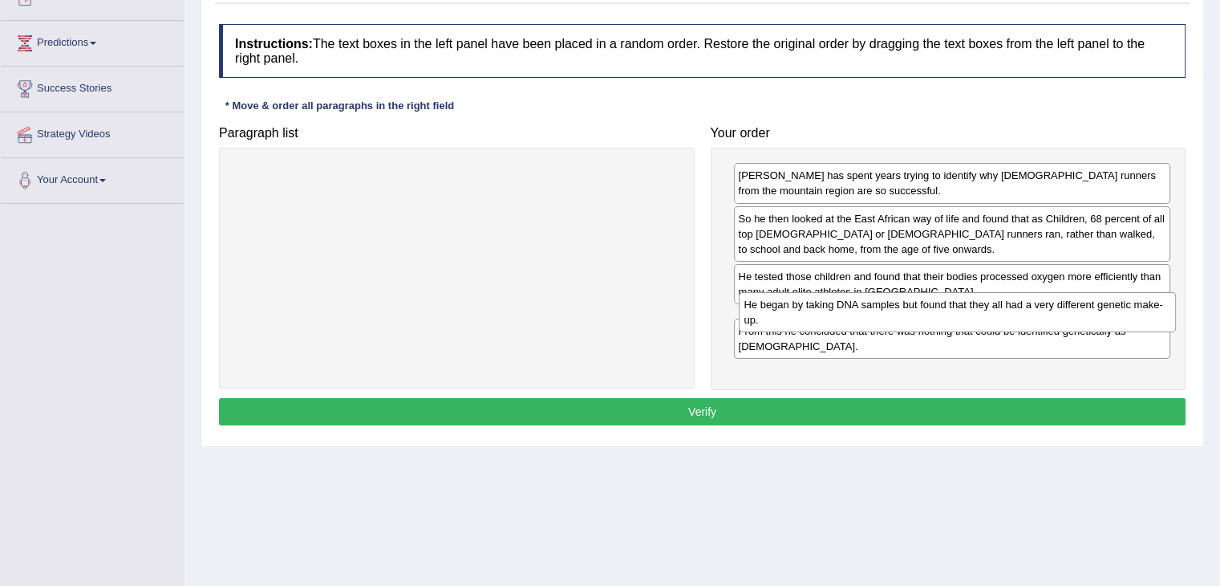
drag, startPoint x: 1057, startPoint y: 231, endPoint x: 1061, endPoint y: 318, distance: 87.5
click at [1061, 318] on div "He began by taking DNA samples but found that they all had a very different gen…" at bounding box center [957, 312] width 437 height 40
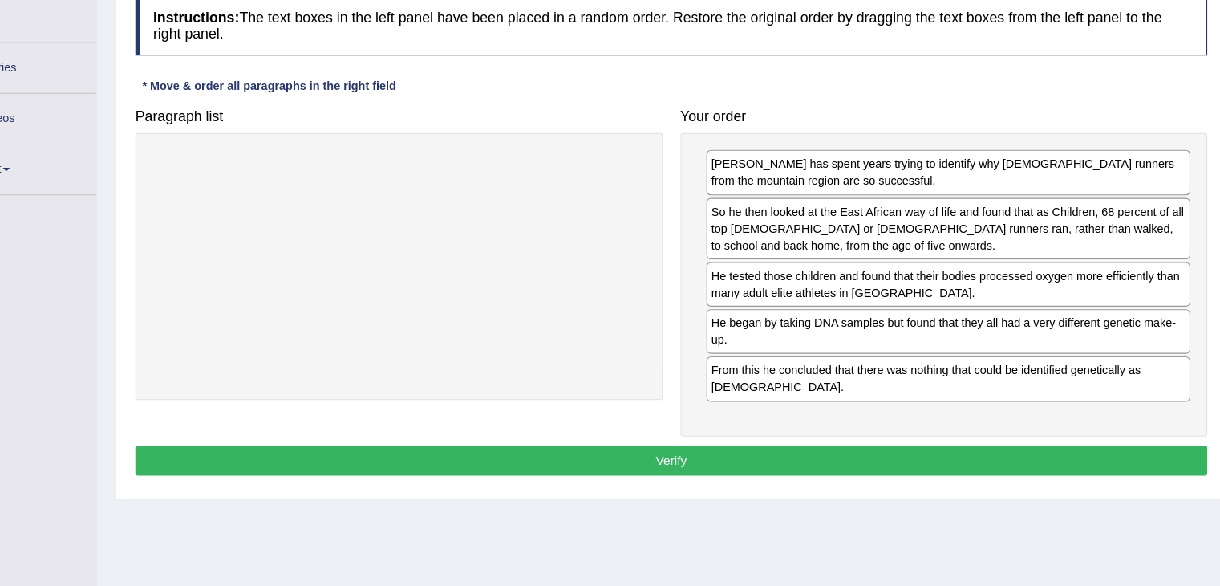
scroll to position [191, 0]
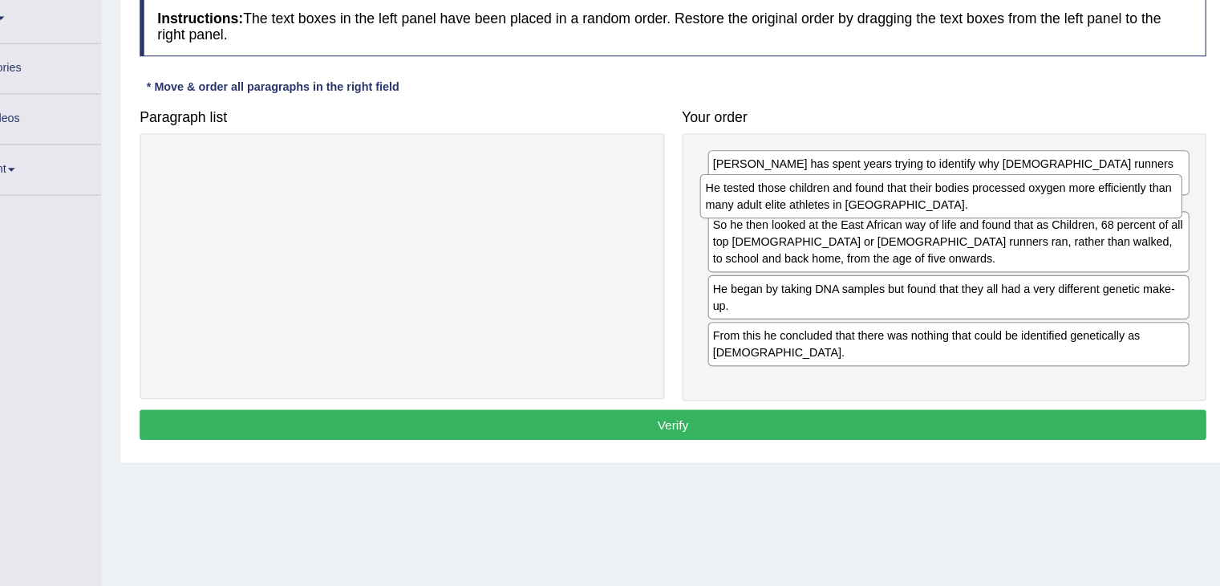
drag, startPoint x: 989, startPoint y: 296, endPoint x: 982, endPoint y: 217, distance: 78.9
click at [982, 217] on div "He tested those children and found that their bodies processed oxygen more effi…" at bounding box center [945, 209] width 437 height 40
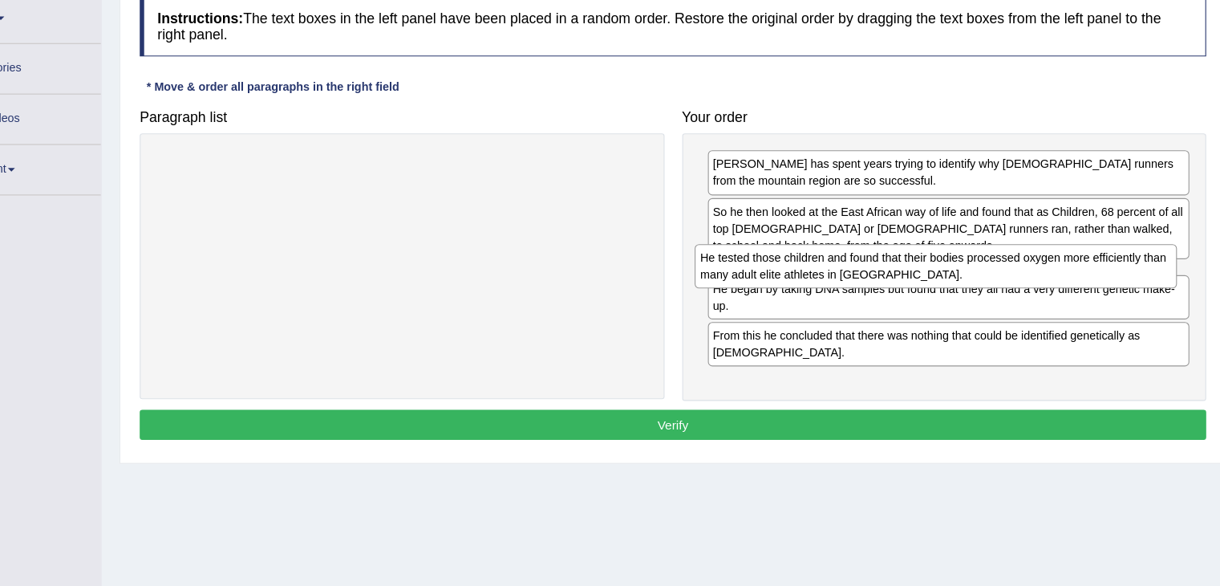
drag, startPoint x: 1068, startPoint y: 235, endPoint x: 1057, endPoint y: 278, distance: 44.7
click at [1057, 278] on div "He tested those children and found that their bodies processed oxygen more effi…" at bounding box center [940, 273] width 437 height 40
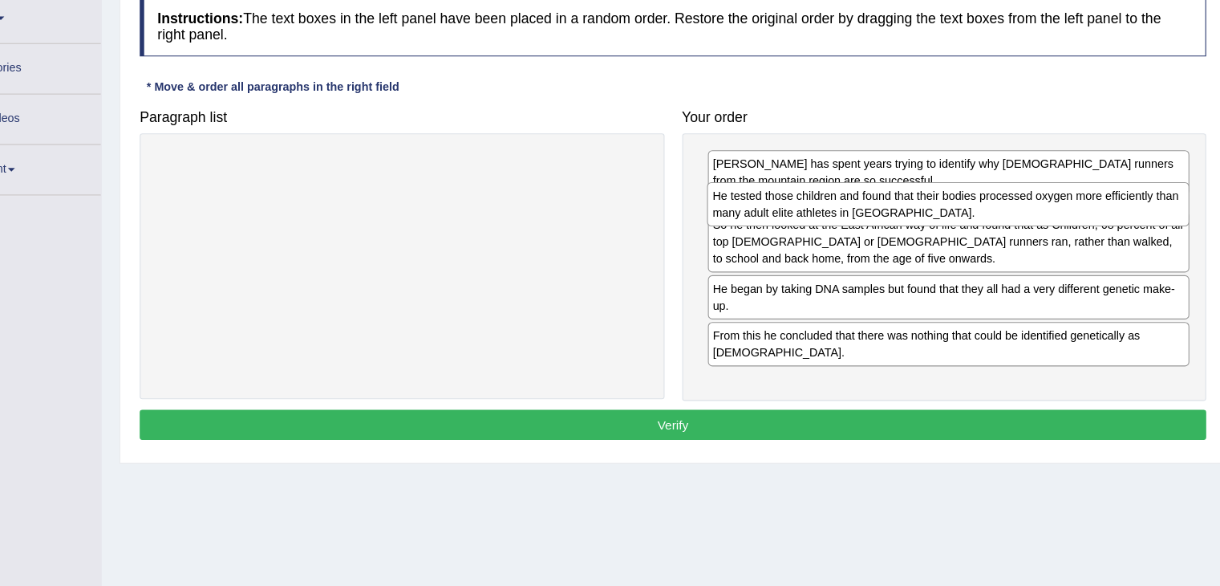
drag, startPoint x: 971, startPoint y: 294, endPoint x: 971, endPoint y: 223, distance: 71.4
click at [971, 223] on div "He tested those children and found that their bodies processed oxygen more effi…" at bounding box center [951, 217] width 437 height 40
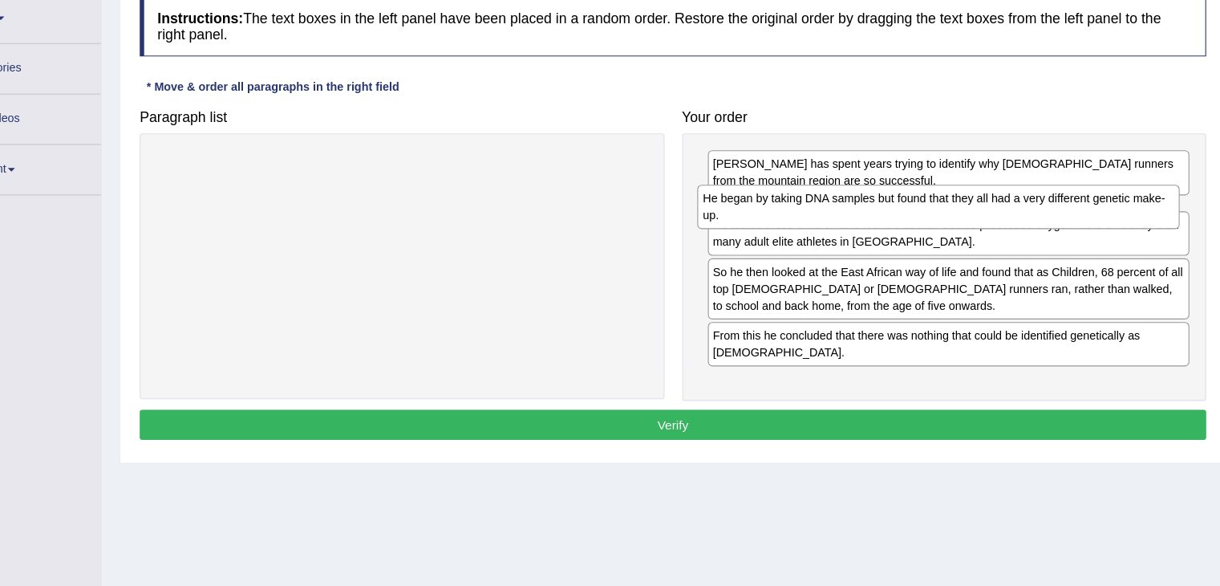
drag, startPoint x: 960, startPoint y: 334, endPoint x: 951, endPoint y: 222, distance: 112.6
click at [951, 222] on div "He began by taking DNA samples but found that they all had a very different gen…" at bounding box center [942, 219] width 437 height 40
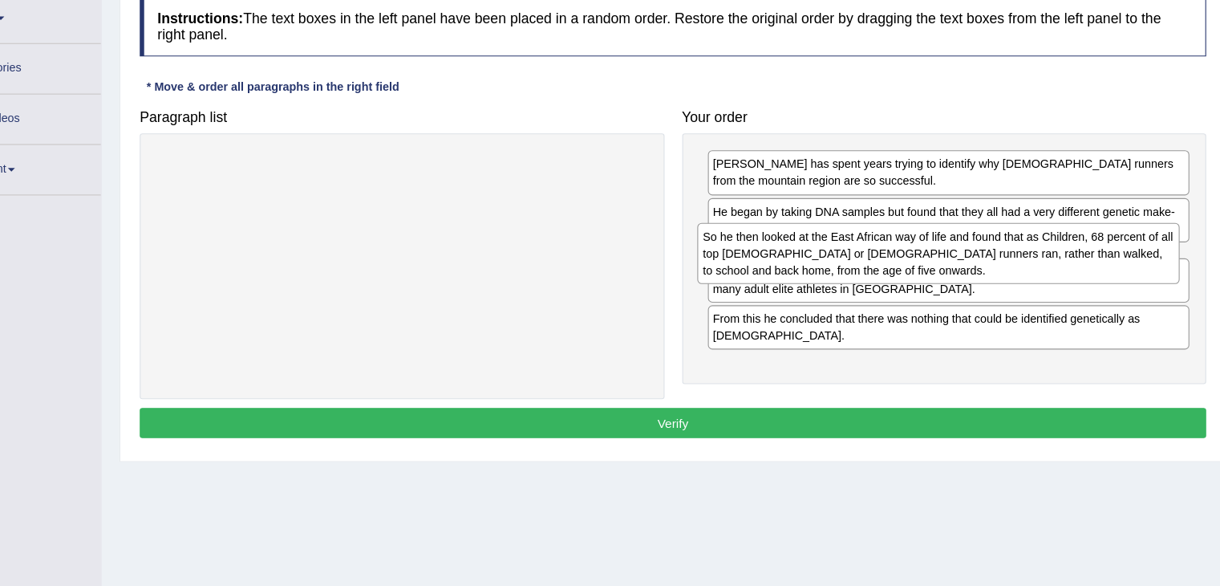
drag, startPoint x: 1015, startPoint y: 323, endPoint x: 1007, endPoint y: 257, distance: 67.2
click at [1007, 257] on div "So he then looked at the East African way of life and found that as Children, 6…" at bounding box center [942, 260] width 437 height 55
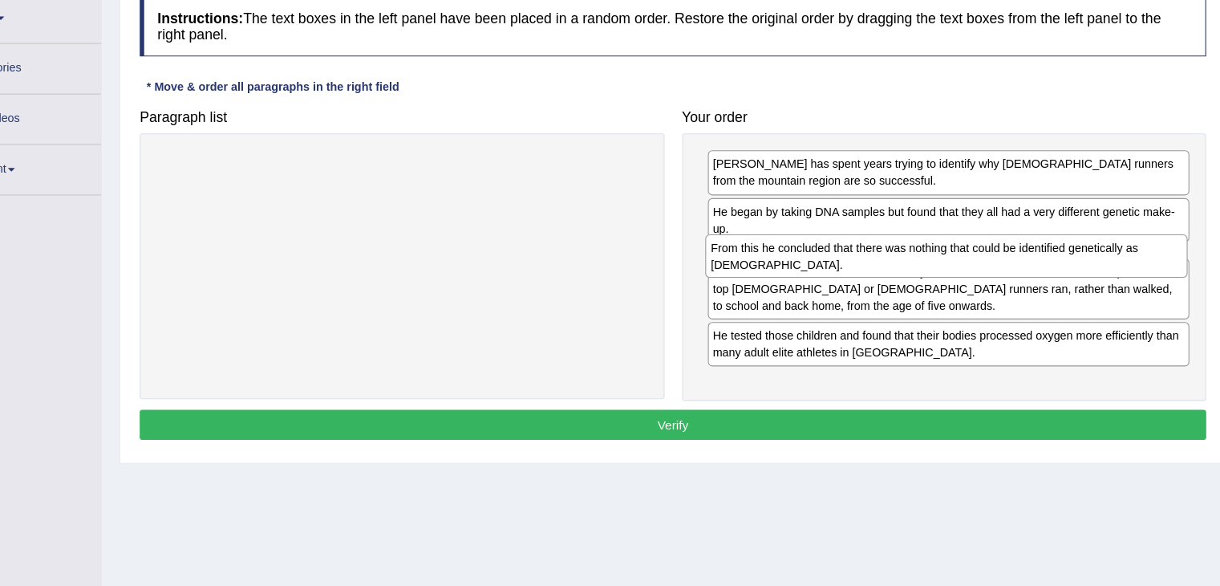
drag, startPoint x: 1044, startPoint y: 377, endPoint x: 1041, endPoint y: 265, distance: 112.3
click at [1041, 265] on div "From this he concluded that there was nothing that could be identified genetica…" at bounding box center [950, 264] width 437 height 40
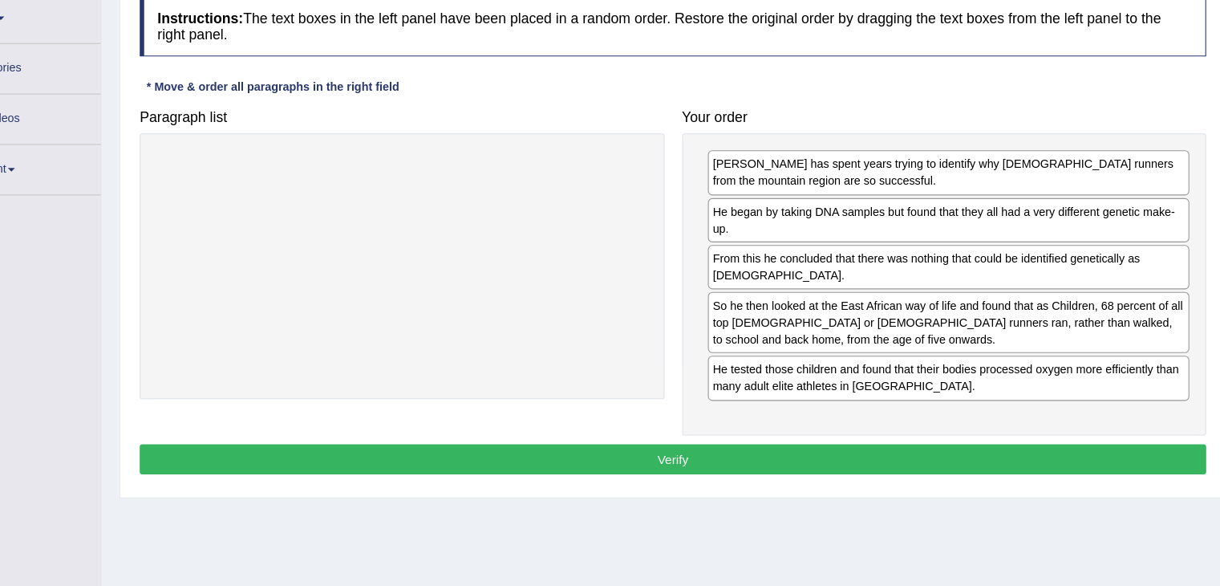
click at [1060, 442] on button "Verify" at bounding box center [702, 447] width 967 height 27
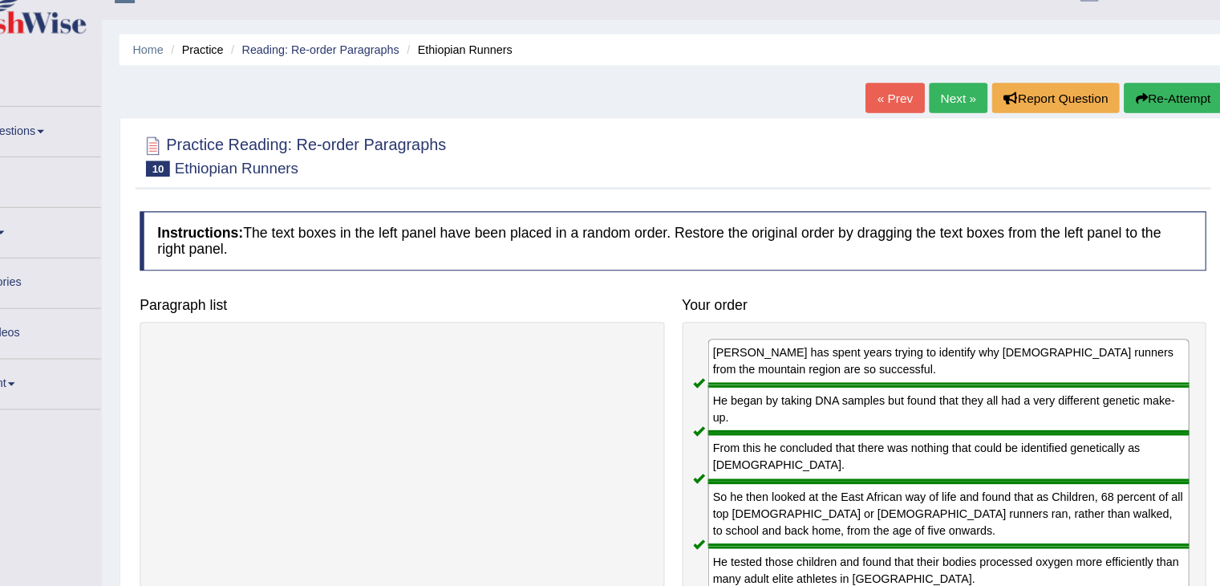
scroll to position [27, 0]
click at [958, 89] on link "Next »" at bounding box center [960, 89] width 53 height 27
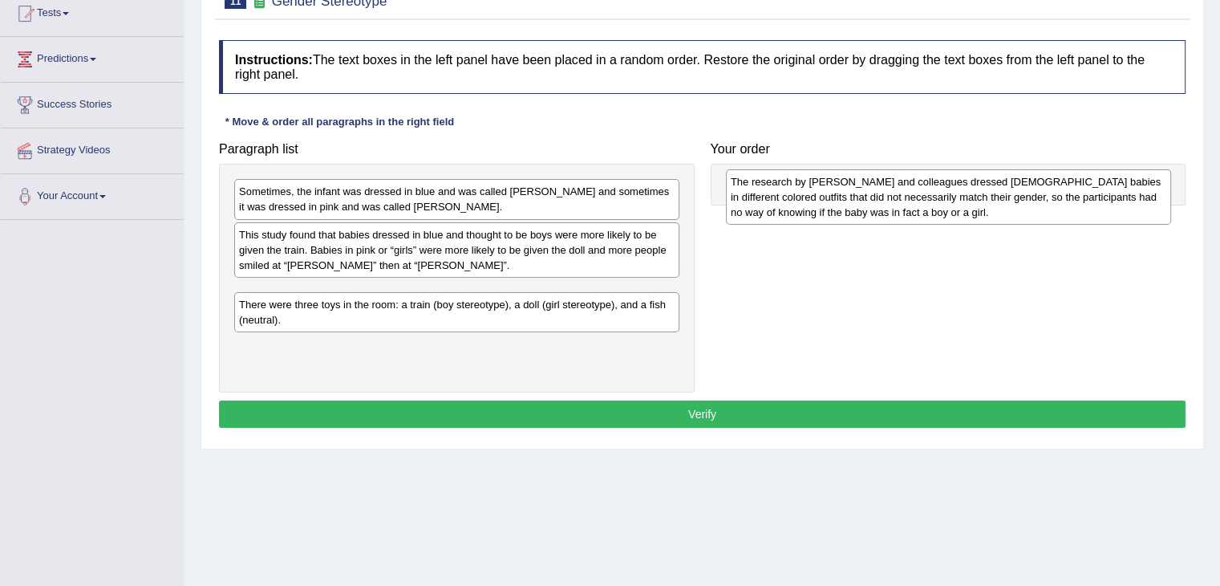
drag, startPoint x: 463, startPoint y: 359, endPoint x: 955, endPoint y: 206, distance: 514.8
click at [955, 206] on div "The research by Will and colleagues dressed 6-month-old babies in different col…" at bounding box center [948, 196] width 445 height 55
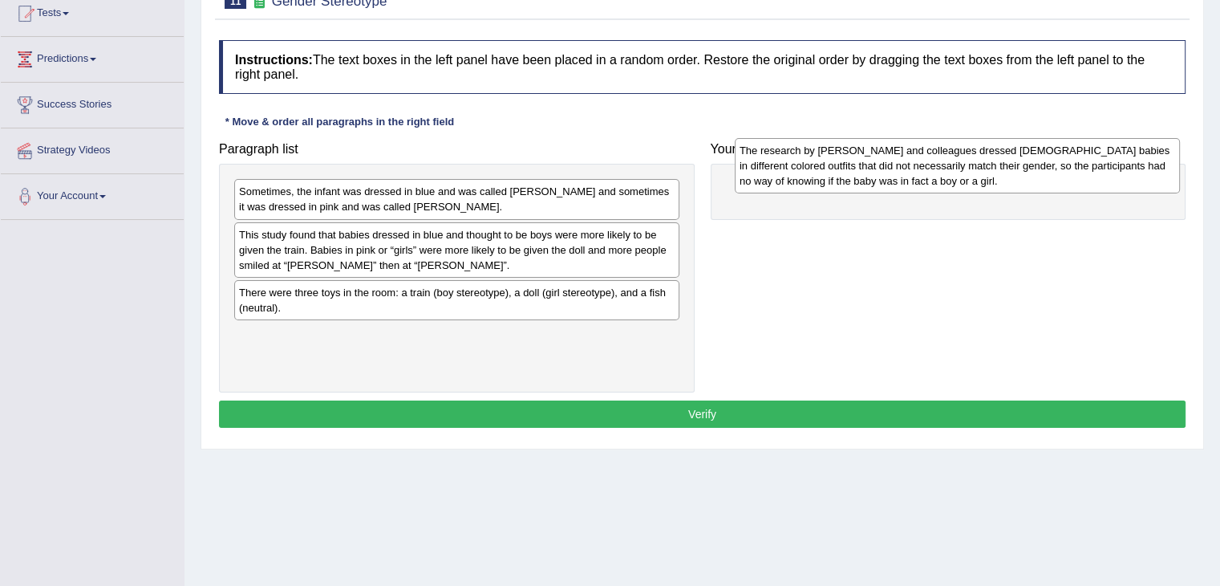
drag, startPoint x: 450, startPoint y: 310, endPoint x: 947, endPoint y: 172, distance: 515.5
click at [947, 172] on div "The research by Will and colleagues dressed 6-month-old babies in different col…" at bounding box center [957, 165] width 445 height 55
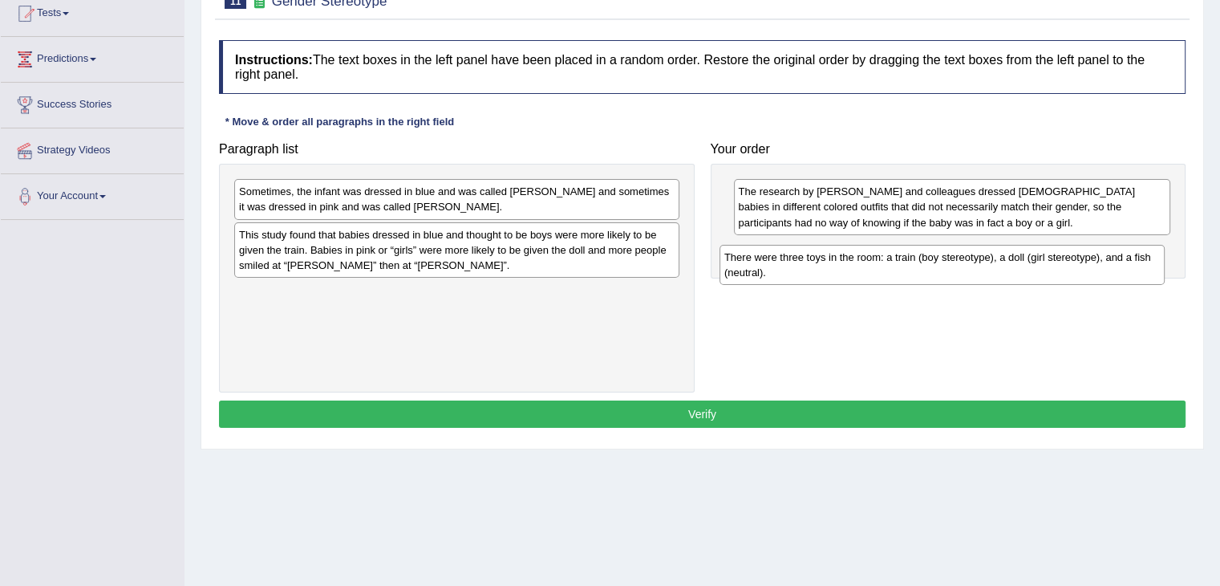
drag, startPoint x: 359, startPoint y: 311, endPoint x: 848, endPoint y: 274, distance: 490.7
click at [848, 274] on div "There were three toys in the room: a train (boy stereotype), a doll (girl stere…" at bounding box center [942, 265] width 445 height 40
drag, startPoint x: 853, startPoint y: 267, endPoint x: 857, endPoint y: 275, distance: 8.6
click at [857, 275] on div "There were three toys in the room: a train (boy stereotype), a doll (girl stere…" at bounding box center [954, 265] width 437 height 40
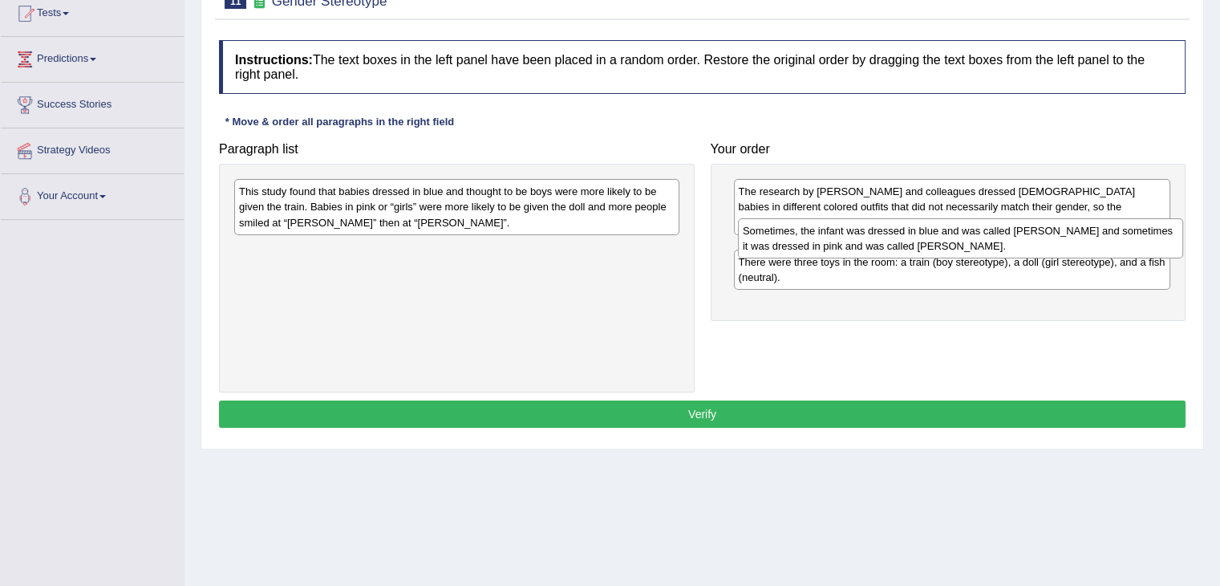
drag, startPoint x: 525, startPoint y: 203, endPoint x: 1023, endPoint y: 241, distance: 498.8
click at [1023, 241] on div "Sometimes, the infant was dressed in blue and was called Adam and sometimes it …" at bounding box center [960, 238] width 445 height 40
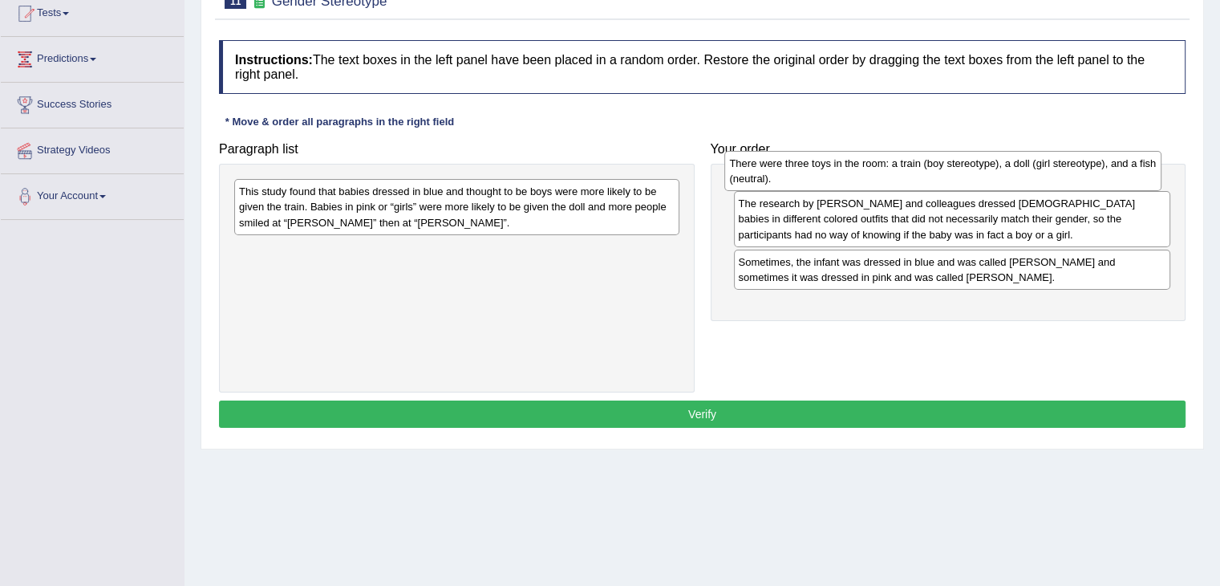
drag, startPoint x: 1001, startPoint y: 296, endPoint x: 992, endPoint y: 168, distance: 128.6
click at [992, 168] on div "There were three toys in the room: a train (boy stereotype), a doll (girl stere…" at bounding box center [942, 171] width 437 height 40
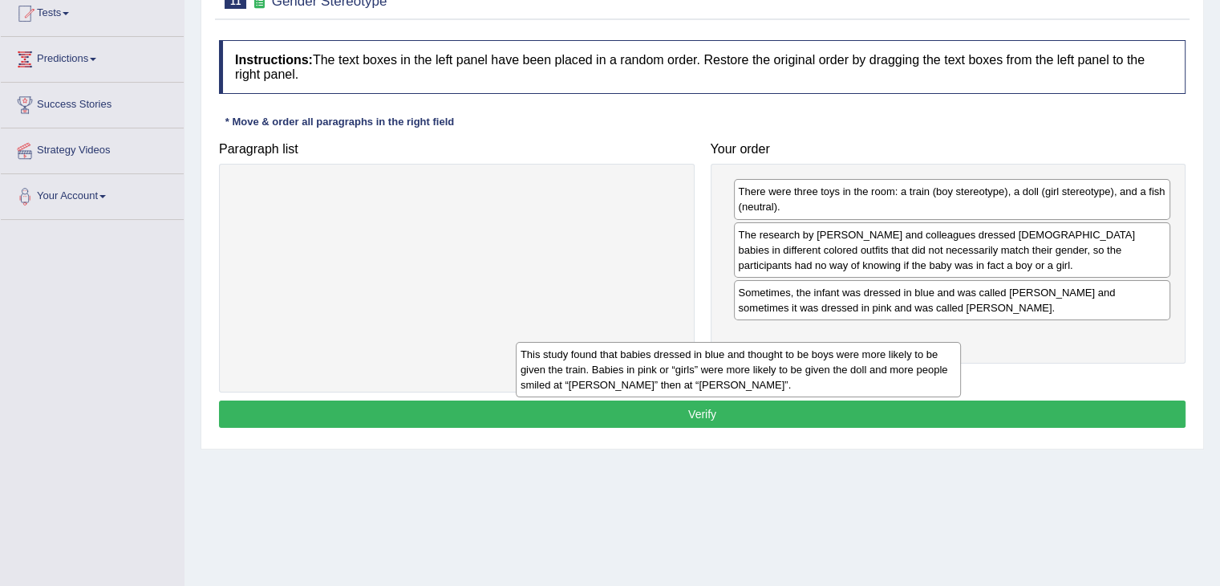
drag, startPoint x: 558, startPoint y: 205, endPoint x: 634, endPoint y: 306, distance: 125.5
click at [634, 342] on div "This study found that babies dressed in blue and thought to be boys were more l…" at bounding box center [738, 369] width 445 height 55
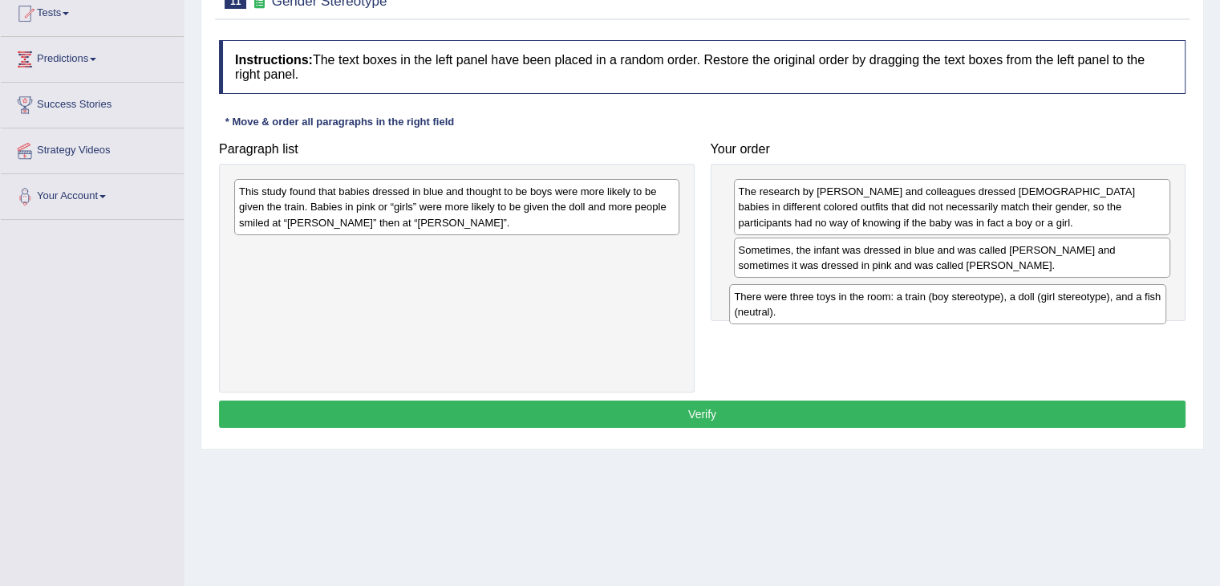
drag, startPoint x: 818, startPoint y: 195, endPoint x: 812, endPoint y: 296, distance: 101.3
click at [812, 296] on div "There were three toys in the room: a train (boy stereotype), a doll (girl stere…" at bounding box center [947, 304] width 437 height 40
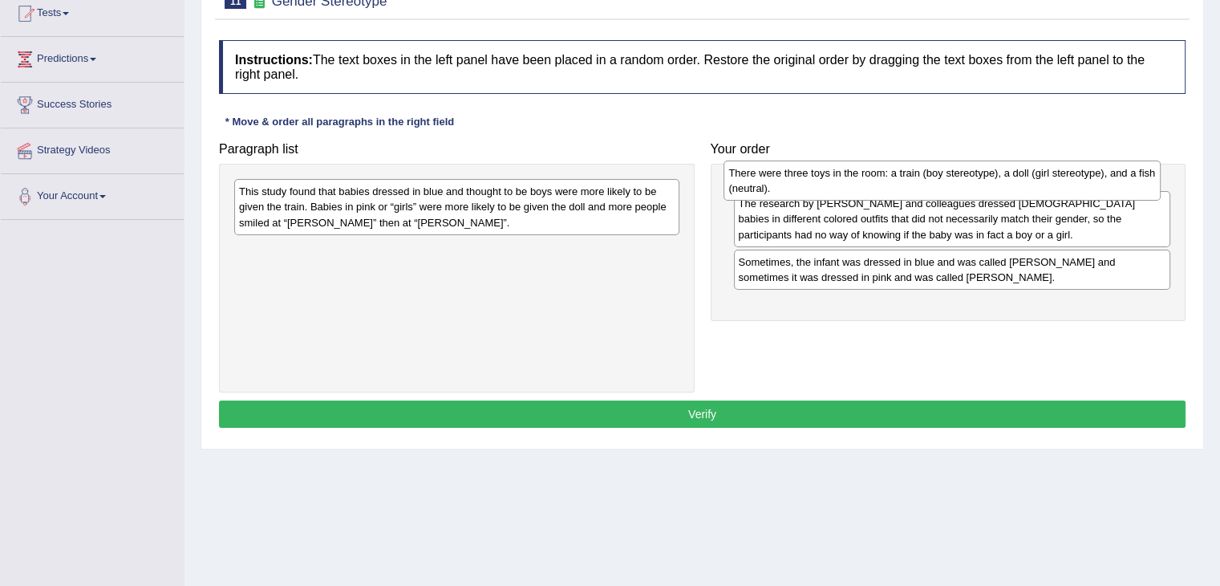
drag, startPoint x: 821, startPoint y: 291, endPoint x: 812, endPoint y: 174, distance: 117.5
click at [812, 174] on div "There were three toys in the room: a train (boy stereotype), a doll (girl stere…" at bounding box center [942, 180] width 437 height 40
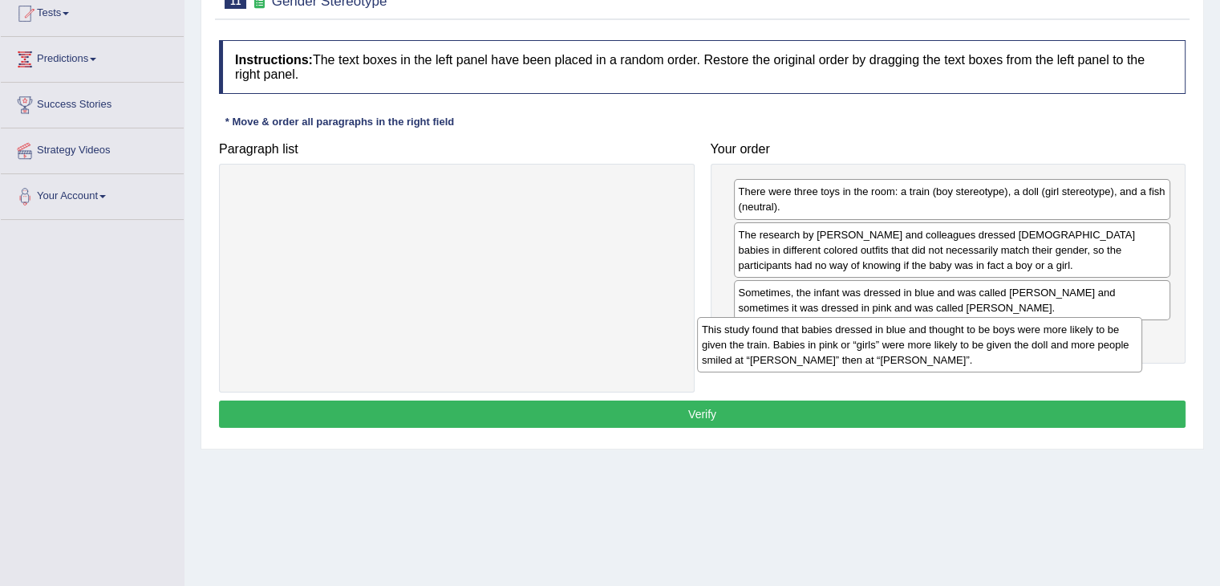
drag, startPoint x: 598, startPoint y: 201, endPoint x: 1062, endPoint y: 340, distance: 484.7
click at [1062, 340] on div "This study found that babies dressed in blue and thought to be boys were more l…" at bounding box center [919, 344] width 445 height 55
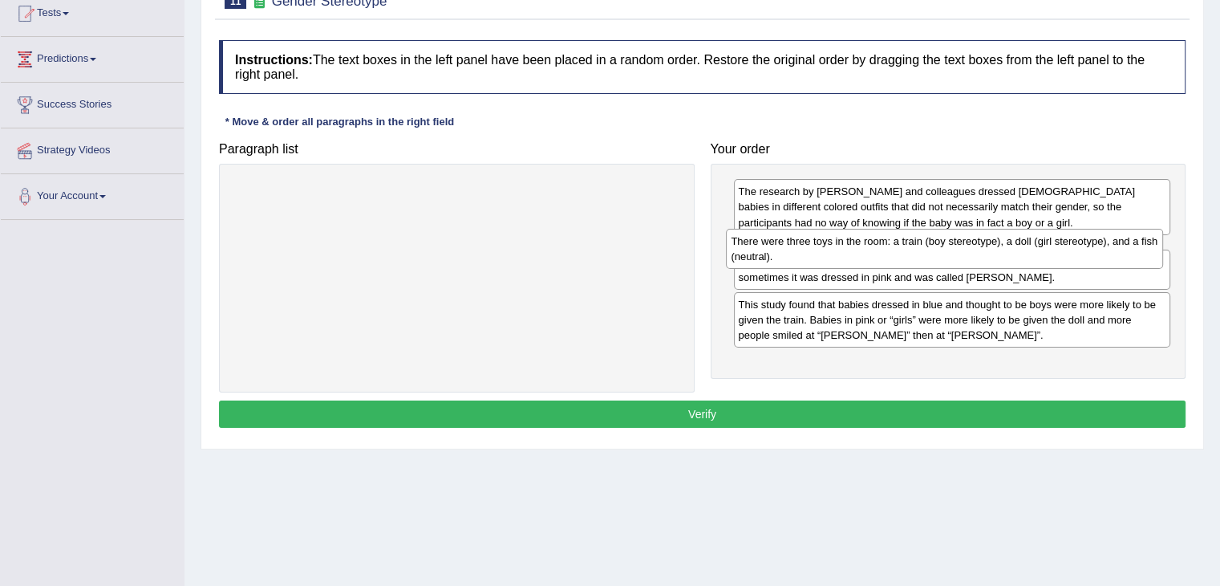
drag, startPoint x: 837, startPoint y: 200, endPoint x: 830, endPoint y: 249, distance: 50.3
click at [830, 249] on div "There were three toys in the room: a train (boy stereotype), a doll (girl stere…" at bounding box center [944, 249] width 437 height 40
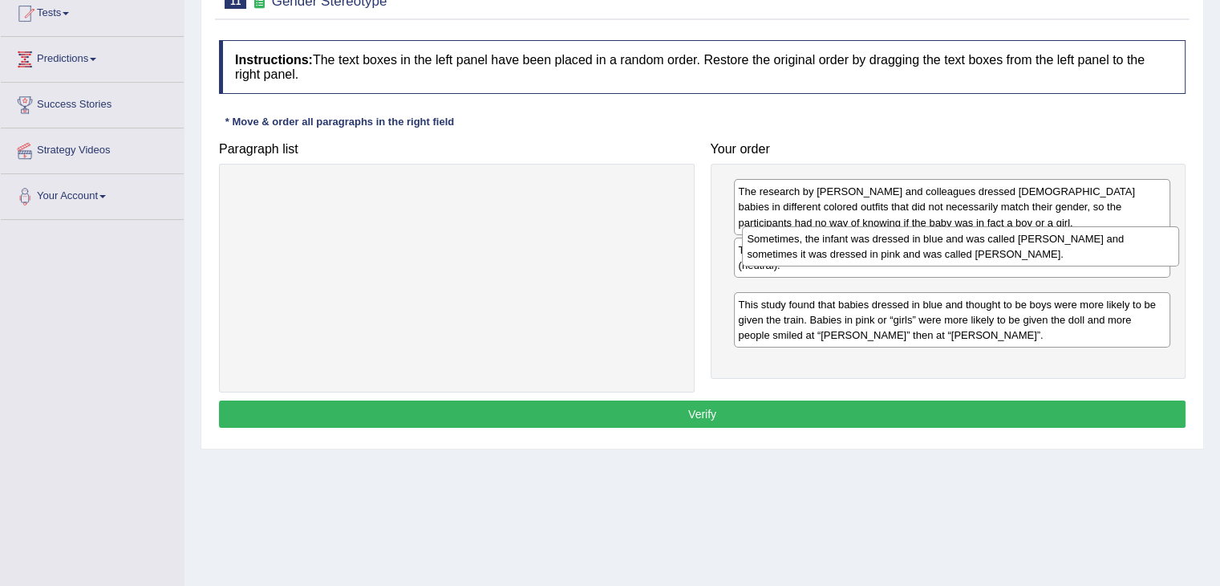
drag, startPoint x: 966, startPoint y: 309, endPoint x: 975, endPoint y: 256, distance: 53.7
click at [975, 256] on div "Sometimes, the infant was dressed in blue and was called Adam and sometimes it …" at bounding box center [960, 246] width 437 height 40
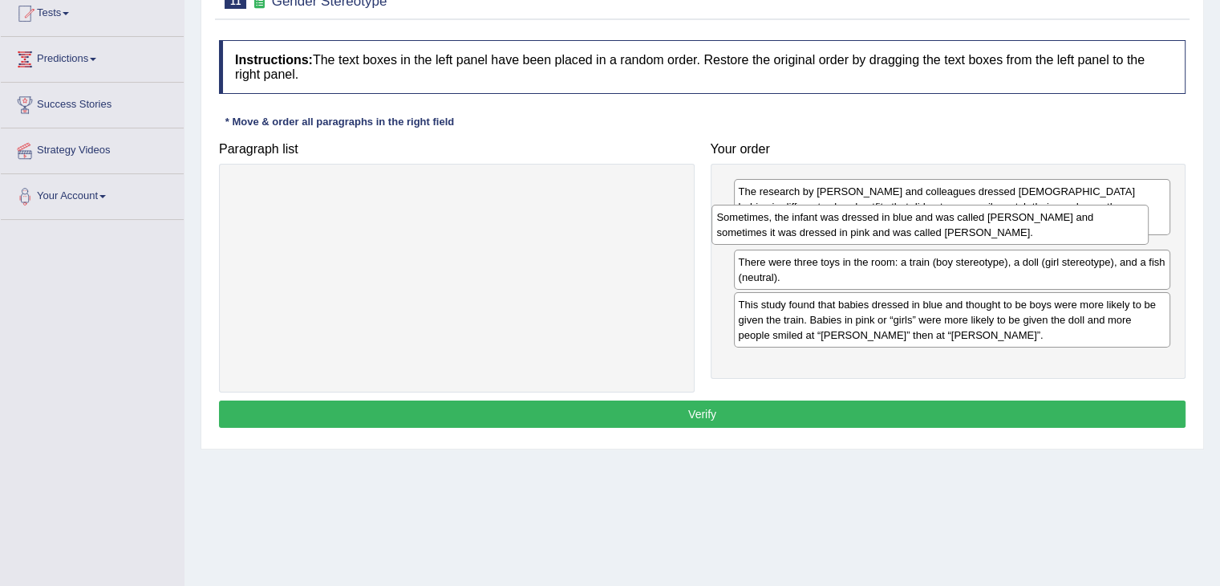
drag, startPoint x: 968, startPoint y: 314, endPoint x: 956, endPoint y: 241, distance: 74.0
click at [956, 241] on div "Sometimes, the infant was dressed in blue and was called Adam and sometimes it …" at bounding box center [929, 225] width 437 height 40
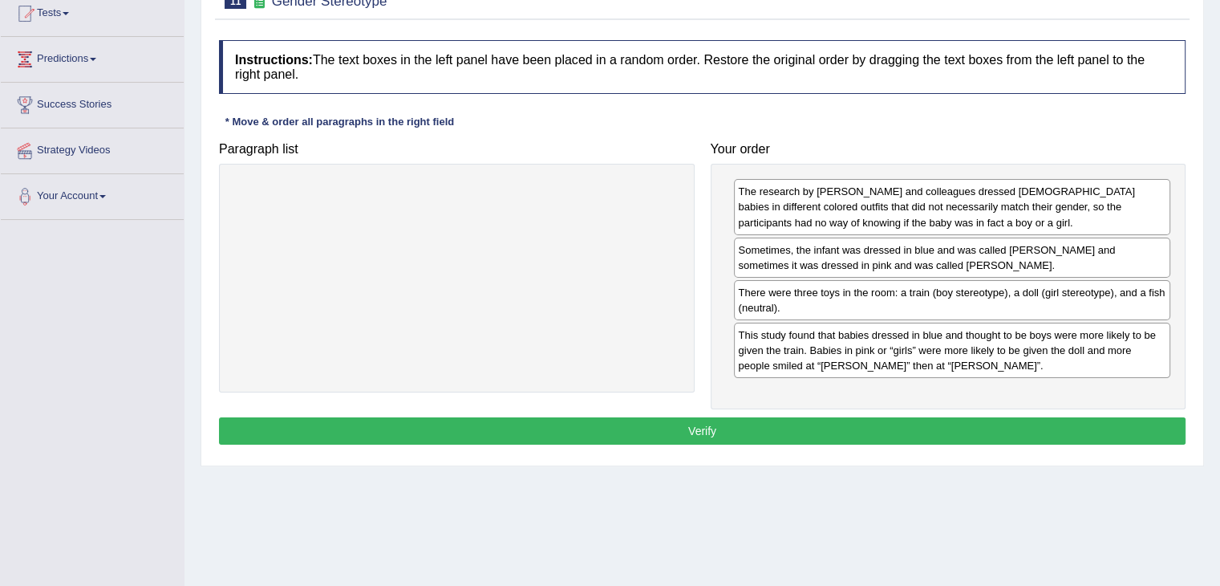
click at [874, 432] on button "Verify" at bounding box center [702, 430] width 967 height 27
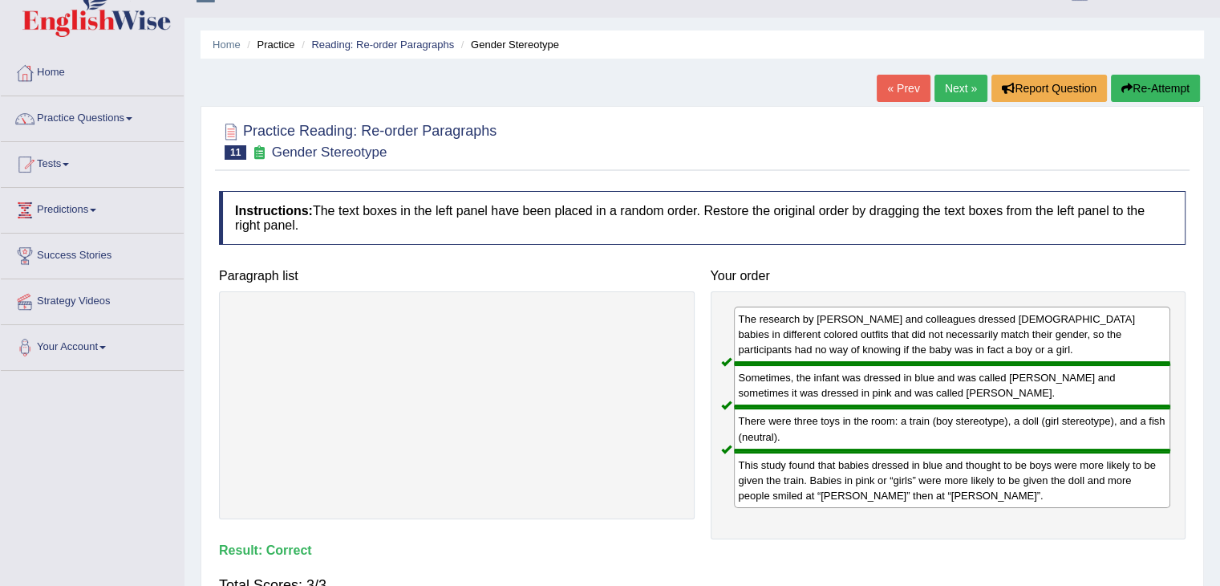
scroll to position [19, 0]
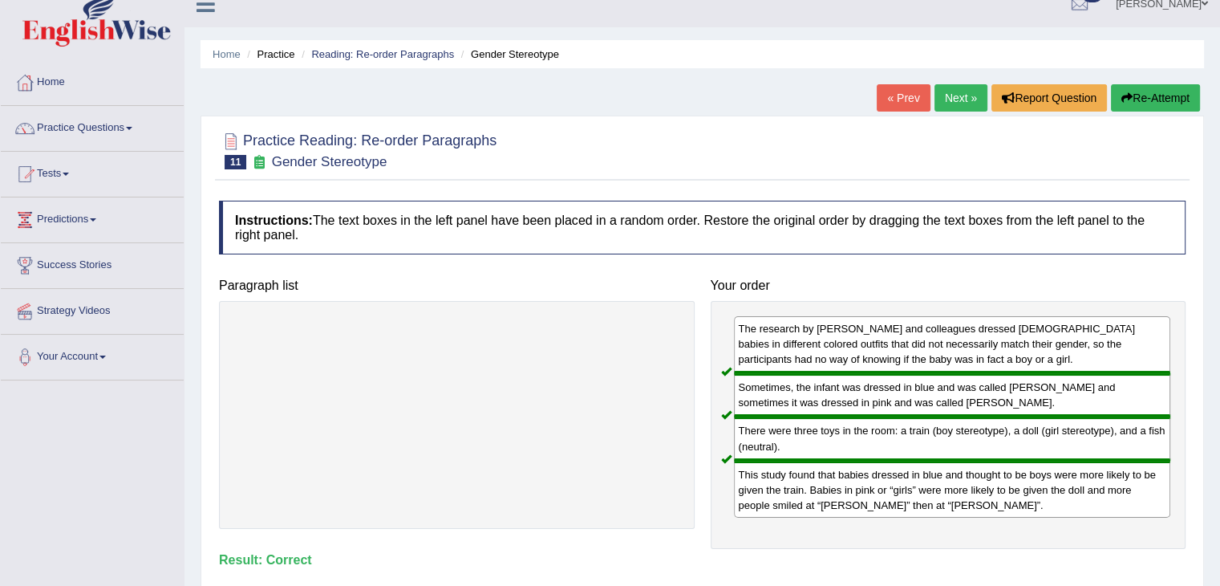
click at [96, 123] on link "Practice Questions" at bounding box center [92, 126] width 183 height 40
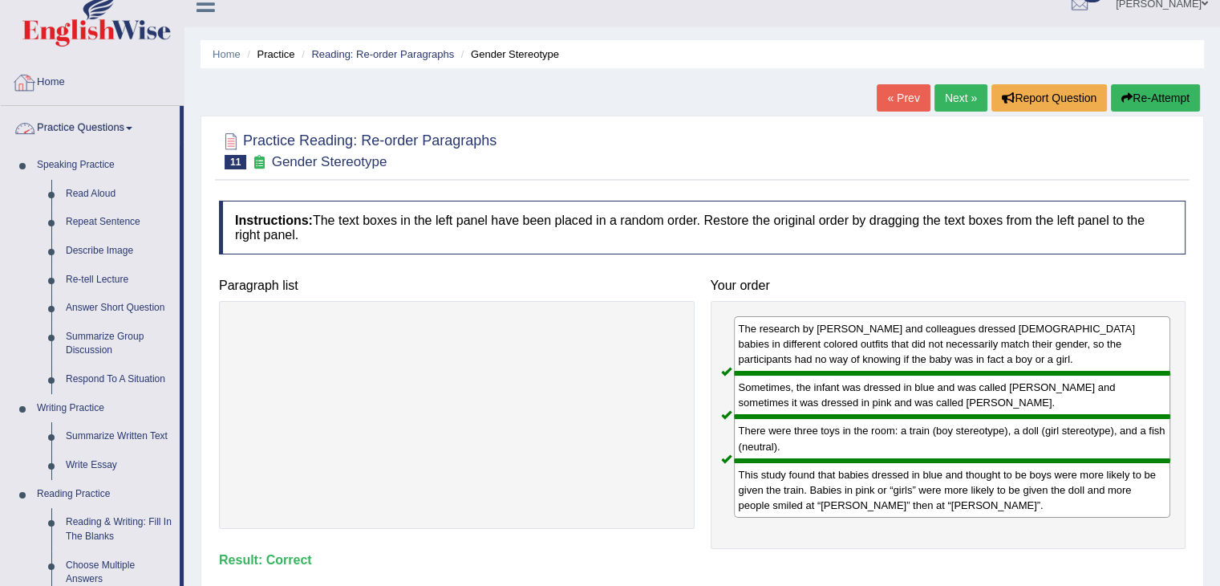
click at [76, 85] on link "Home" at bounding box center [92, 80] width 183 height 40
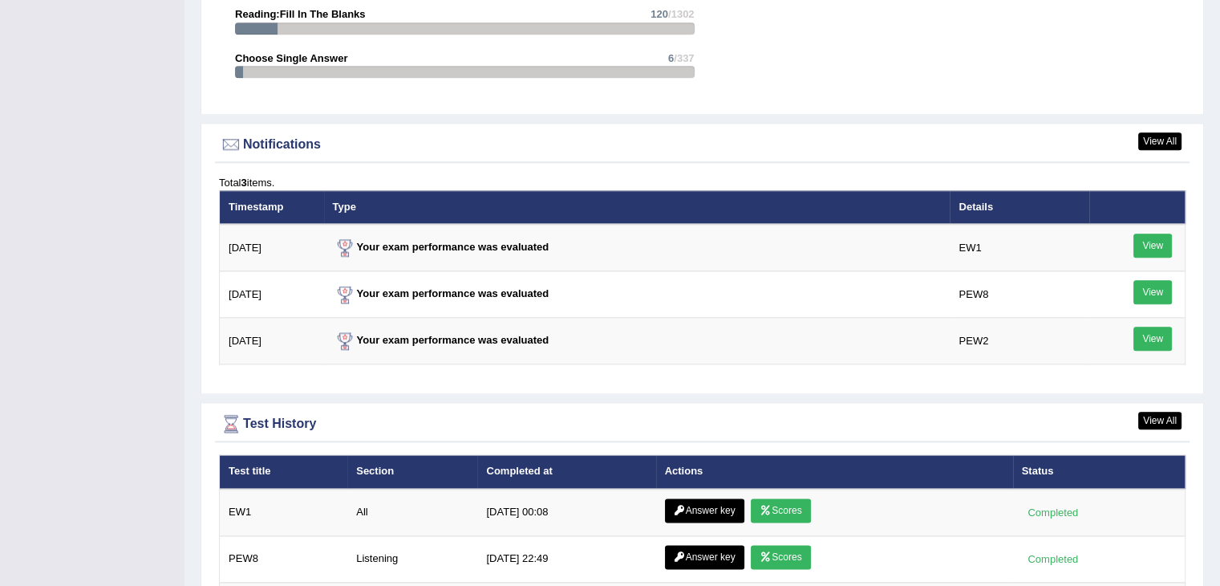
scroll to position [2145, 0]
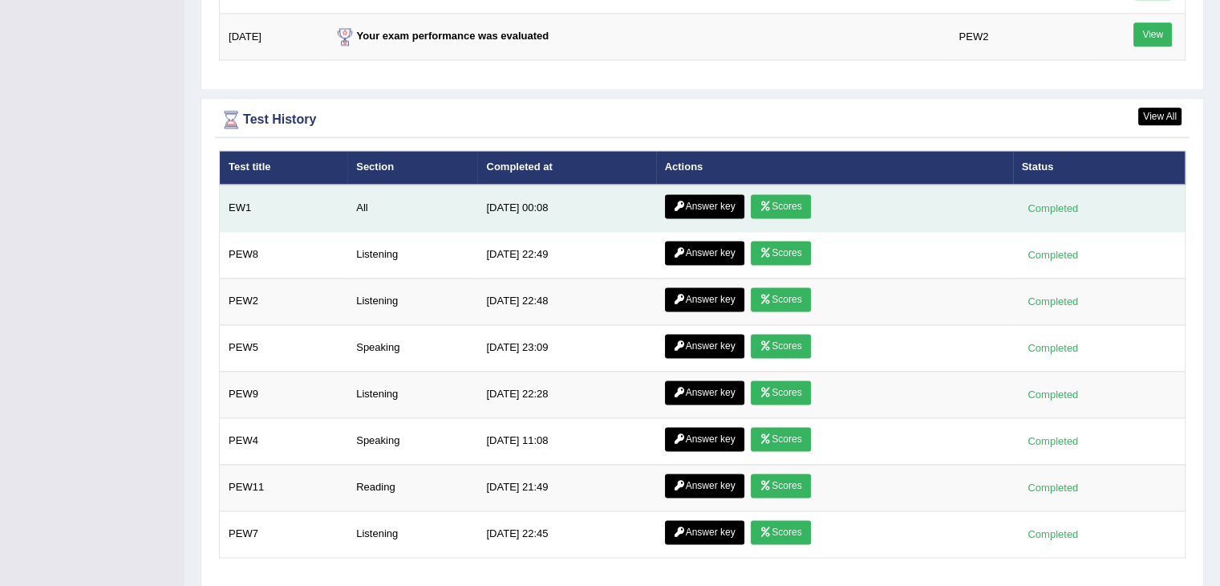
click at [780, 197] on link "Scores" at bounding box center [780, 206] width 59 height 24
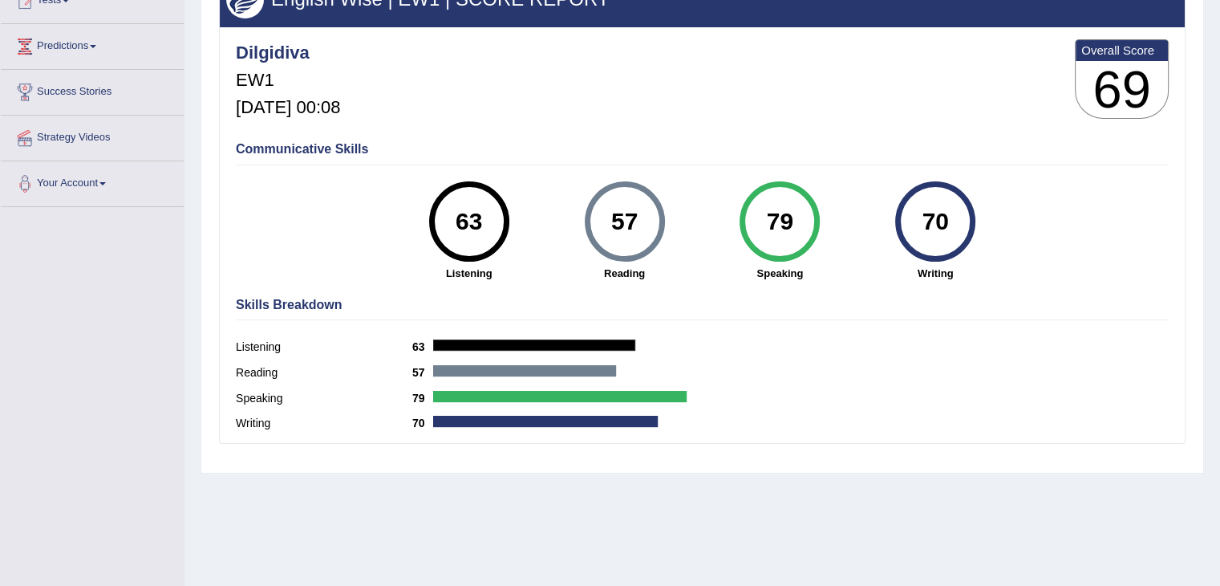
scroll to position [257, 0]
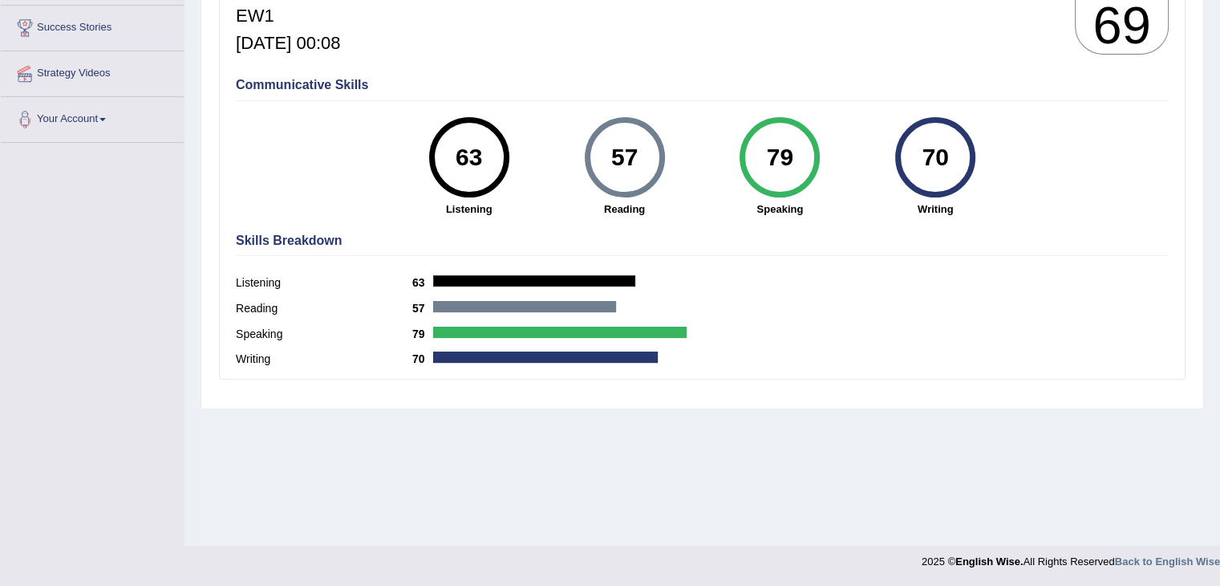
click at [950, 165] on div "70" at bounding box center [935, 157] width 59 height 67
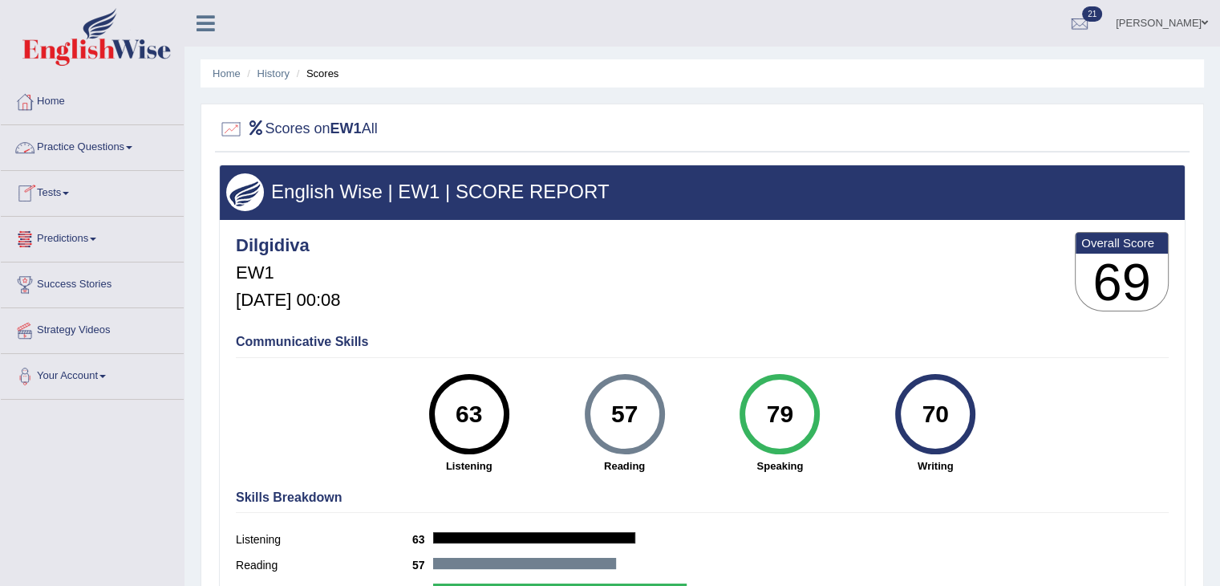
click at [115, 166] on li "Practice Questions Speaking Practice Read Aloud Repeat Sentence Describe Image …" at bounding box center [92, 148] width 183 height 46
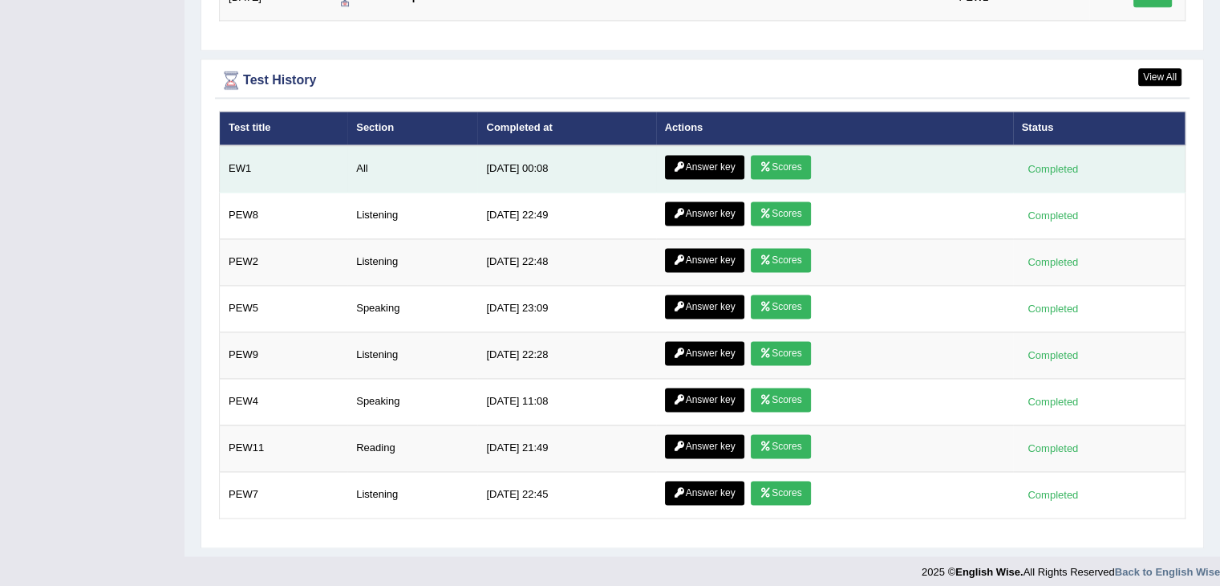
click at [706, 163] on link "Answer key" at bounding box center [704, 167] width 79 height 24
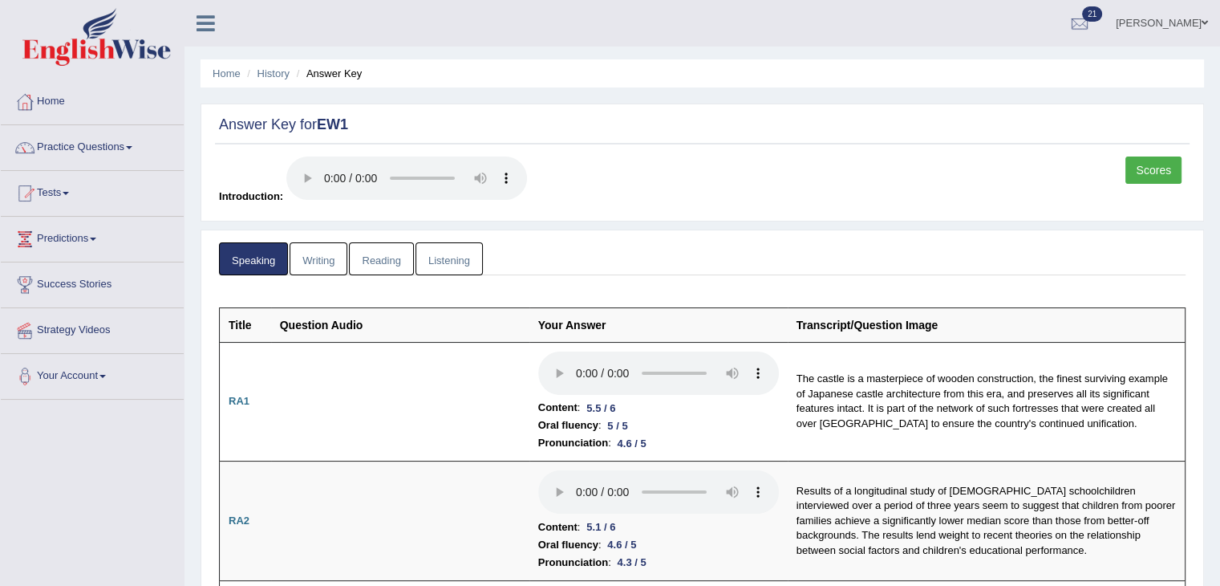
click at [334, 267] on link "Writing" at bounding box center [319, 258] width 58 height 33
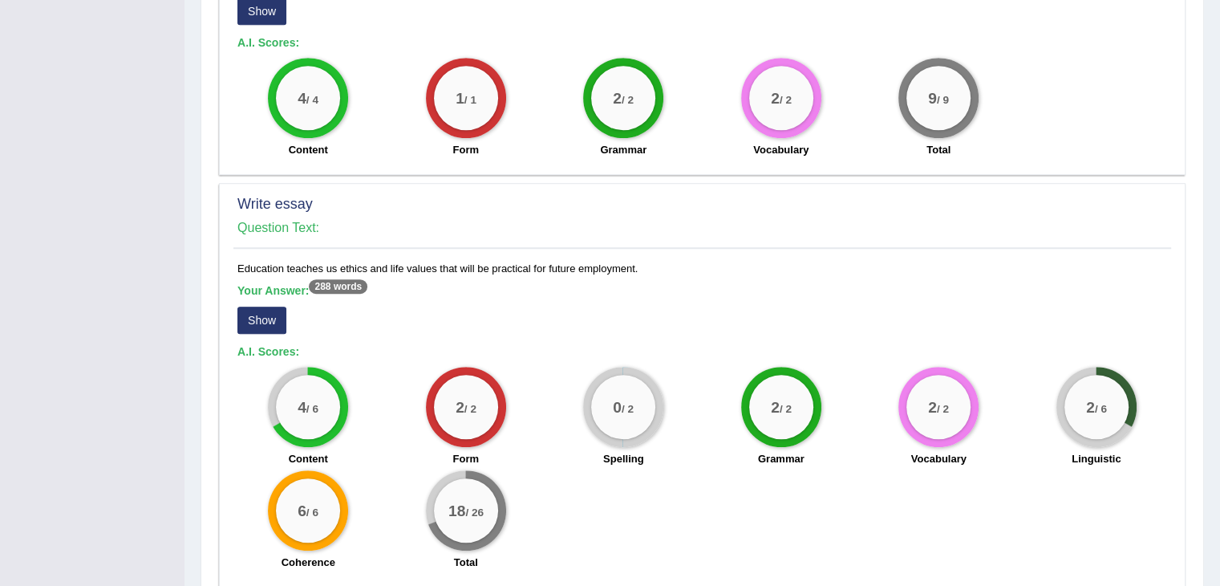
scroll to position [1222, 0]
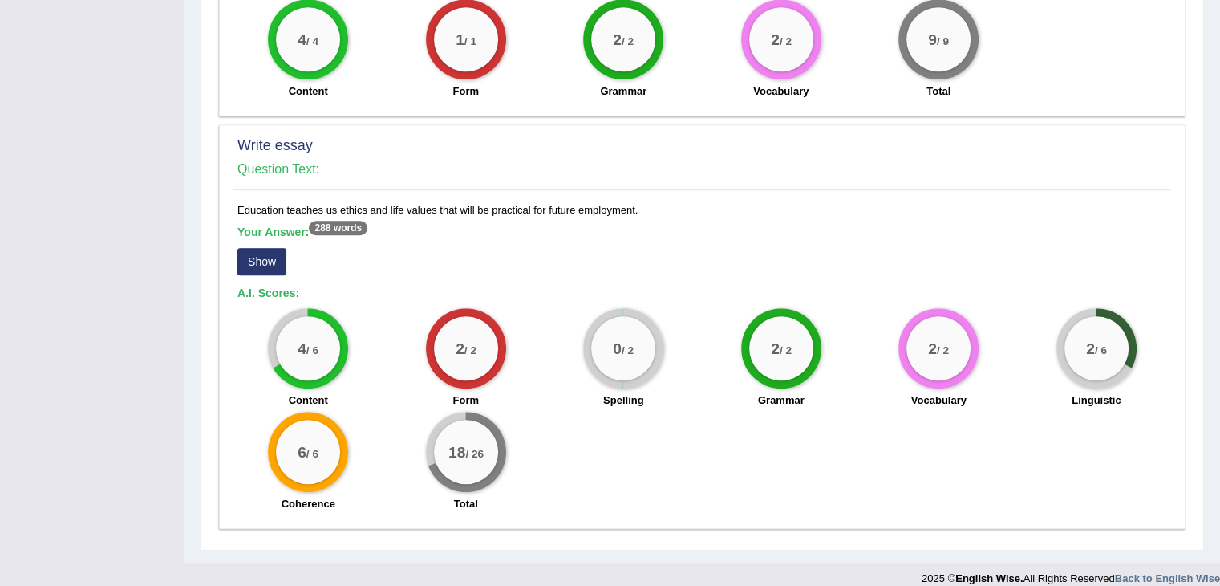
click at [261, 248] on button "Show" at bounding box center [261, 261] width 49 height 27
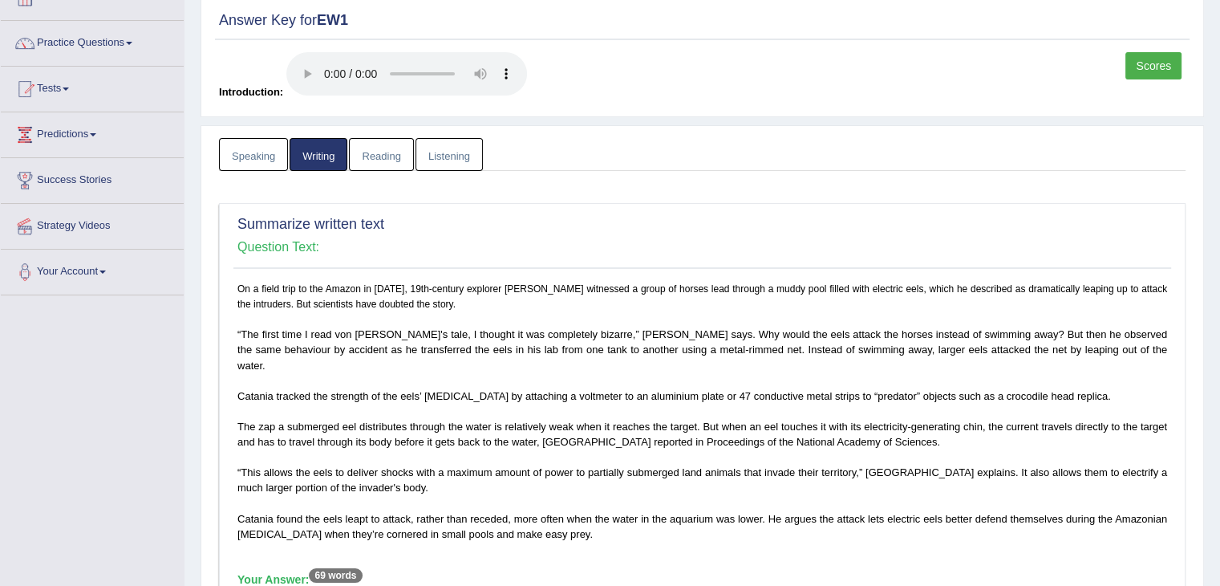
scroll to position [0, 0]
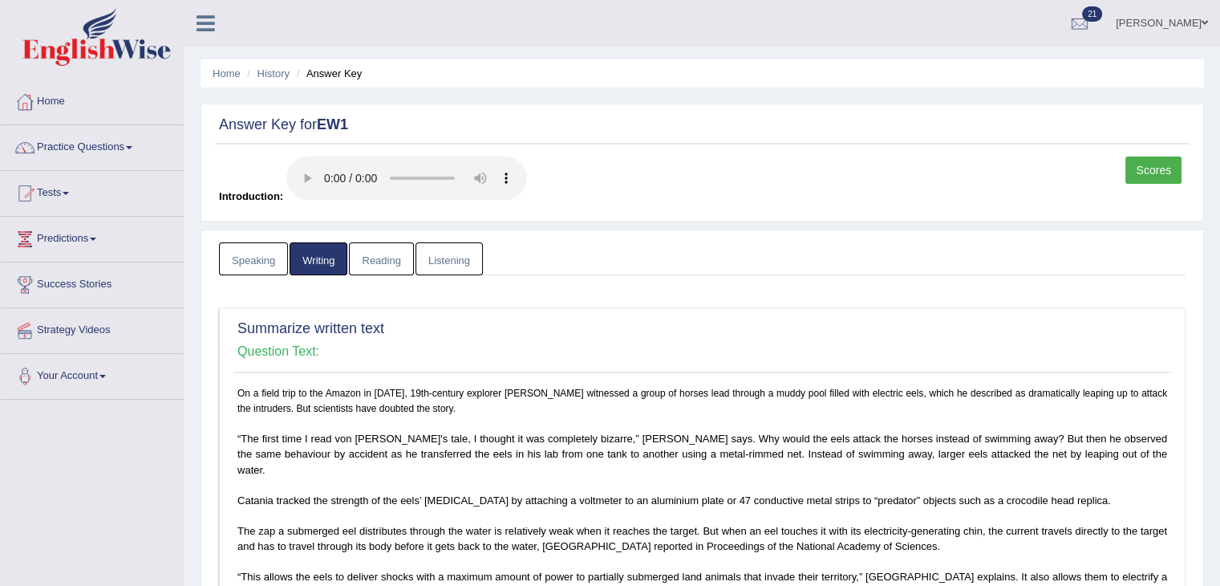
click at [111, 149] on link "Practice Questions" at bounding box center [92, 145] width 183 height 40
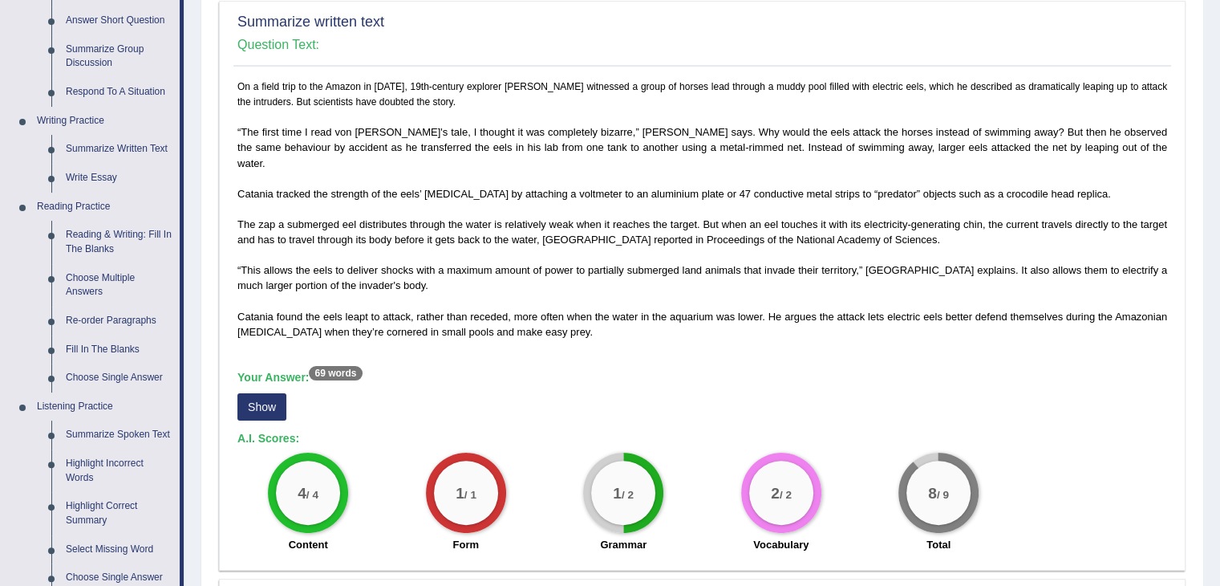
scroll to position [310, 0]
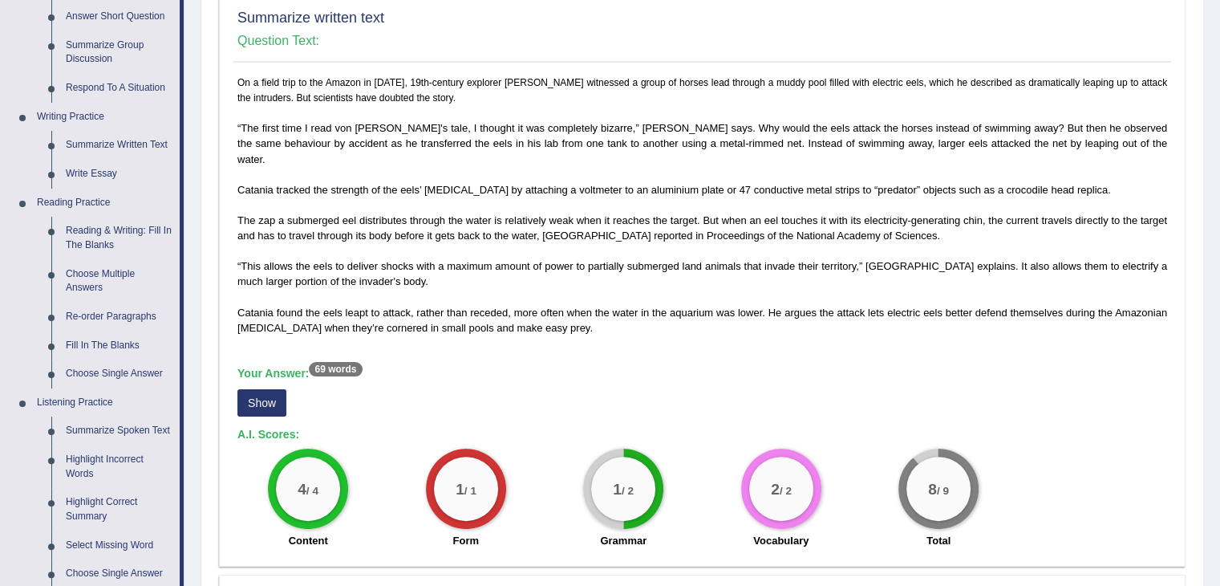
click at [263, 389] on button "Show" at bounding box center [261, 402] width 49 height 27
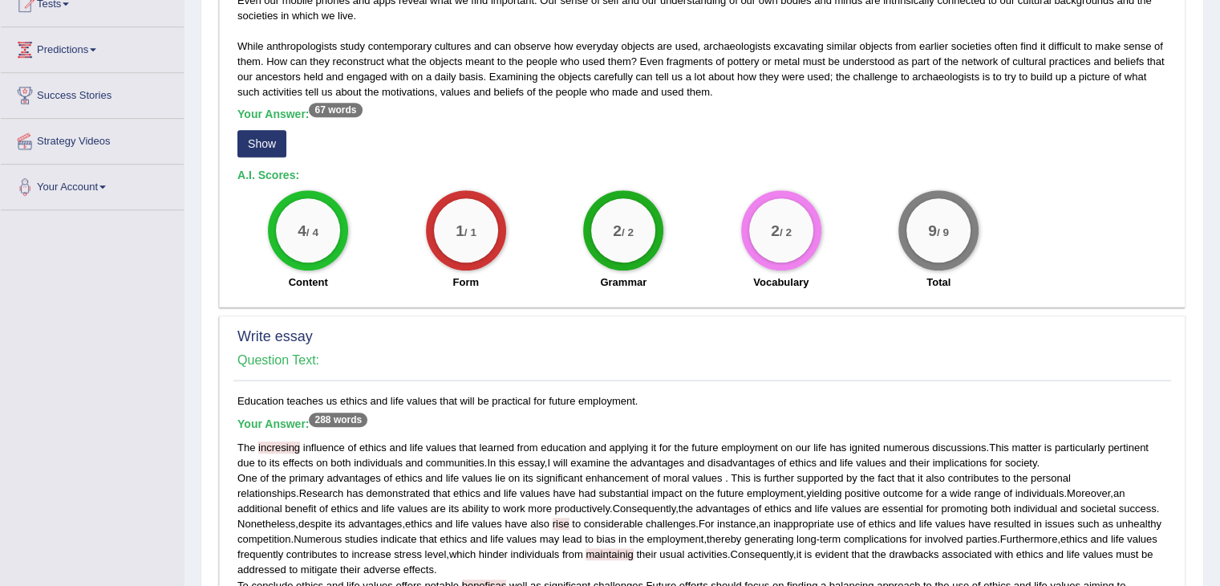
scroll to position [1043, 0]
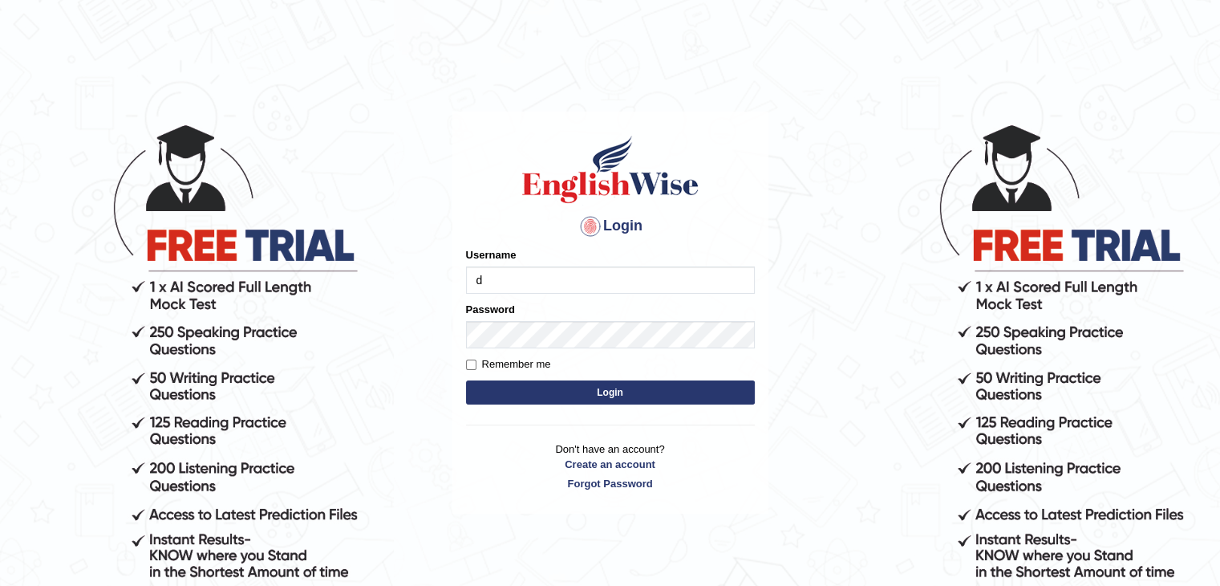
type input "dilgidiva"
click at [466, 380] on button "Login" at bounding box center [610, 392] width 289 height 24
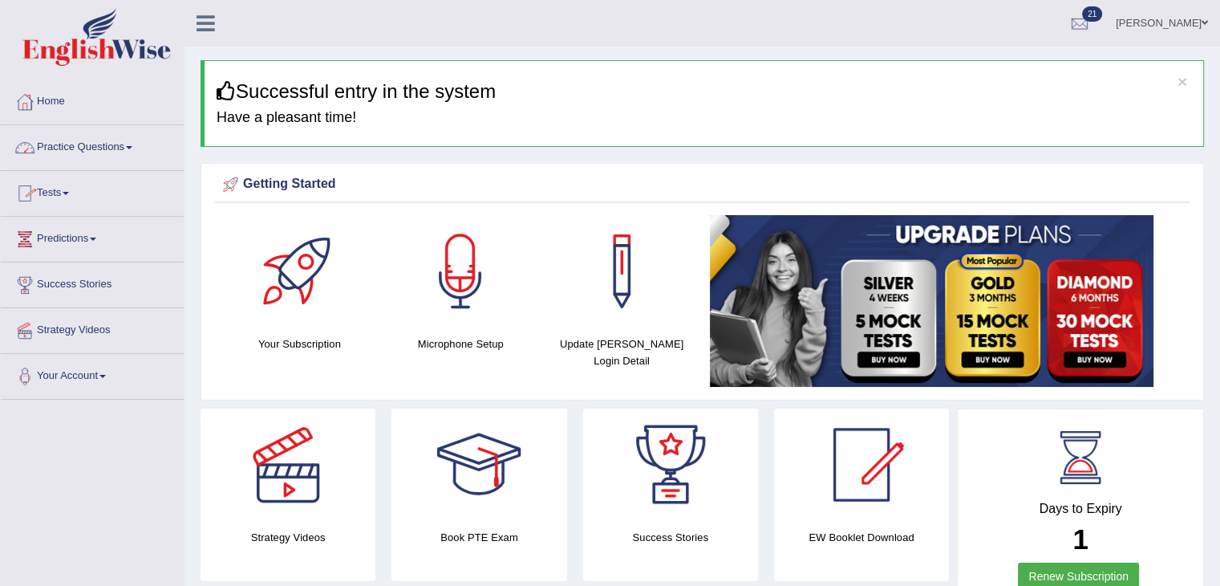
click at [116, 142] on link "Practice Questions" at bounding box center [92, 145] width 183 height 40
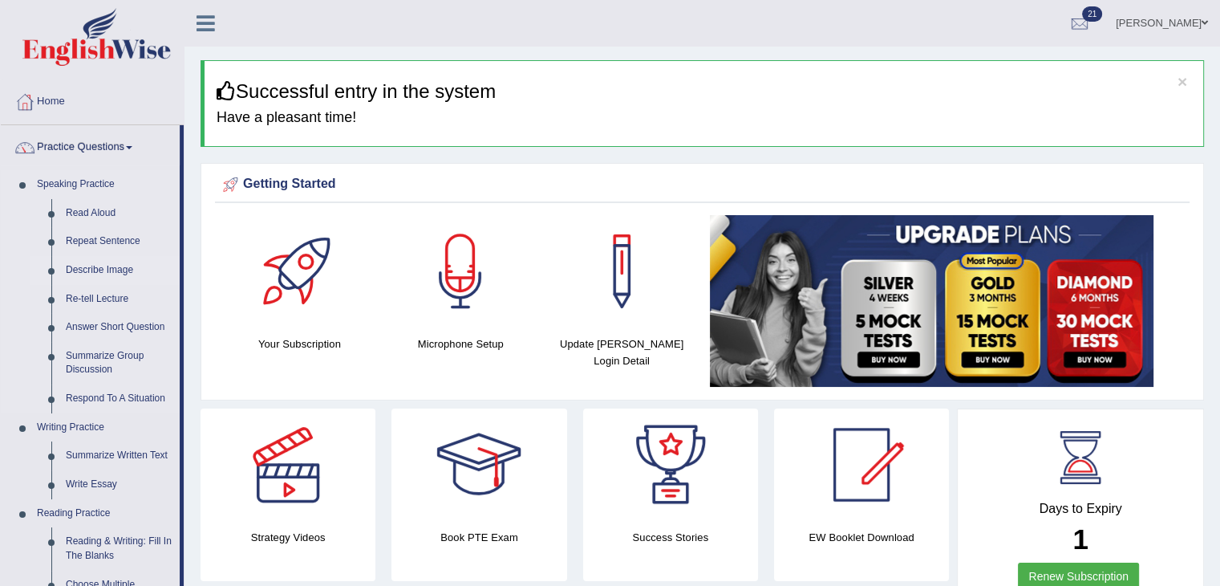
click at [107, 280] on link "Describe Image" at bounding box center [119, 270] width 121 height 29
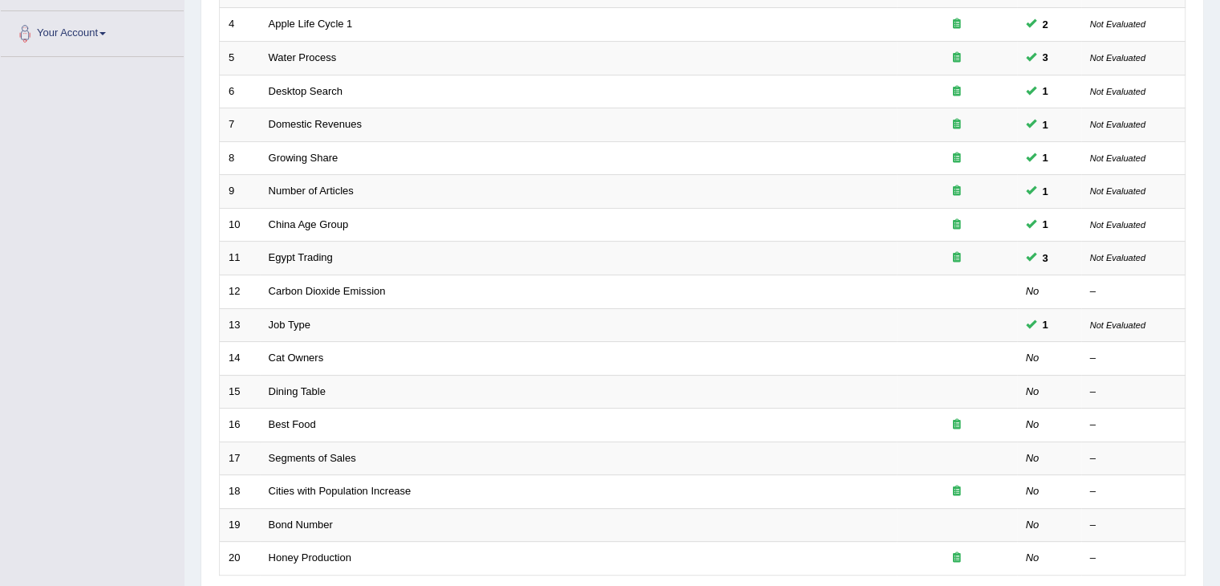
scroll to position [343, 0]
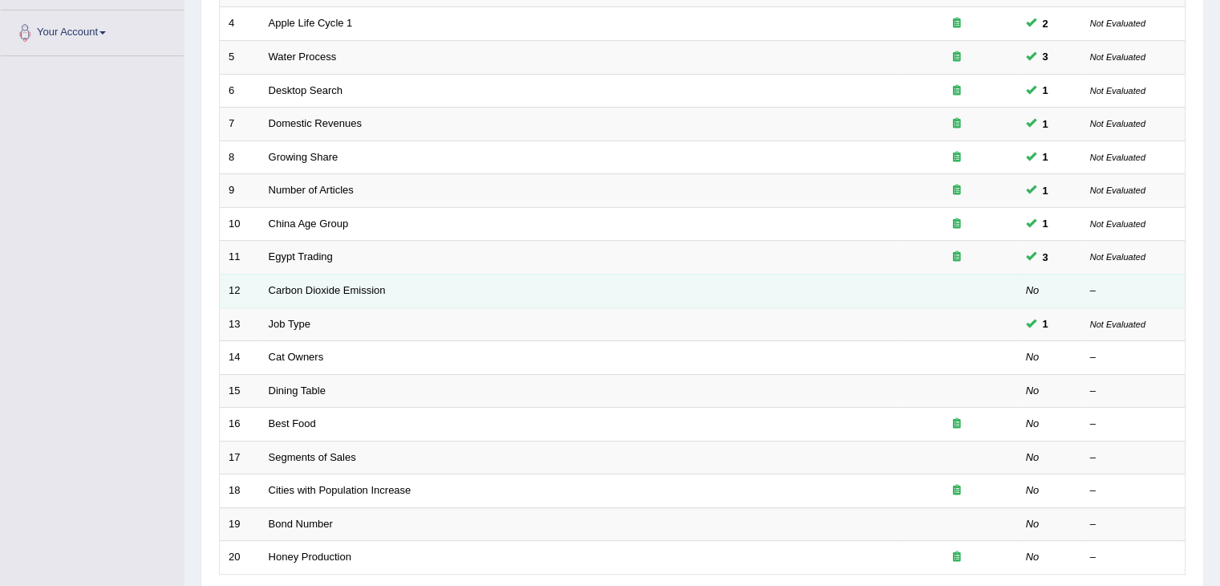
click at [306, 295] on td "Carbon Dioxide Emission" at bounding box center [578, 291] width 637 height 34
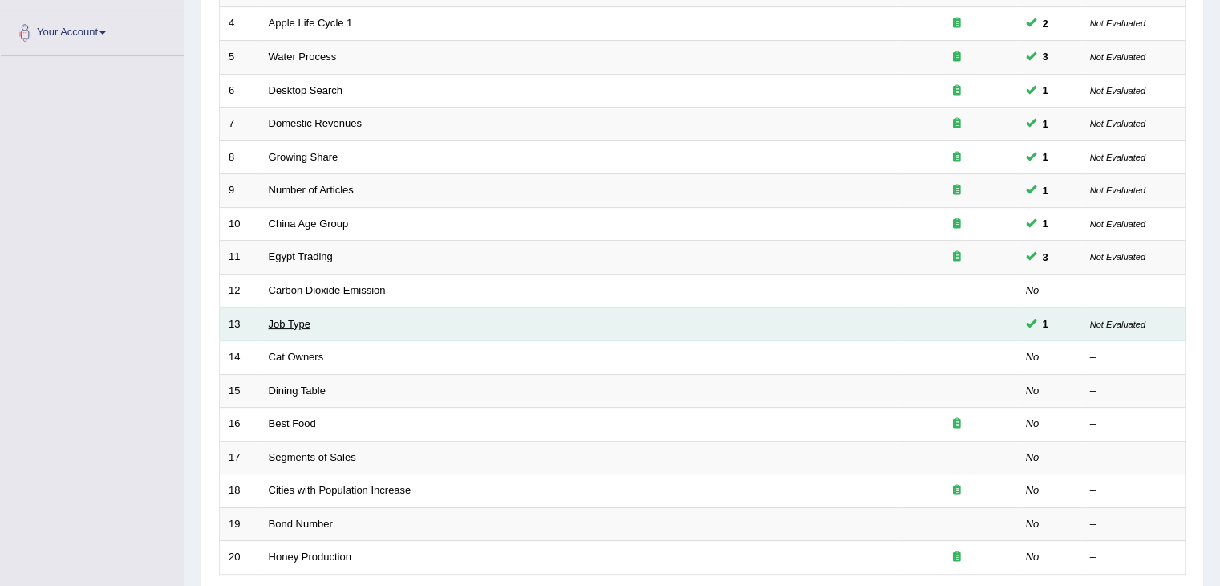
click at [302, 318] on link "Job Type" at bounding box center [290, 324] width 43 height 12
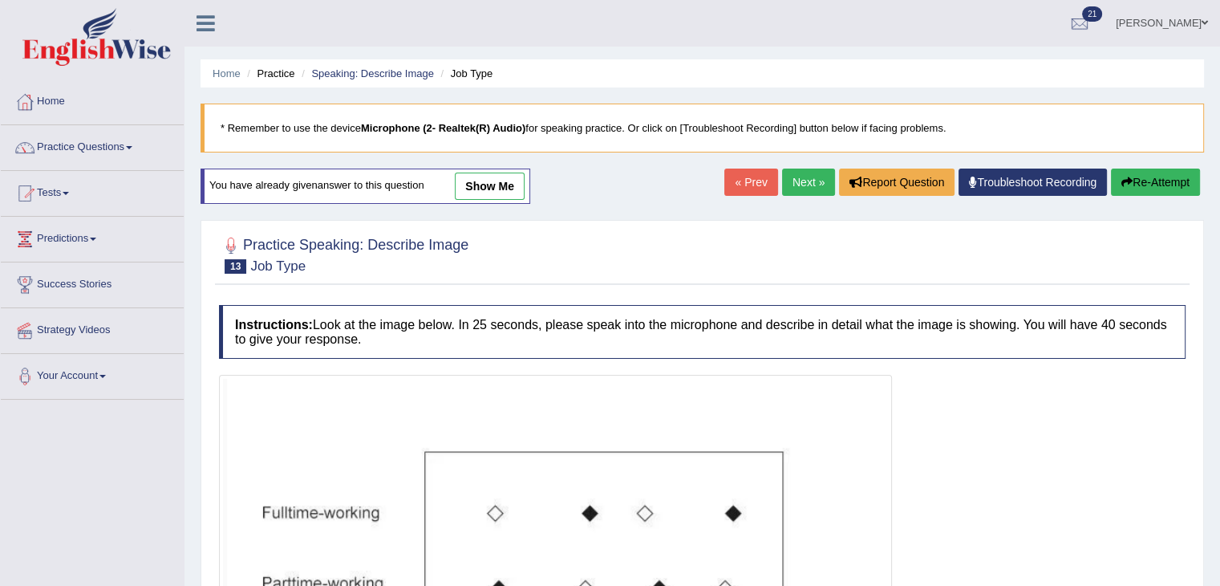
click at [793, 178] on link "Next »" at bounding box center [808, 181] width 53 height 27
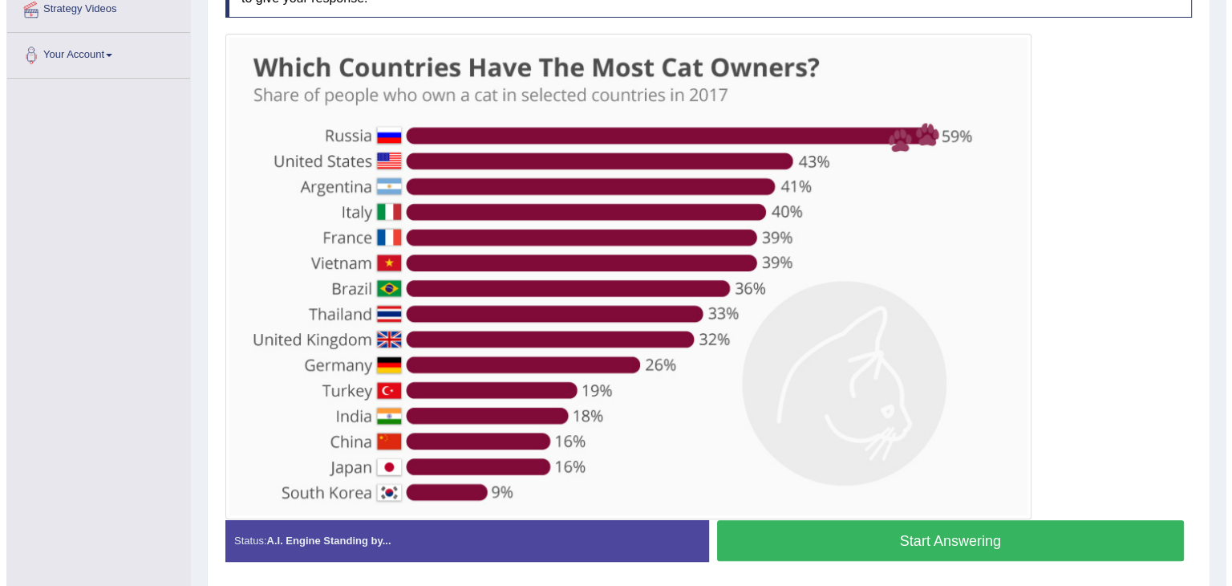
scroll to position [321, 0]
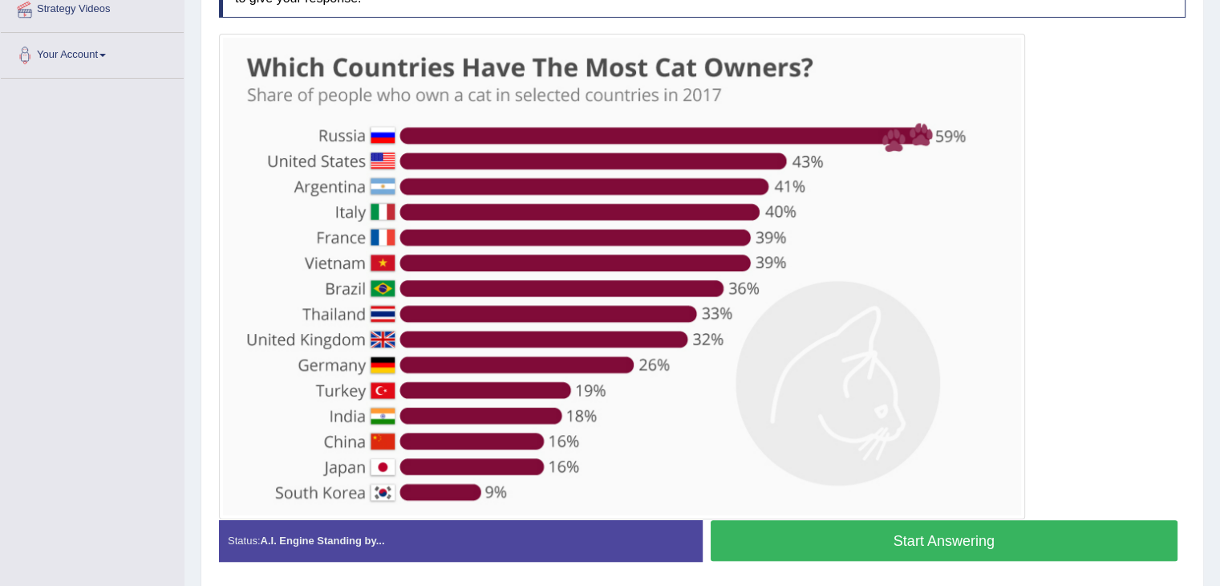
click at [926, 533] on button "Start Answering" at bounding box center [945, 540] width 468 height 41
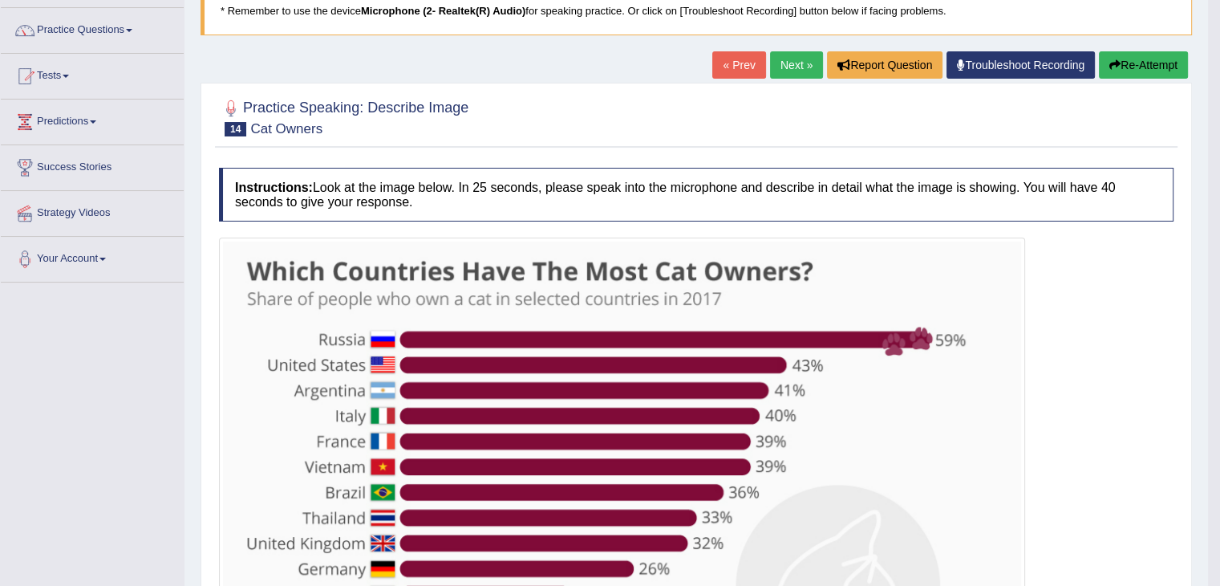
scroll to position [116, 0]
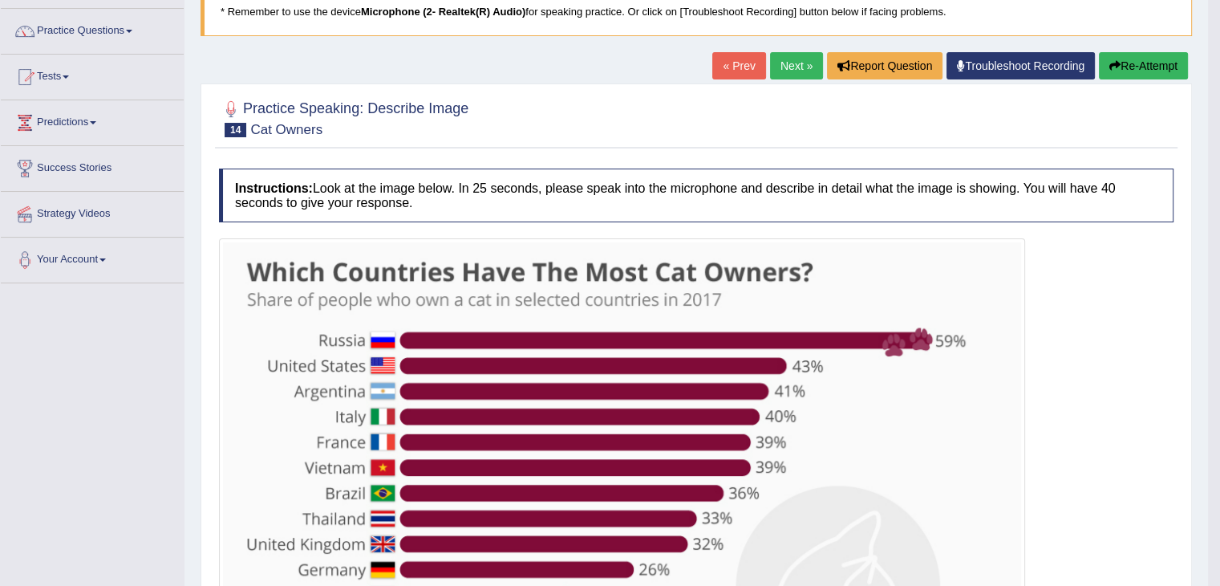
click at [808, 68] on link "Next »" at bounding box center [796, 65] width 53 height 27
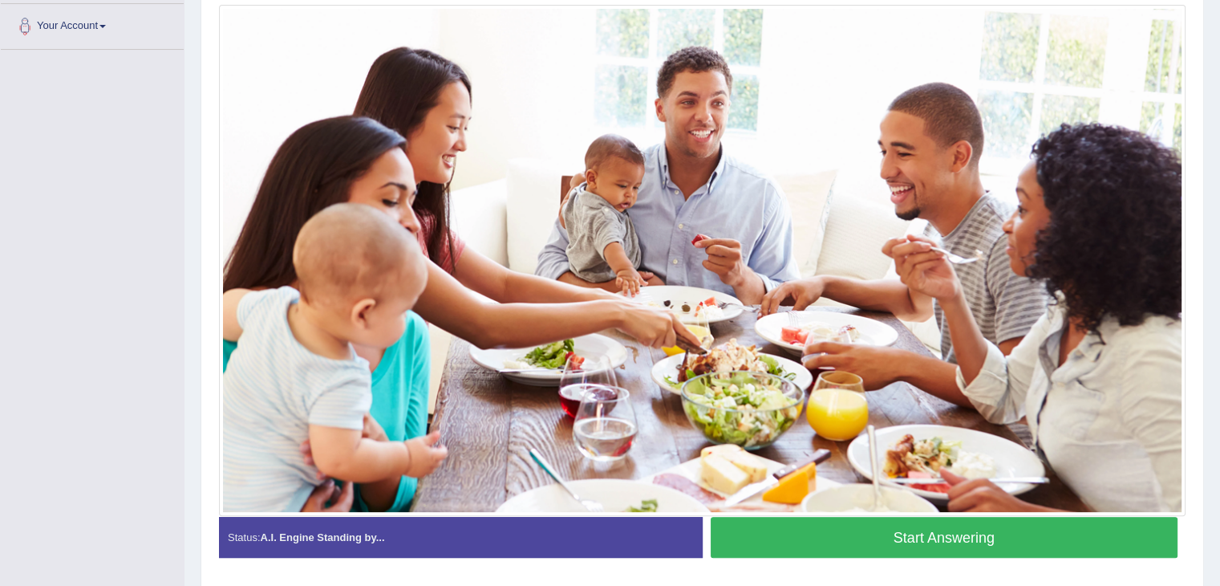
scroll to position [347, 0]
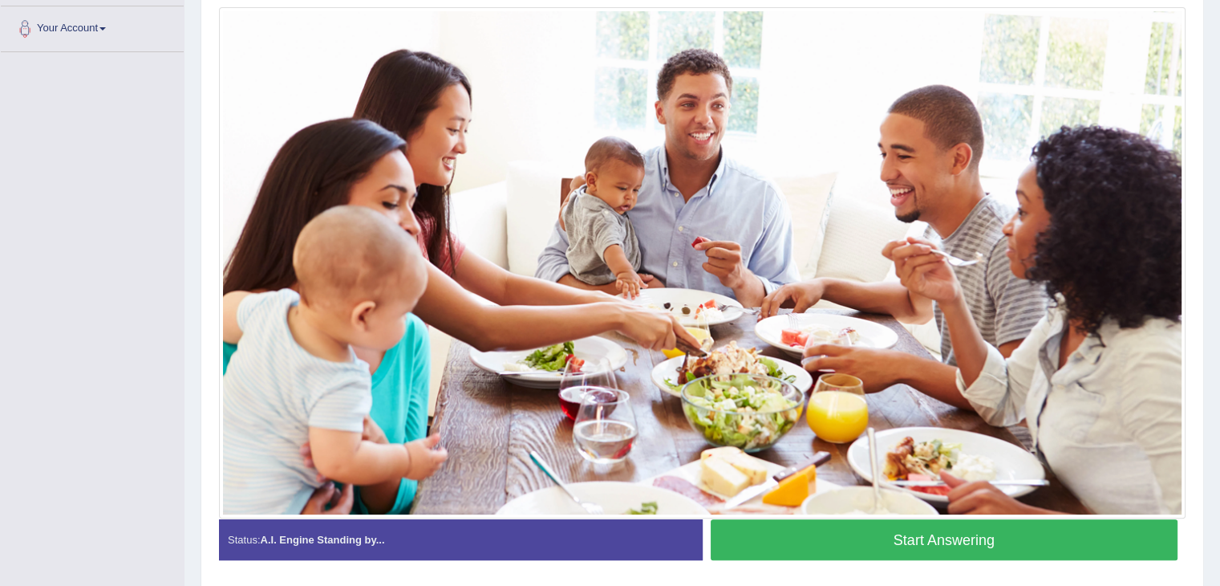
click at [869, 546] on button "Start Answering" at bounding box center [945, 539] width 468 height 41
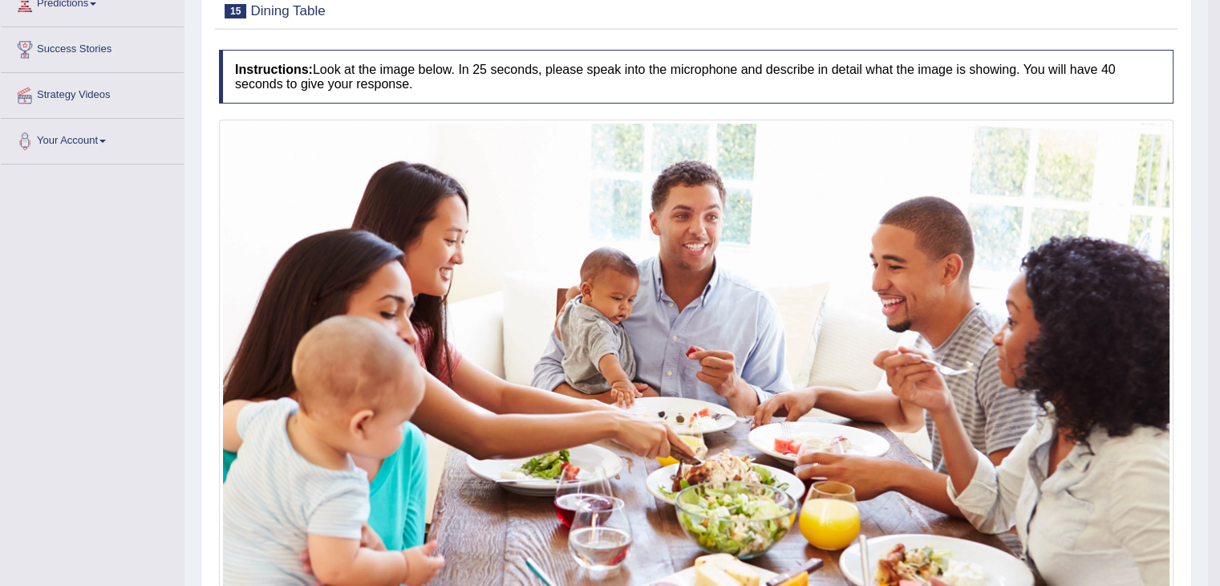
scroll to position [0, 0]
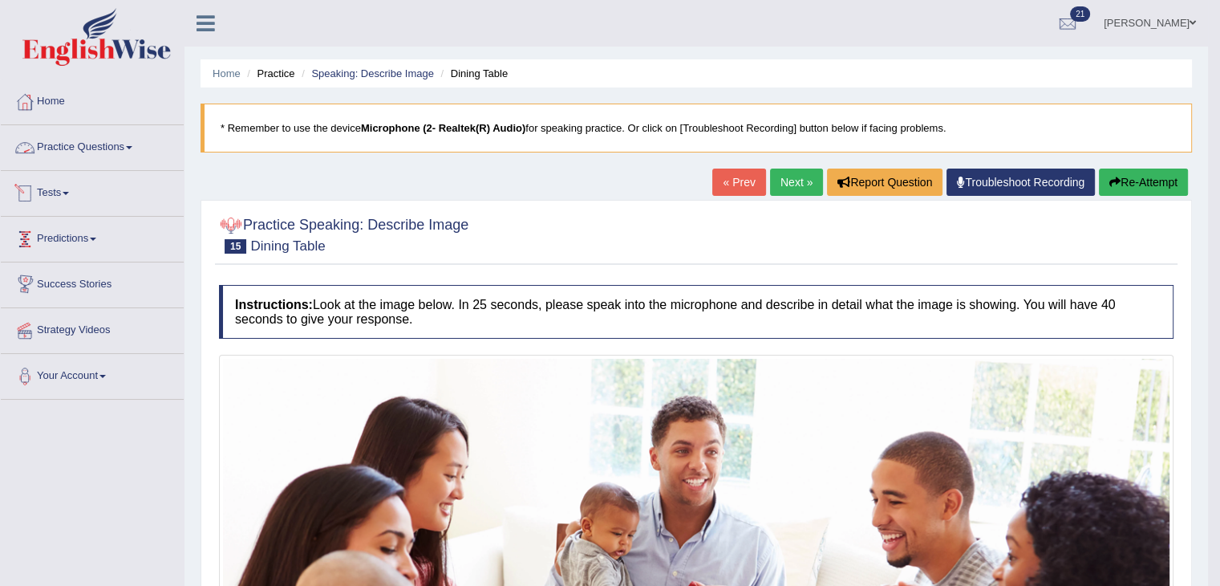
click at [117, 129] on link "Practice Questions" at bounding box center [92, 145] width 183 height 40
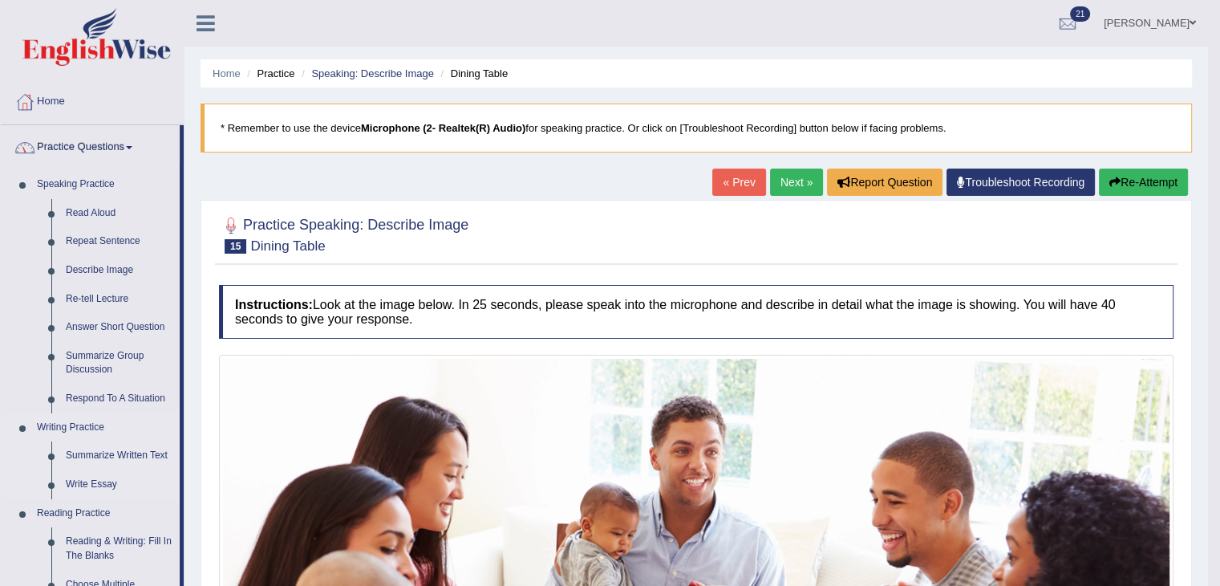
scroll to position [34, 0]
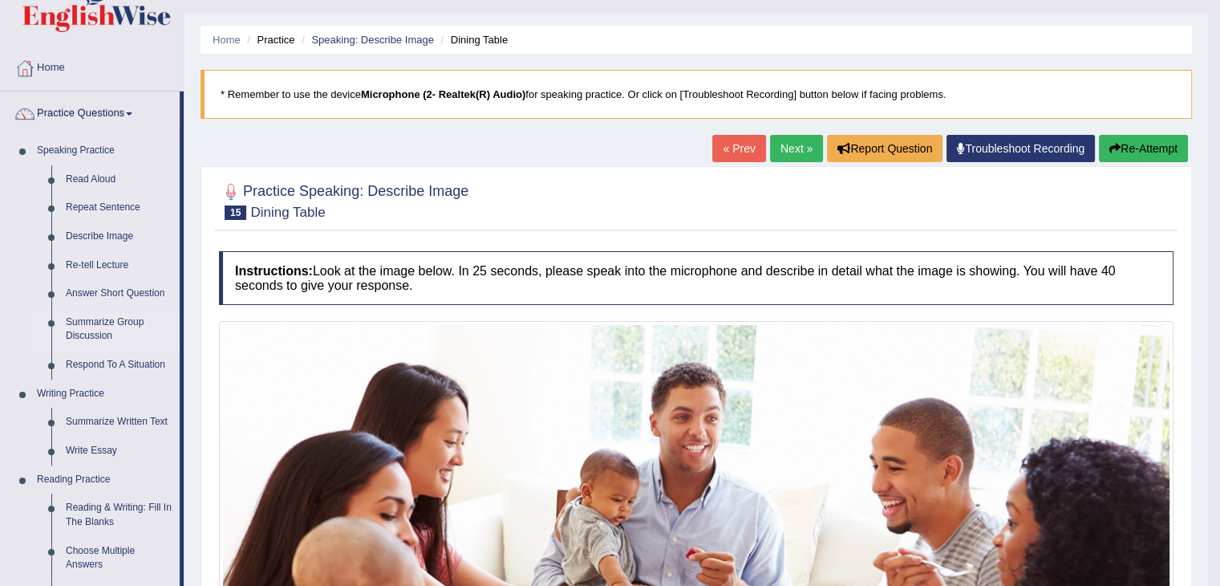
click at [90, 320] on link "Summarize Group Discussion" at bounding box center [119, 329] width 121 height 43
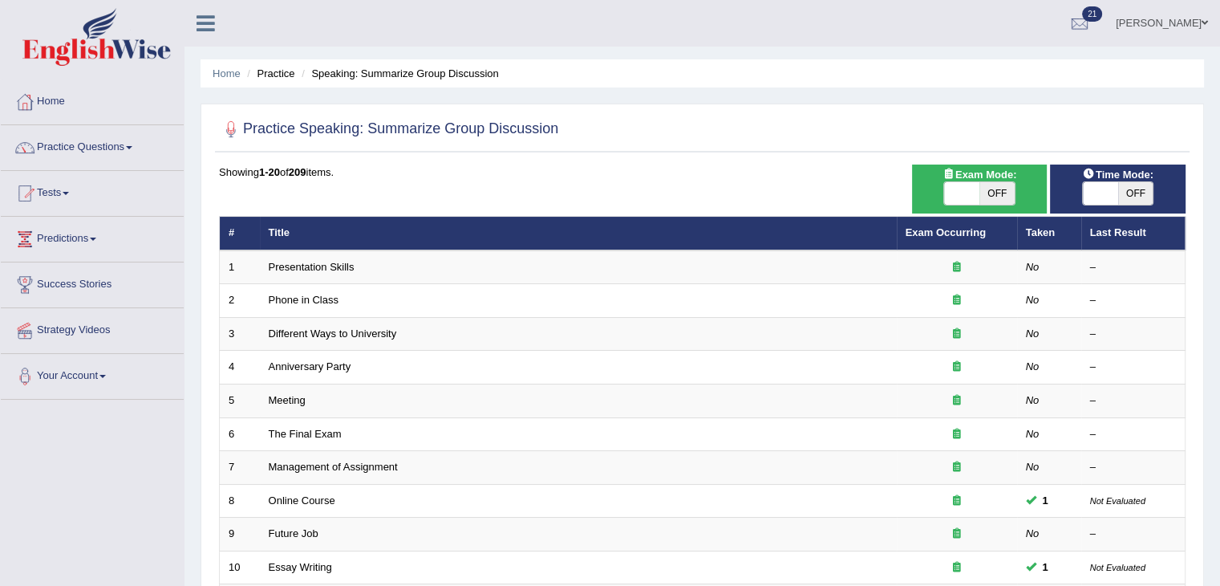
click at [90, 320] on link "Strategy Videos" at bounding box center [92, 328] width 183 height 40
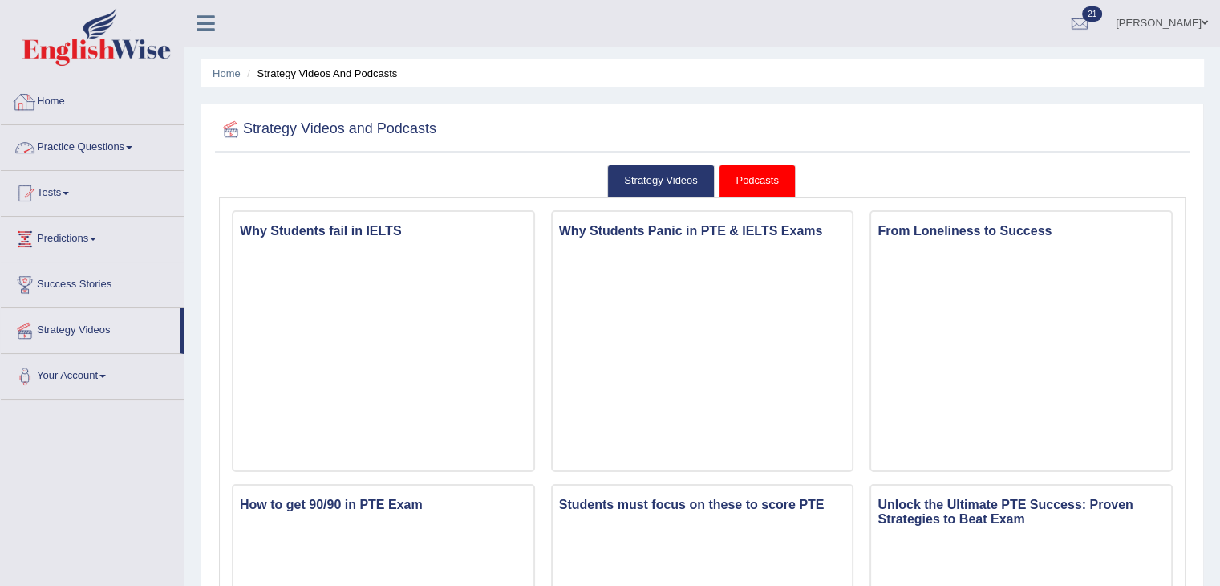
click at [95, 148] on link "Practice Questions" at bounding box center [92, 145] width 183 height 40
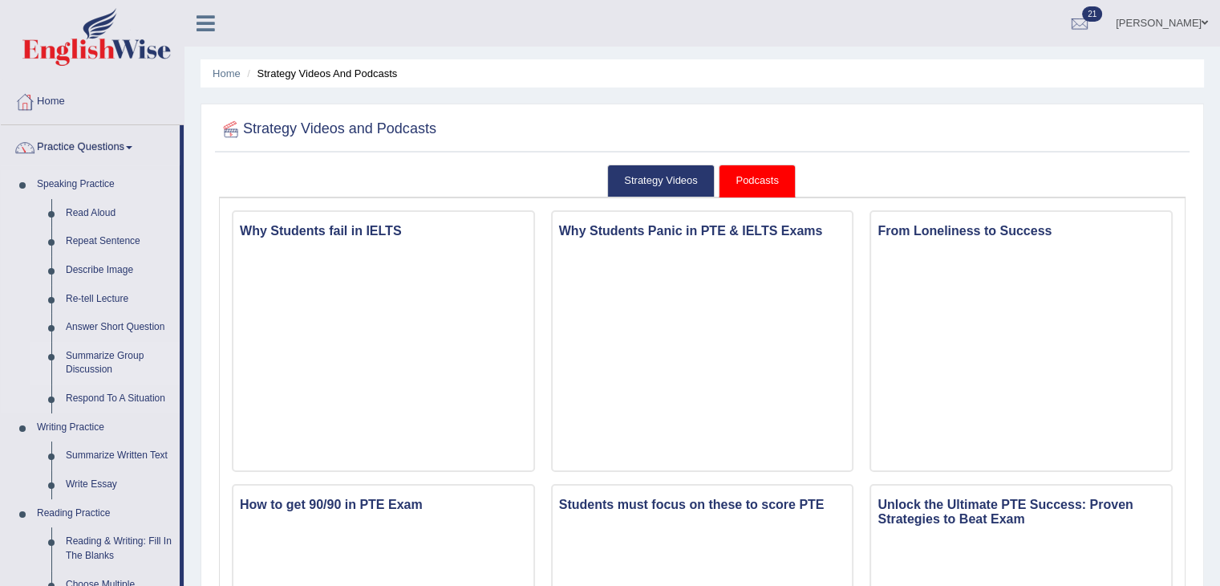
click at [116, 363] on link "Summarize Group Discussion" at bounding box center [119, 363] width 121 height 43
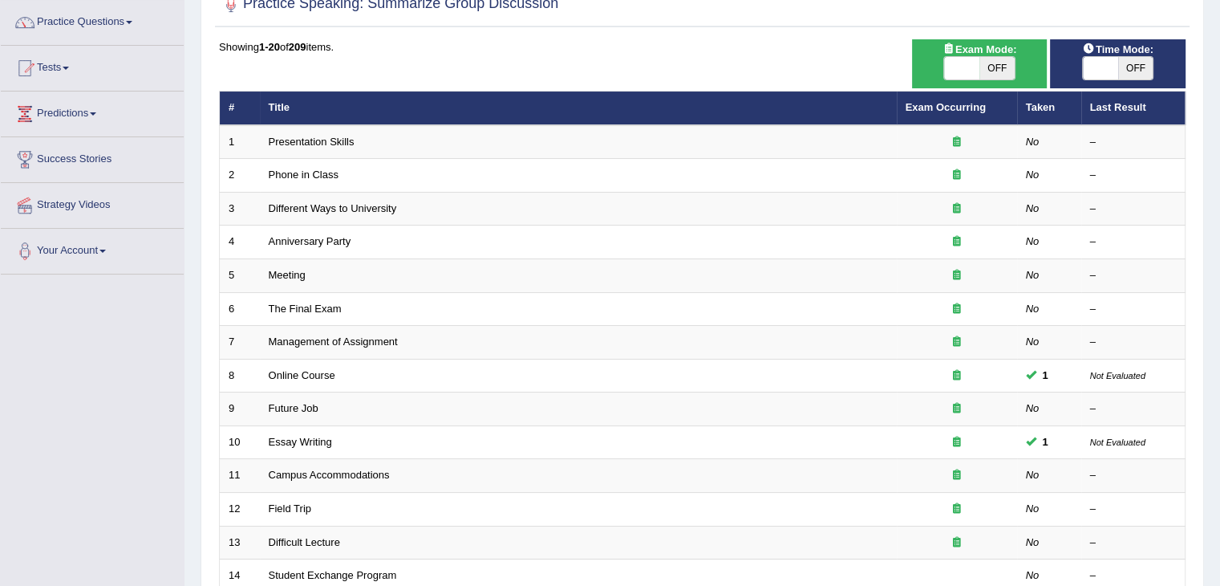
scroll to position [125, 0]
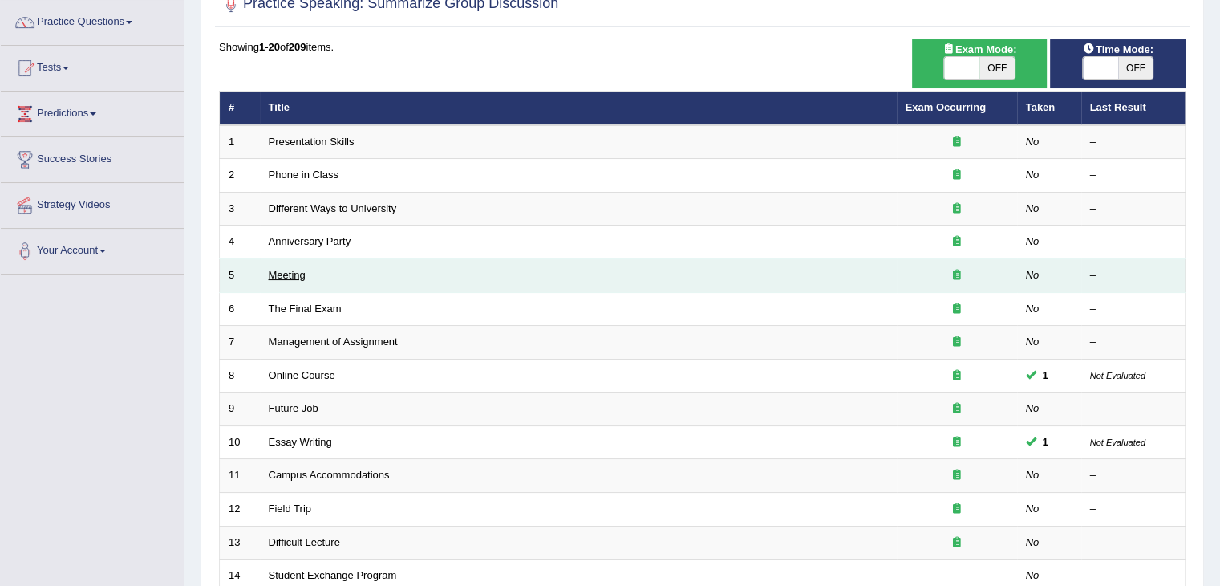
click at [301, 277] on link "Meeting" at bounding box center [287, 275] width 37 height 12
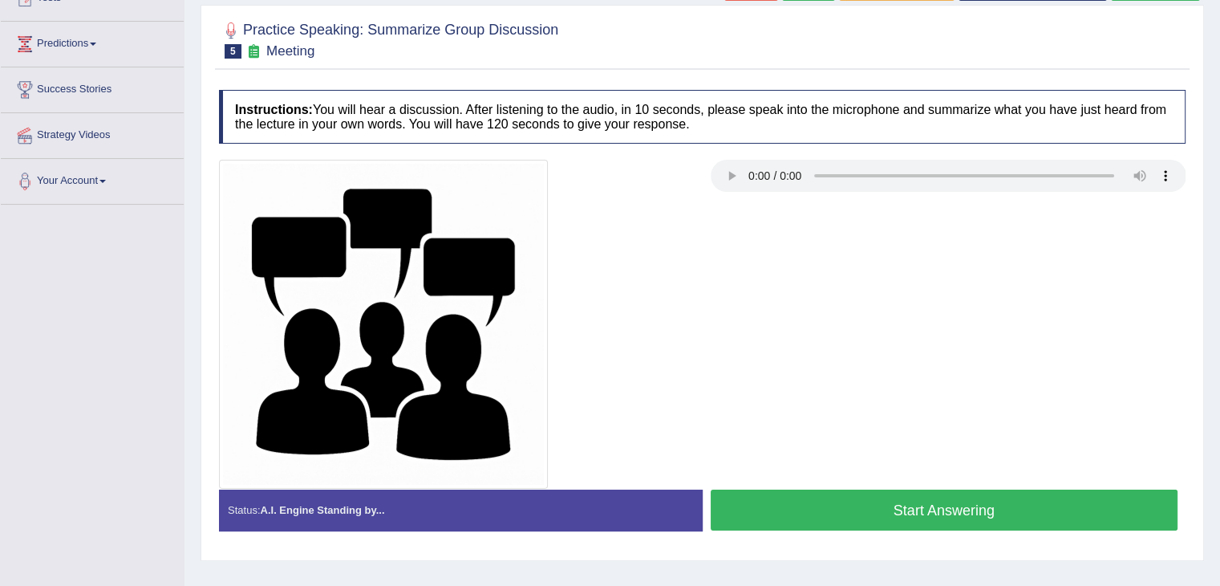
scroll to position [234, 0]
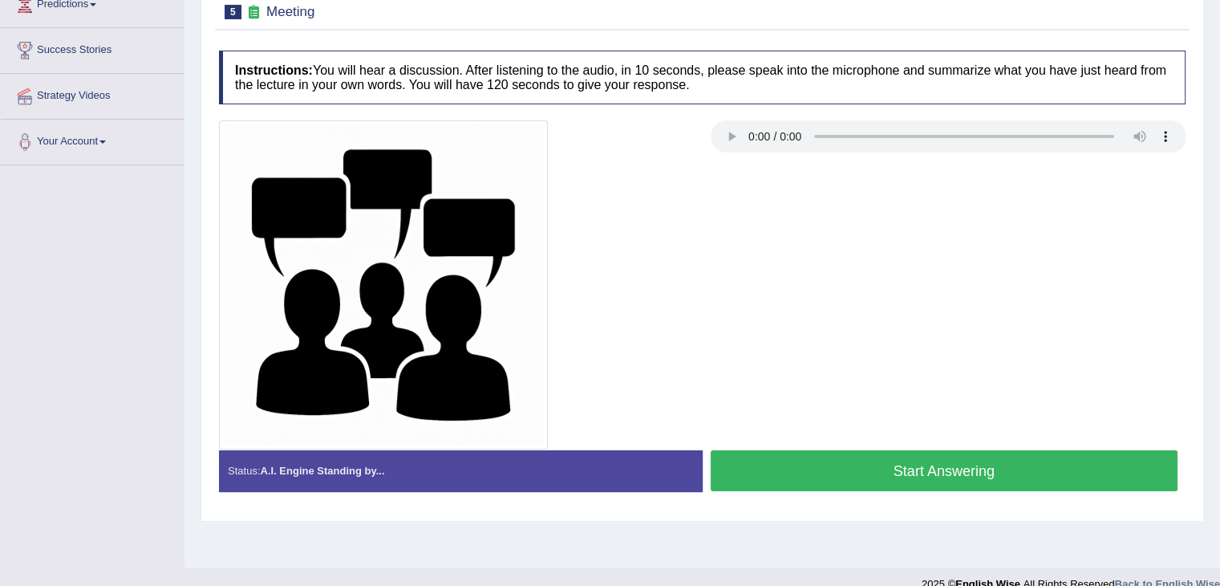
click at [855, 451] on button "Start Answering" at bounding box center [945, 470] width 468 height 41
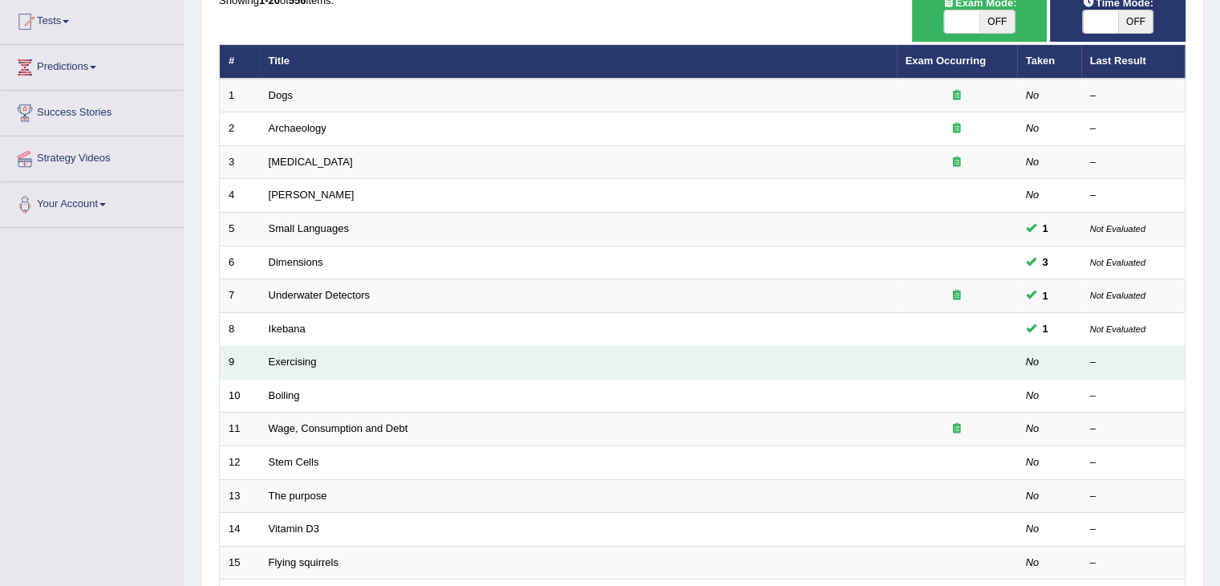
scroll to position [172, 0]
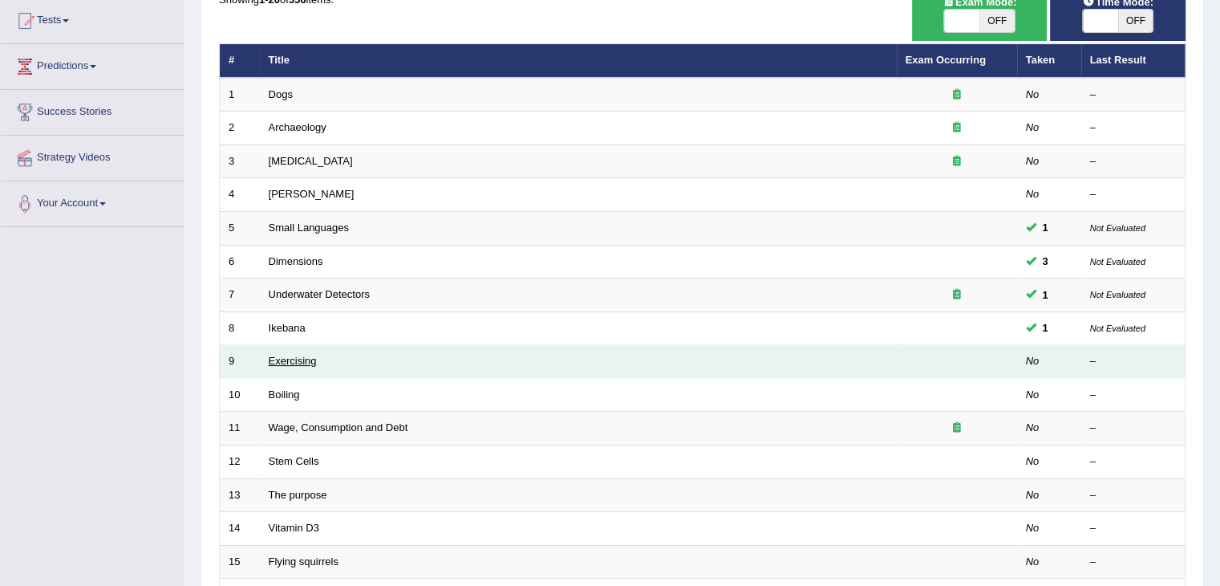
click at [282, 355] on link "Exercising" at bounding box center [293, 361] width 48 height 12
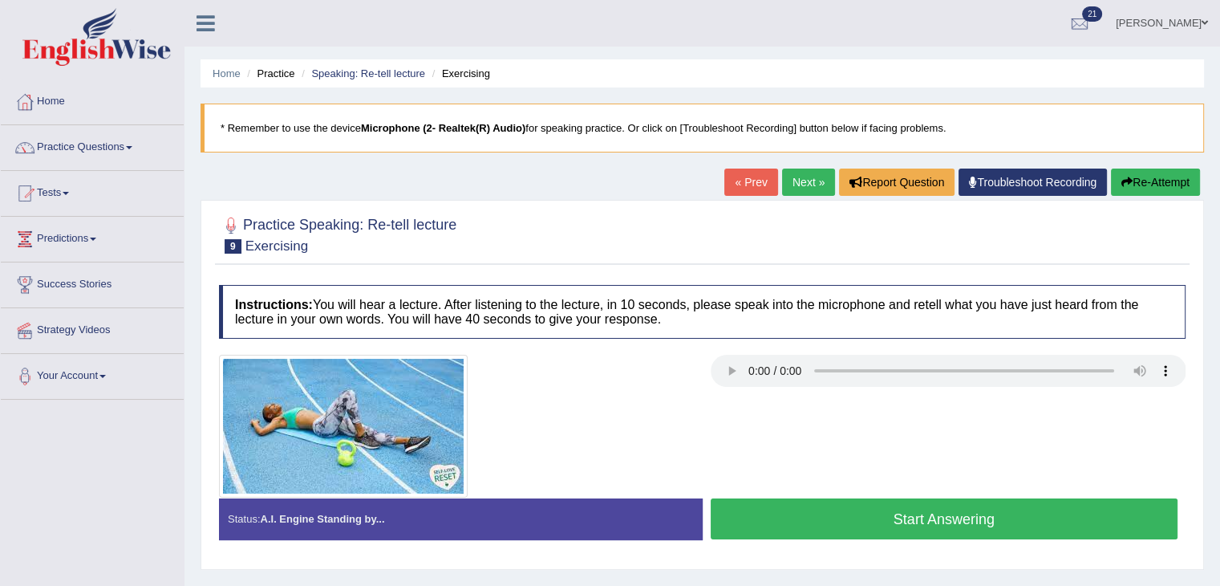
click at [892, 517] on button "Start Answering" at bounding box center [945, 518] width 468 height 41
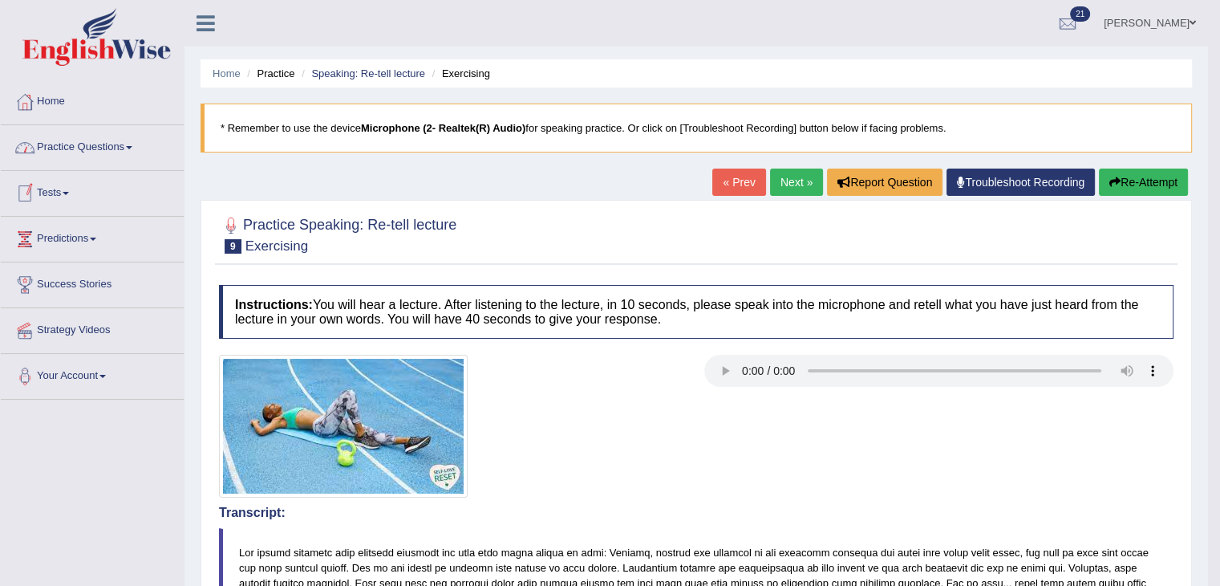
click at [114, 162] on link "Practice Questions" at bounding box center [92, 145] width 183 height 40
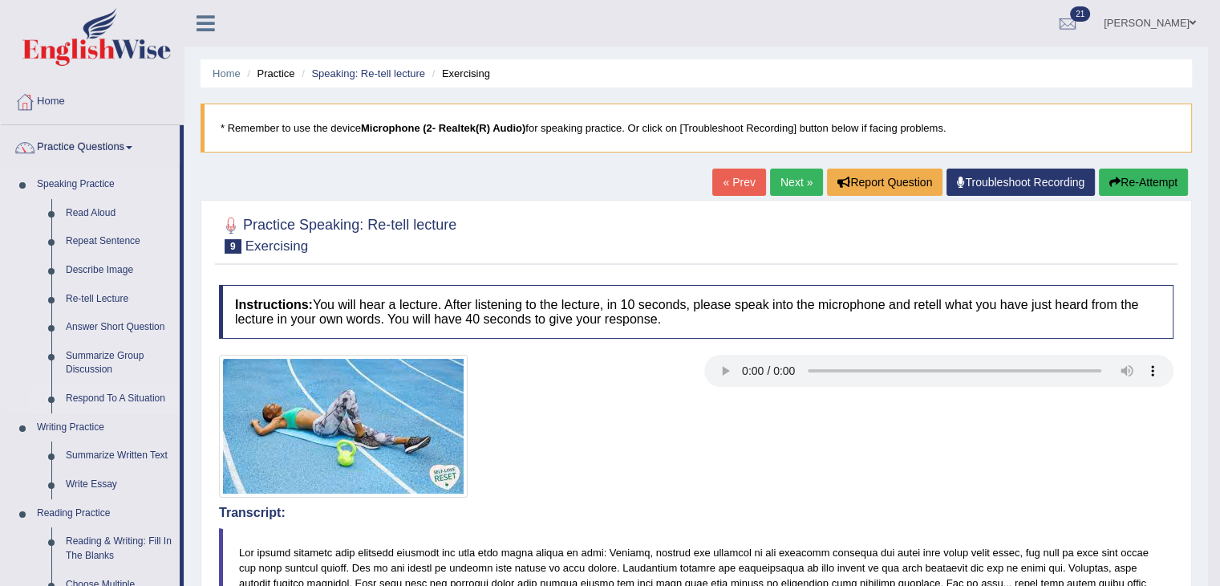
click at [116, 395] on link "Respond To A Situation" at bounding box center [119, 398] width 121 height 29
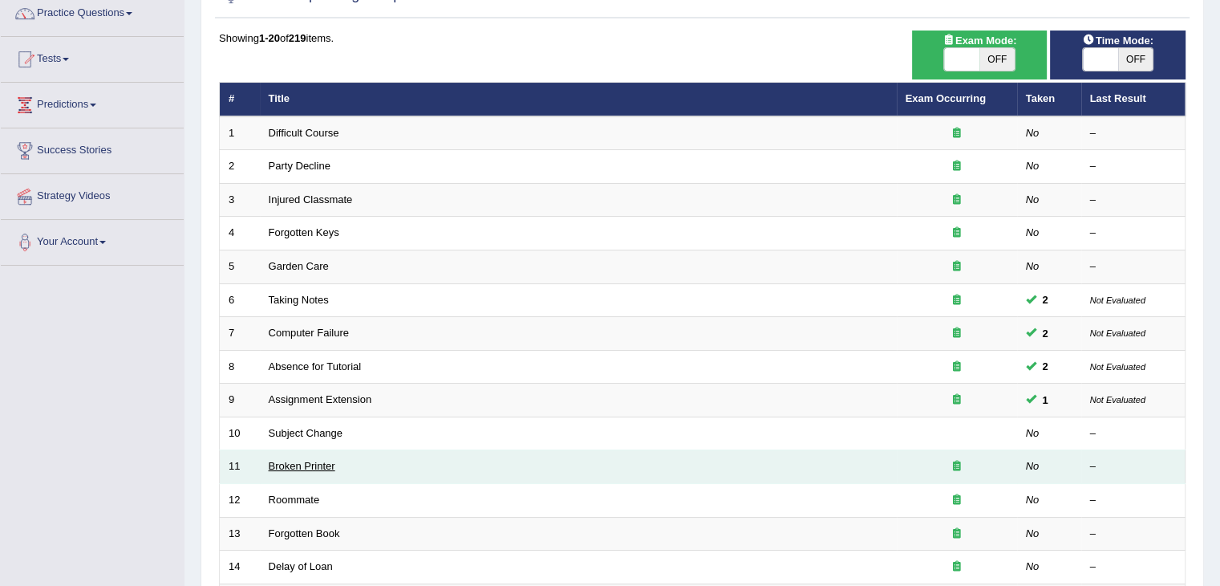
scroll to position [135, 0]
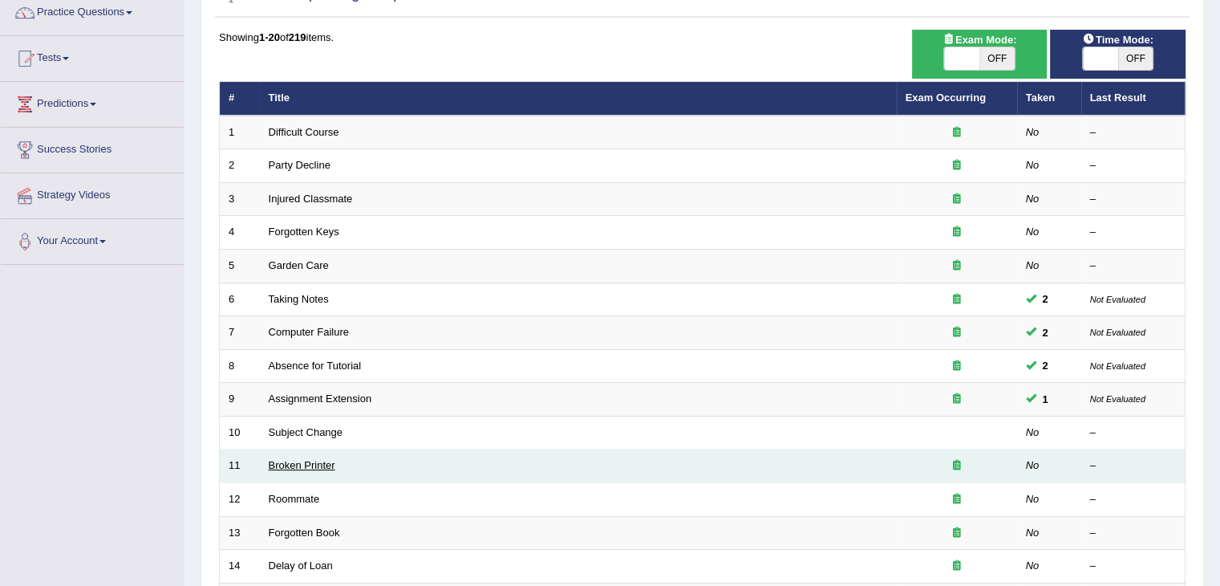
click at [317, 460] on link "Broken Printer" at bounding box center [302, 465] width 67 height 12
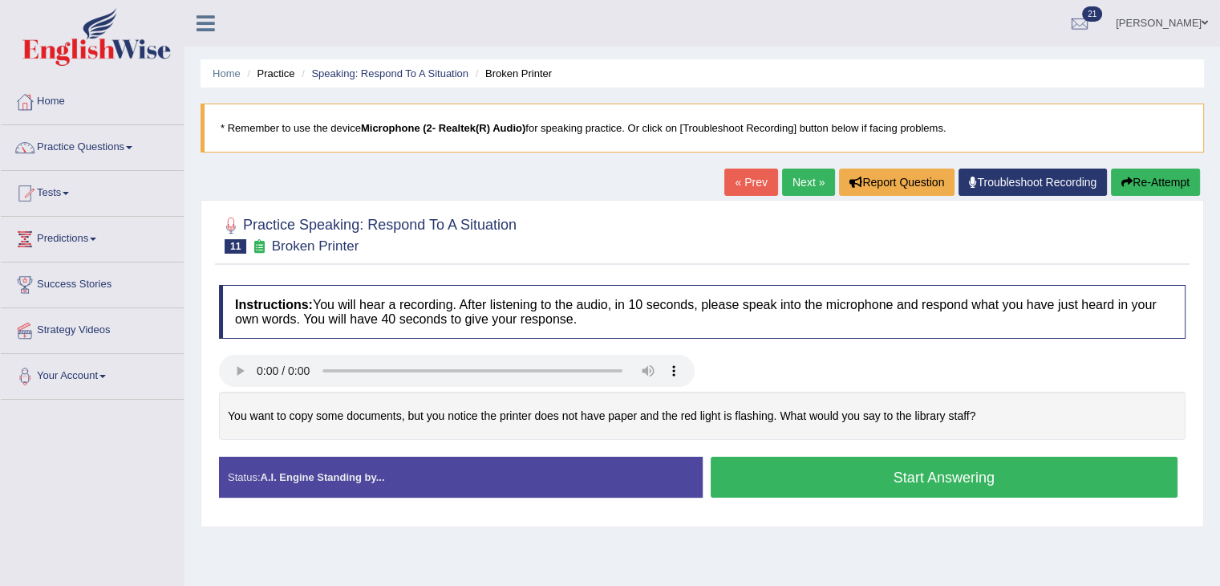
click at [920, 475] on button "Start Answering" at bounding box center [945, 476] width 468 height 41
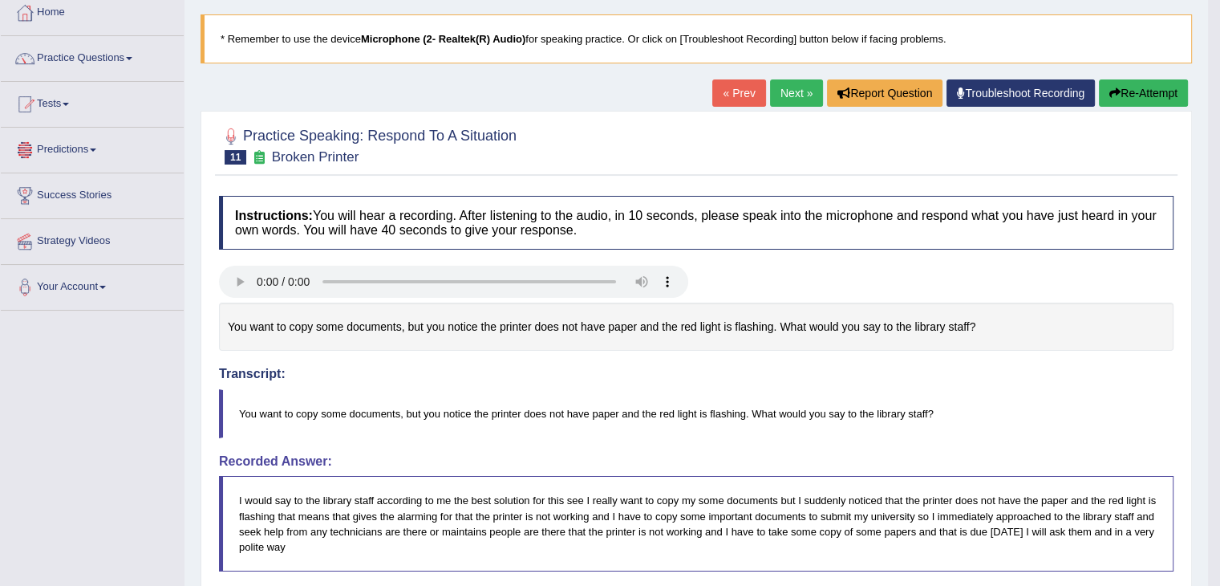
scroll to position [85, 0]
